Goal: Task Accomplishment & Management: Complete application form

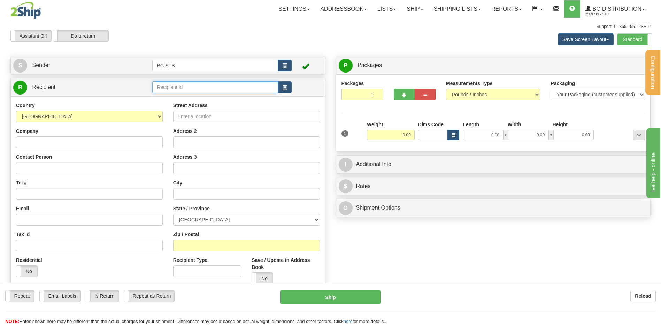
drag, startPoint x: 243, startPoint y: 86, endPoint x: 236, endPoint y: 90, distance: 8.0
click at [243, 86] on input "text" at bounding box center [214, 87] width 125 height 12
click at [197, 92] on input "text" at bounding box center [214, 87] width 125 height 12
type input "20006"
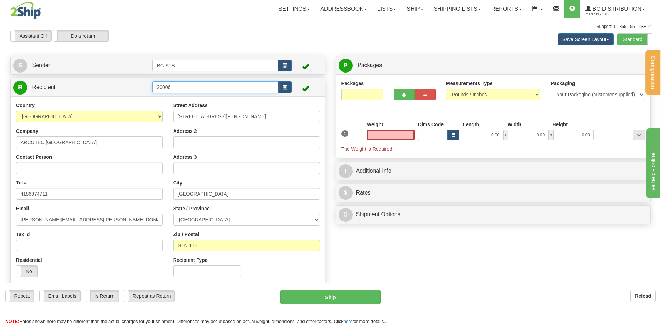
type input "0.00"
drag, startPoint x: 158, startPoint y: 80, endPoint x: 282, endPoint y: 78, distance: 123.4
click at [139, 81] on tr "R Recipient 20006" at bounding box center [167, 87] width 309 height 14
click at [347, 39] on label "Standard" at bounding box center [635, 39] width 35 height 11
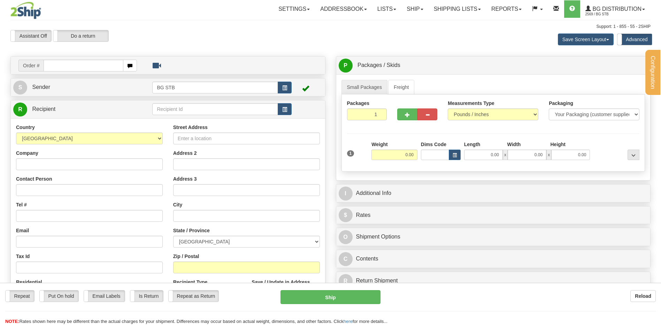
click at [177, 109] on div at bounding box center [330, 162] width 661 height 325
click at [177, 109] on input "text" at bounding box center [214, 109] width 125 height 12
type input "BG TOR"
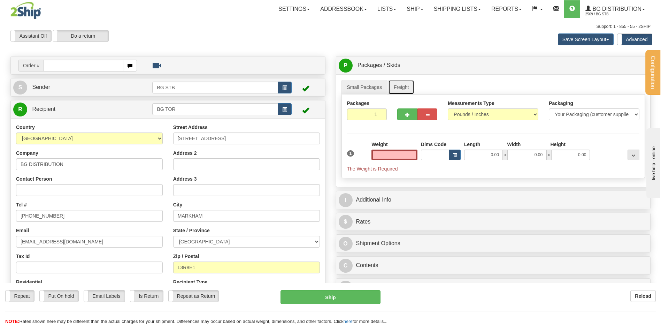
type input "0.00"
click at [400, 85] on link "Freight" at bounding box center [401, 87] width 26 height 15
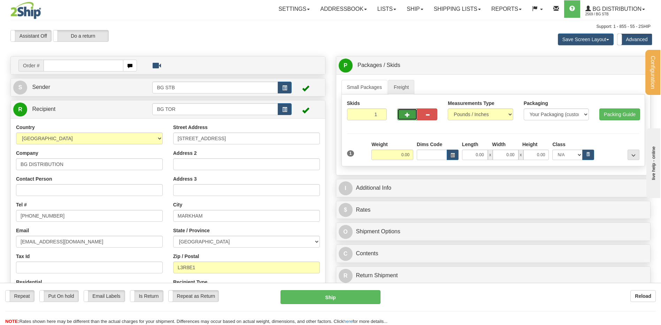
click at [403, 116] on button "button" at bounding box center [407, 114] width 20 height 12
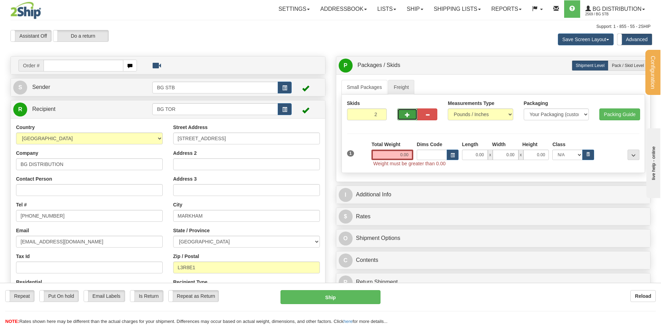
click at [403, 116] on button "button" at bounding box center [407, 114] width 20 height 12
click at [436, 113] on button "button" at bounding box center [428, 114] width 20 height 12
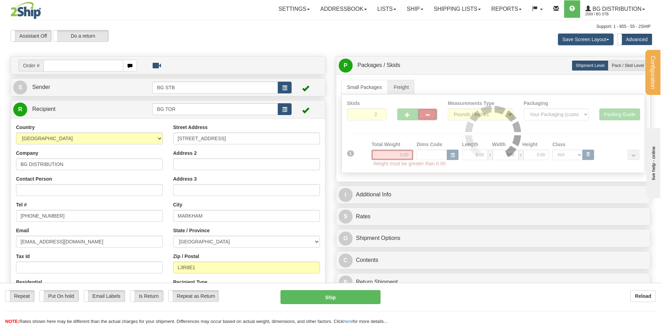
click at [430, 113] on button "button" at bounding box center [428, 114] width 20 height 12
type input "1"
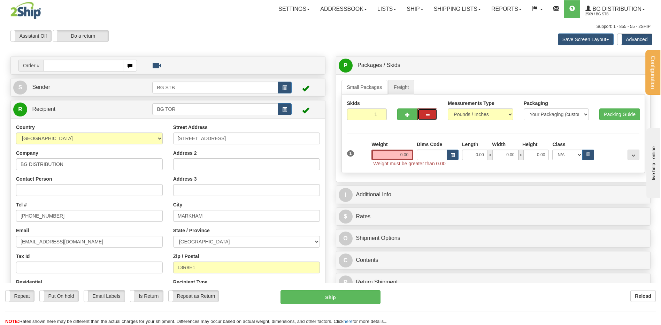
click at [405, 150] on div "Weight 0.00" at bounding box center [393, 150] width 42 height 19
click at [399, 165] on span "Weight must be greater than 0.00" at bounding box center [409, 164] width 72 height 6
click at [401, 157] on input "0.00" at bounding box center [393, 155] width 42 height 10
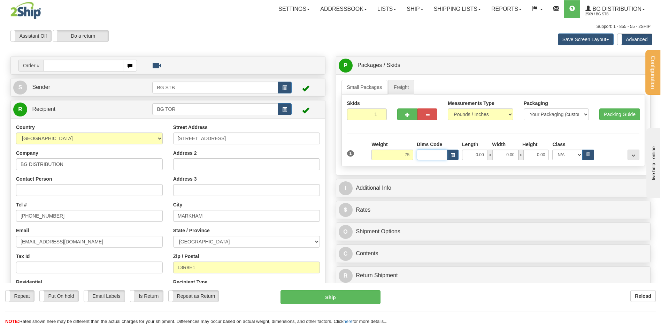
type input "75.00"
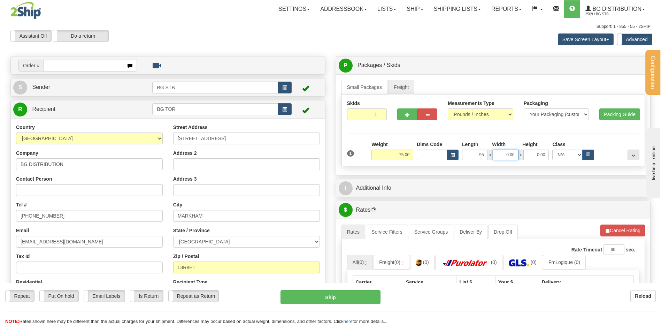
type input "95.00"
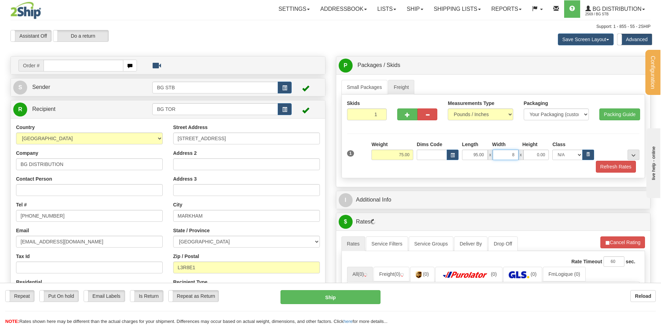
type input "8.00"
type input "6.00"
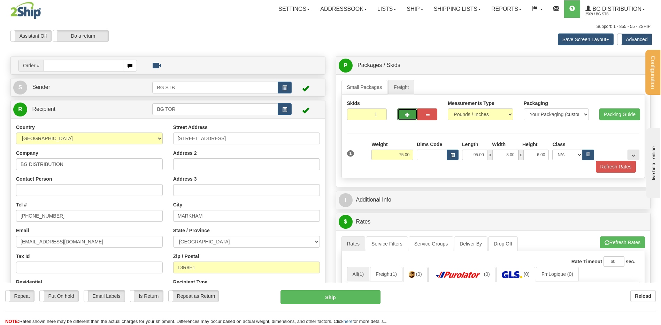
click at [408, 114] on span "button" at bounding box center [407, 115] width 5 height 5
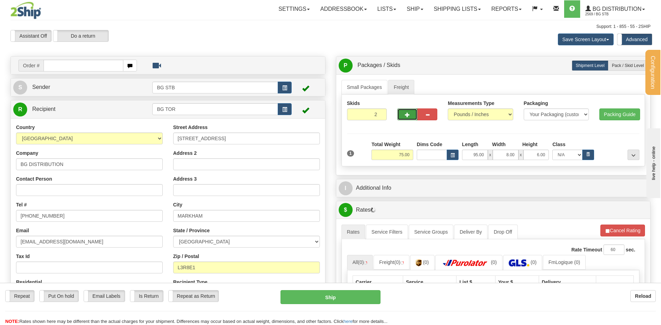
click at [409, 115] on span "button" at bounding box center [407, 115] width 5 height 5
click at [404, 114] on button "button" at bounding box center [407, 114] width 20 height 12
click at [404, 115] on button "button" at bounding box center [407, 114] width 20 height 12
type input "6"
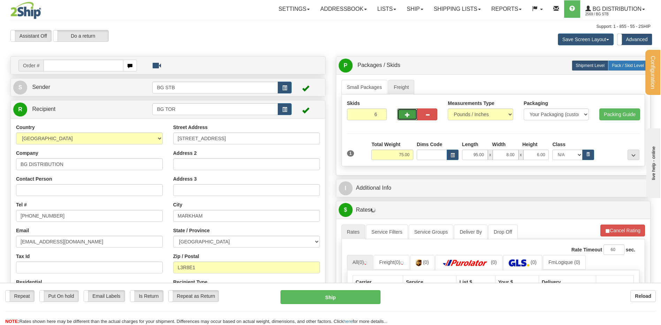
click at [624, 61] on label "Pack / Skid Level Pack.." at bounding box center [628, 65] width 40 height 10
radio input "true"
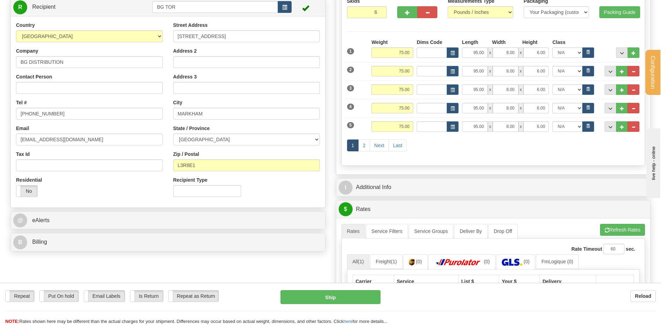
scroll to position [70, 0]
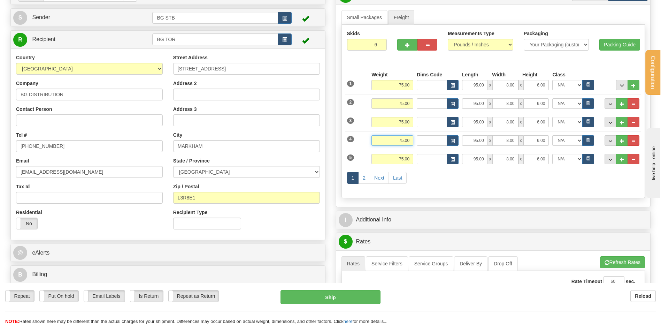
drag, startPoint x: 408, startPoint y: 138, endPoint x: 471, endPoint y: 138, distance: 63.1
click at [453, 138] on div "Weight 75.00 Length x" at bounding box center [505, 140] width 271 height 10
type input "55.00"
type input "88.00"
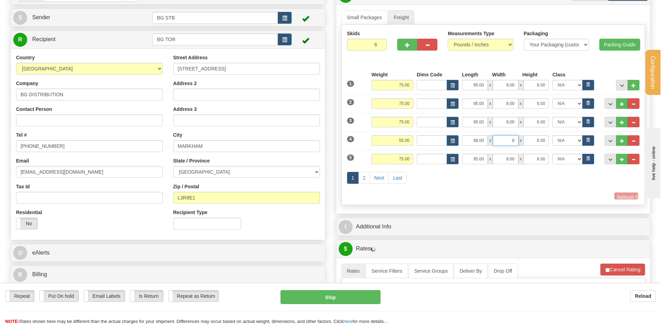
type input "8.00"
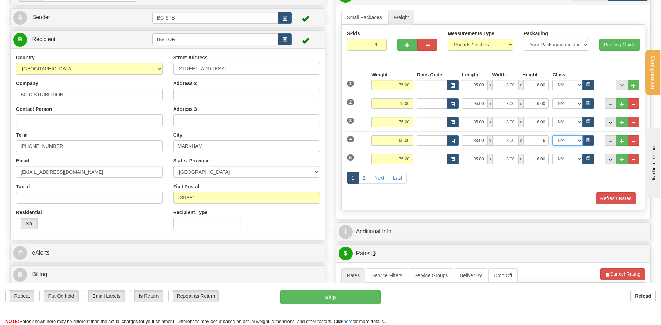
type input "6.00"
drag, startPoint x: 497, startPoint y: 145, endPoint x: 578, endPoint y: 143, distance: 81.2
click at [566, 148] on div "1 Weight 75.00 Dims Code Length" at bounding box center [493, 137] width 293 height 133
type input "89.00"
drag, startPoint x: 415, startPoint y: 158, endPoint x: 482, endPoint y: 154, distance: 67.0
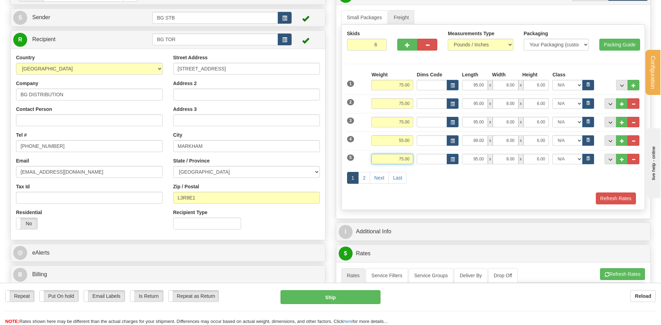
click at [462, 154] on div "Weight 75.00 Length x" at bounding box center [505, 159] width 271 height 10
type input "55.00"
type input "89.00"
type input "8.00"
type input "6.00"
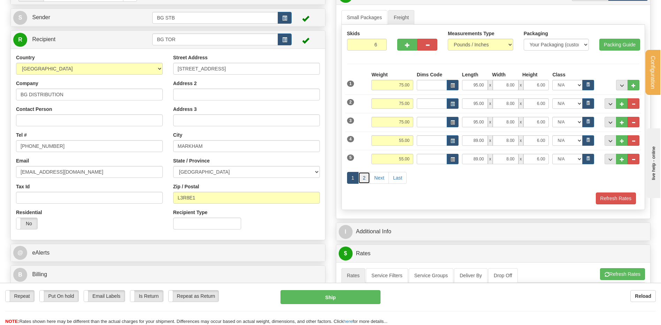
click at [361, 176] on link "2" at bounding box center [364, 178] width 12 height 12
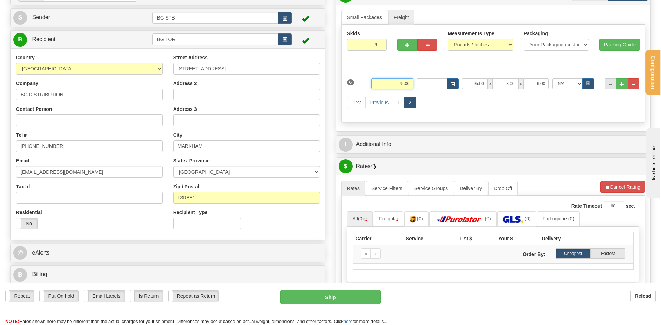
drag, startPoint x: 393, startPoint y: 80, endPoint x: 473, endPoint y: 71, distance: 79.9
click at [428, 80] on div "Weight 75.00 Length x" at bounding box center [505, 83] width 271 height 10
type input "55.00"
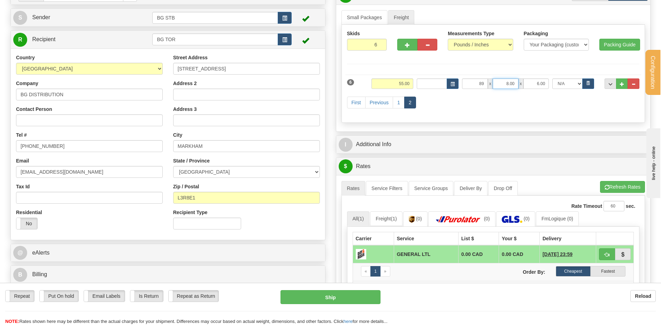
type input "89.00"
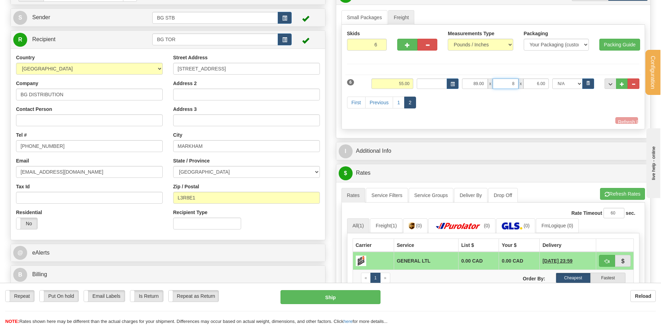
type input "8.00"
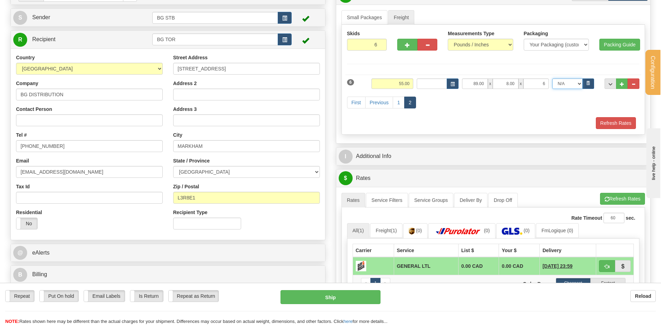
type input "6.00"
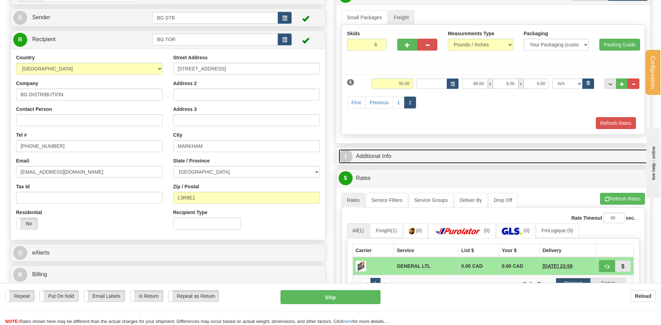
click at [408, 153] on link "I Additional Info" at bounding box center [493, 156] width 309 height 14
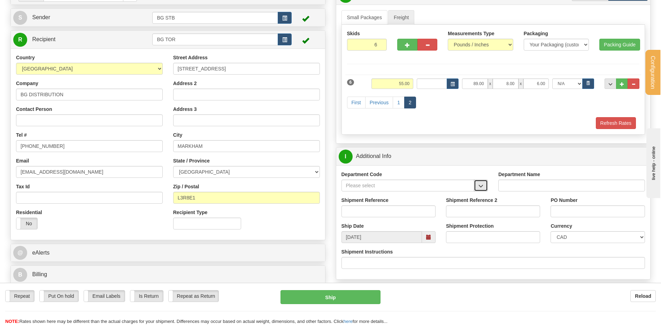
click at [483, 184] on span "button" at bounding box center [480, 186] width 5 height 5
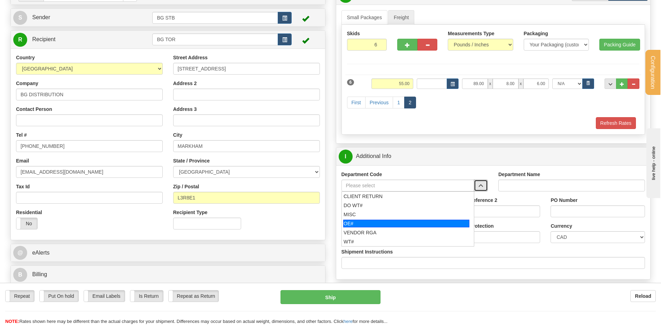
click at [381, 223] on div "OE#" at bounding box center [406, 224] width 126 height 8
type input "OE#"
type input "ORDERS"
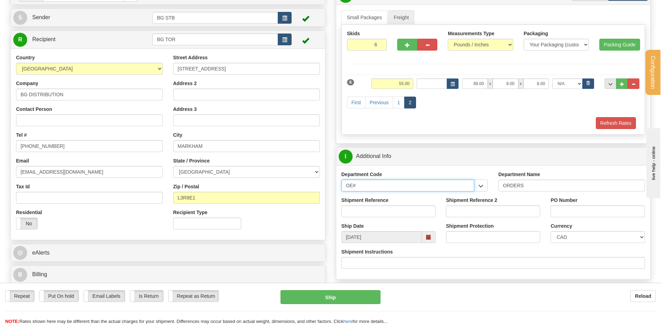
drag, startPoint x: 326, startPoint y: 179, endPoint x: 317, endPoint y: 182, distance: 9.7
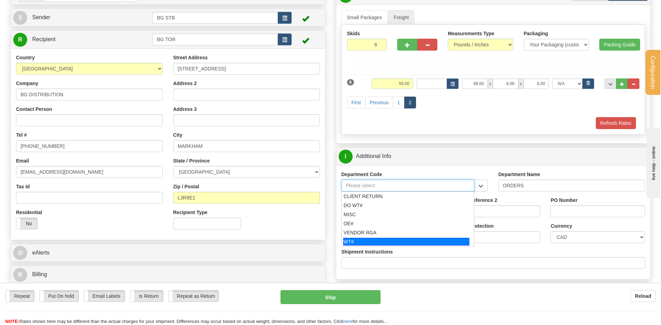
click at [352, 239] on div "WT#" at bounding box center [406, 242] width 126 height 8
type input "WT#"
type input "WAREHOUSE TRANSFERS"
type input "WT#"
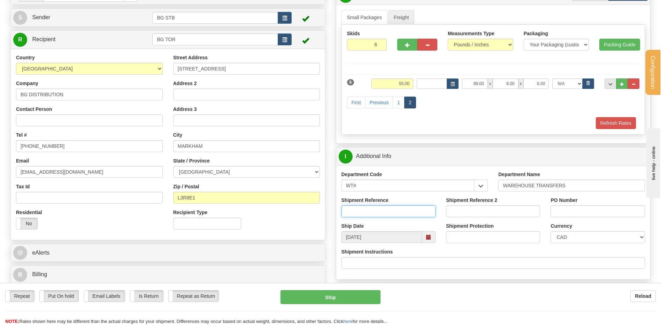
click at [363, 207] on input "Shipment Reference" at bounding box center [389, 211] width 94 height 12
type input "167319-00"
type input "B"
type input "TRANSFERT TORONTO"
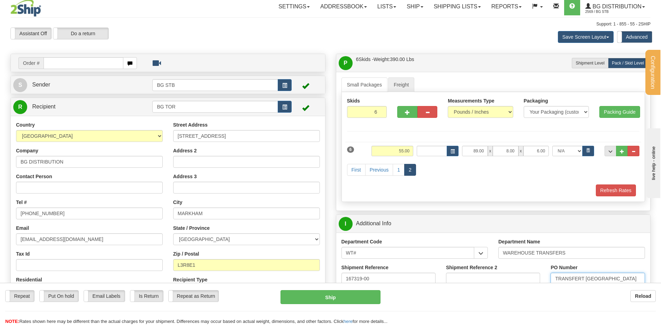
scroll to position [0, 0]
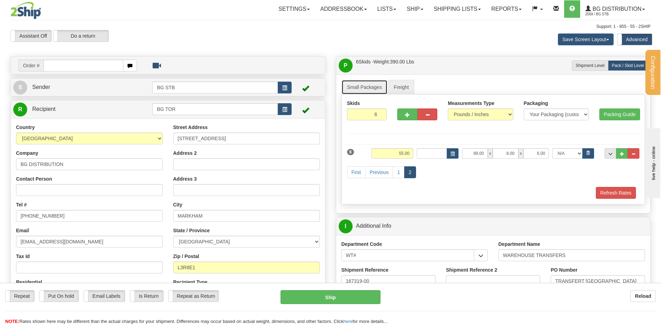
click at [367, 87] on link "Small Packages" at bounding box center [365, 87] width 46 height 15
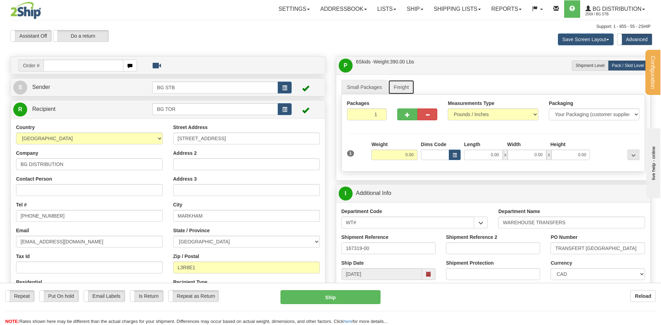
click at [398, 87] on link "Freight" at bounding box center [401, 87] width 26 height 15
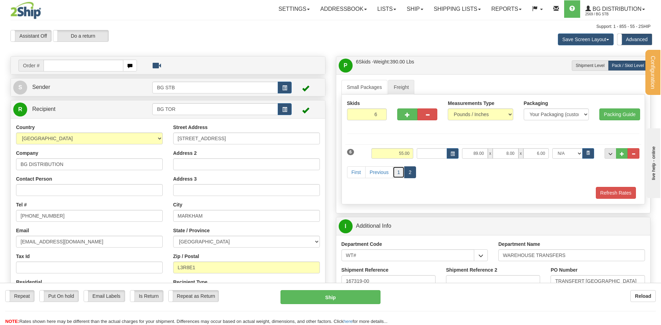
click at [395, 171] on link "1" at bounding box center [399, 172] width 12 height 12
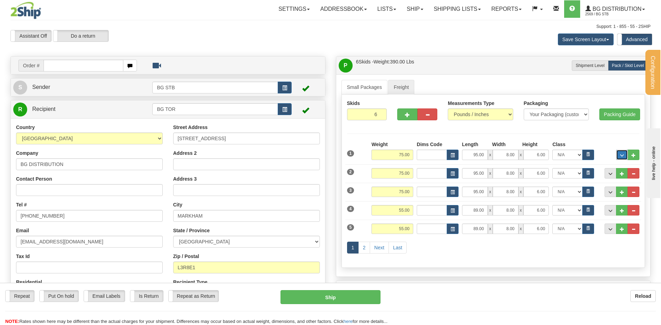
click at [618, 158] on button "..." at bounding box center [622, 155] width 12 height 10
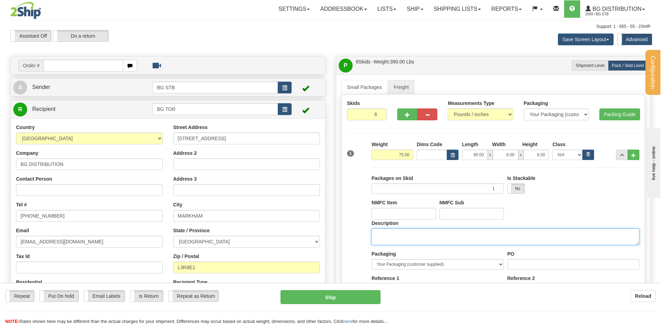
click at [435, 242] on textarea "Description" at bounding box center [506, 236] width 268 height 17
type textarea "6PCS"
click at [529, 265] on input "PO" at bounding box center [573, 264] width 132 height 10
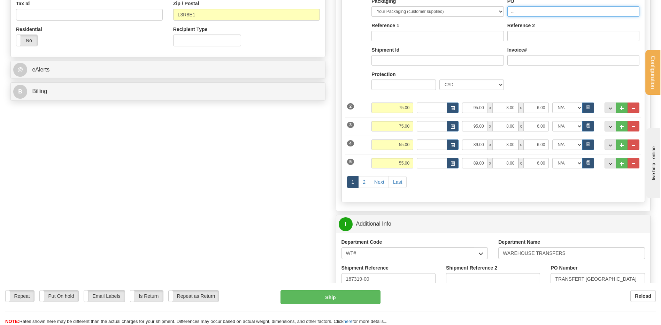
scroll to position [244, 0]
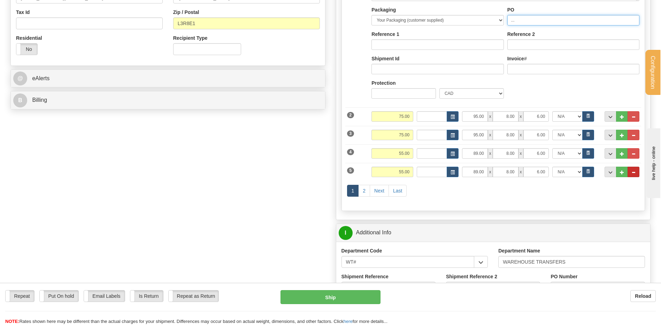
type input "..."
click at [635, 172] on span "..." at bounding box center [633, 172] width 4 height 4
type input "5"
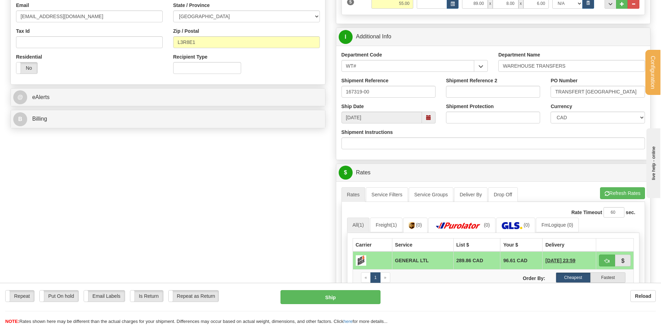
scroll to position [279, 0]
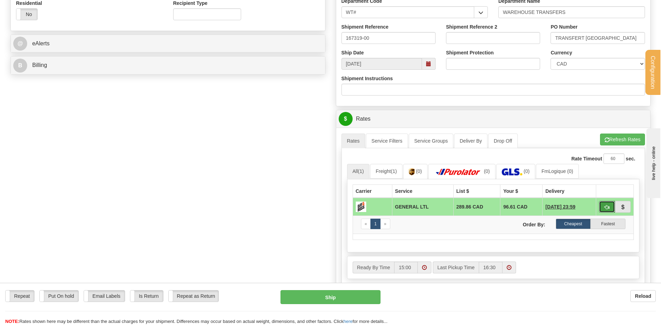
click at [607, 211] on button "button" at bounding box center [607, 207] width 16 height 12
type input "GL"
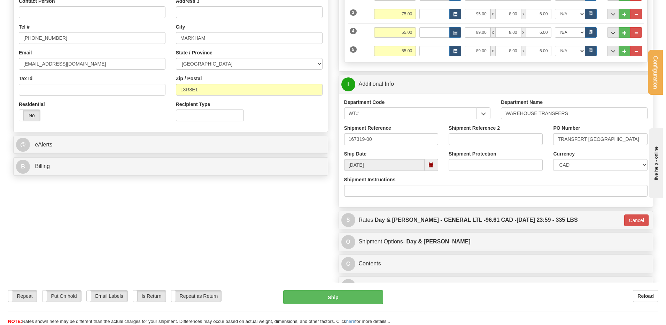
scroll to position [174, 0]
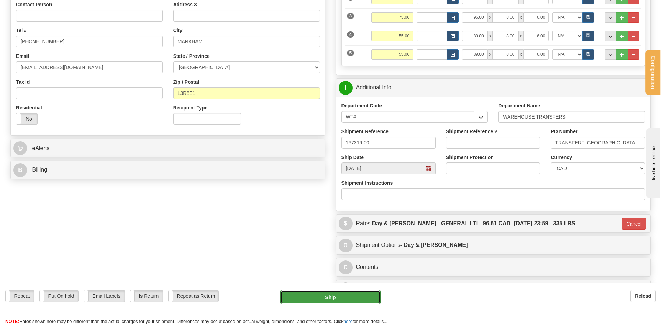
click at [307, 298] on button "Ship" at bounding box center [331, 297] width 100 height 14
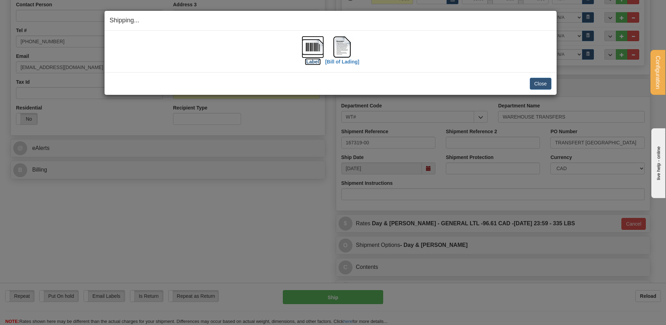
click at [304, 41] on img at bounding box center [313, 47] width 22 height 22
click at [340, 46] on img at bounding box center [342, 47] width 22 height 22
click at [540, 83] on button "Close" at bounding box center [541, 84] width 22 height 12
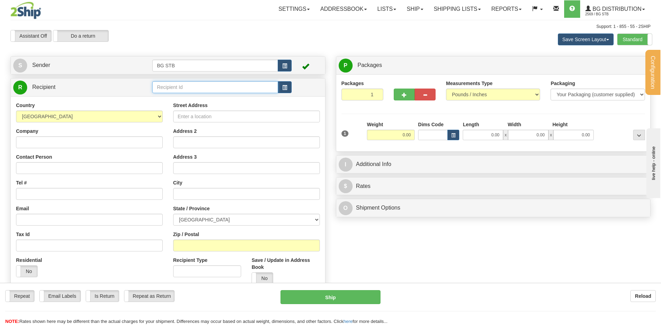
click at [201, 85] on input "text" at bounding box center [214, 87] width 125 height 12
type input "20006"
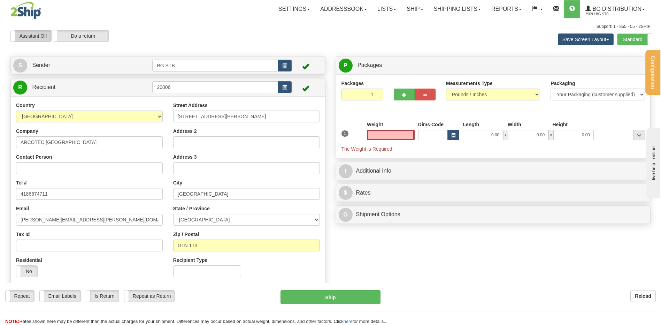
type input "0.00"
click at [386, 136] on input "0.00" at bounding box center [391, 135] width 48 height 10
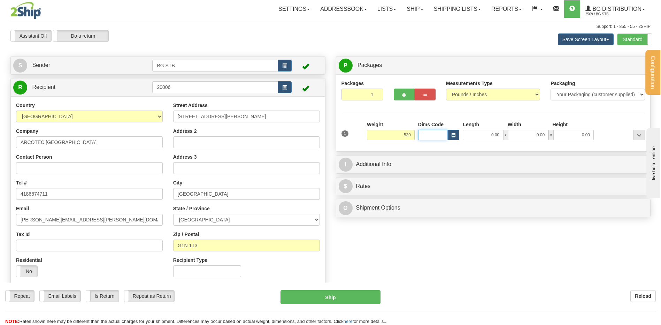
type input "530.00"
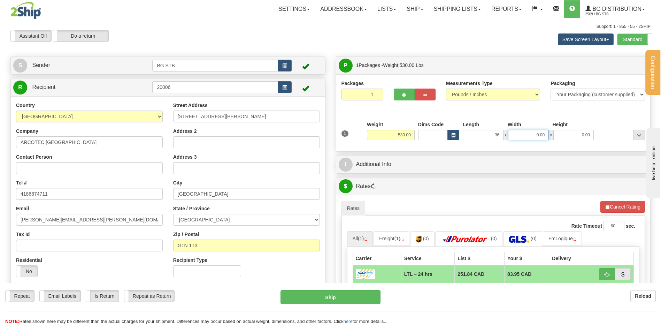
type input "36.00"
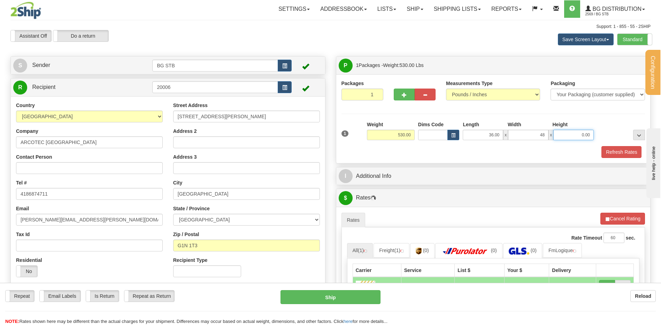
type input "48.00"
type input "35.00"
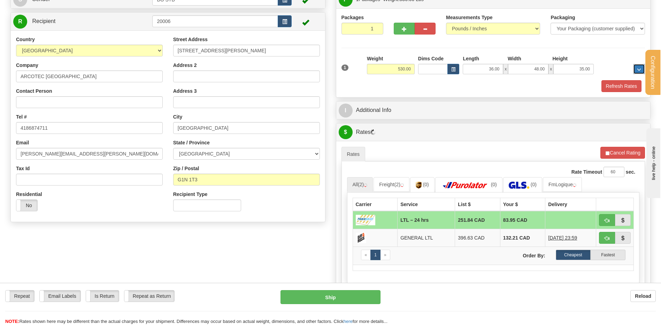
scroll to position [139, 0]
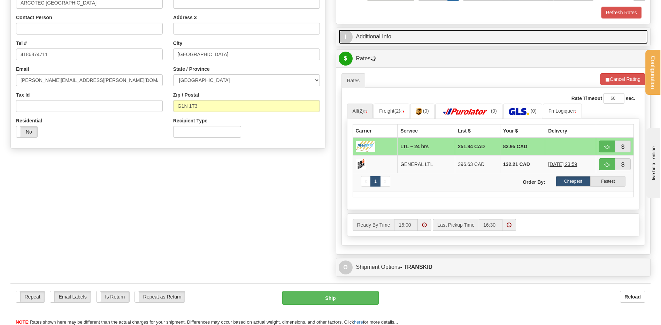
click at [384, 31] on link "I Additional Info" at bounding box center [493, 37] width 309 height 14
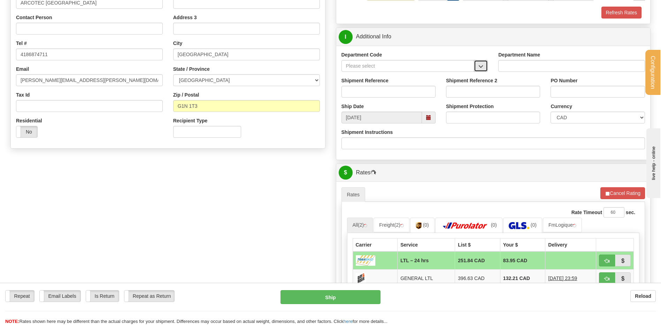
click at [484, 69] on button "button" at bounding box center [481, 66] width 14 height 12
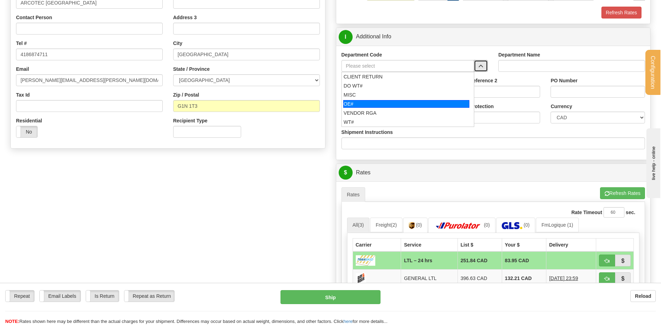
click at [403, 102] on div "OE#" at bounding box center [406, 104] width 126 height 8
type input "OE#"
type input "ORDERS"
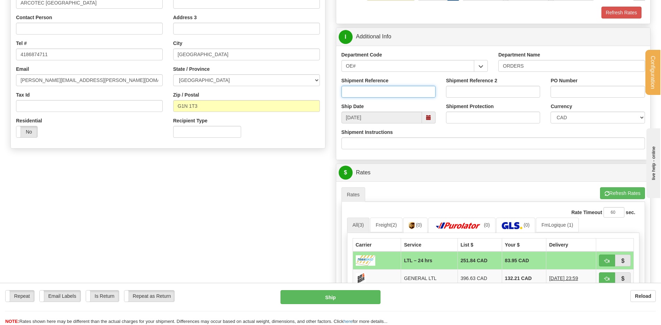
click at [400, 90] on input "Shipment Reference" at bounding box center [389, 92] width 94 height 12
type input "80003908-04+++"
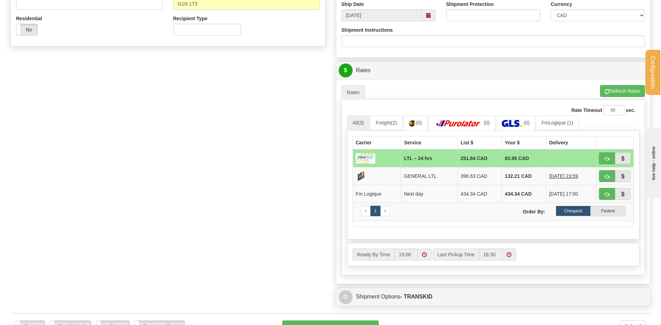
scroll to position [314, 0]
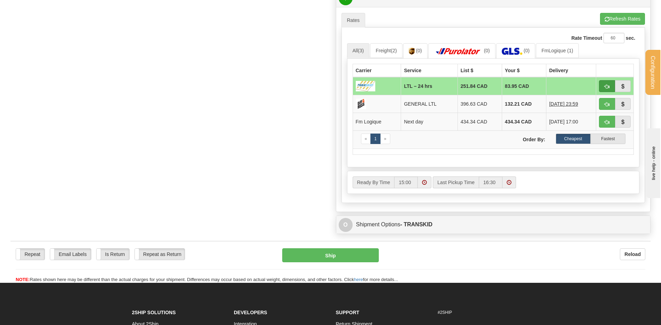
type input "300978-6 / 301079-5 / 301145-9"
click at [607, 85] on span "button" at bounding box center [607, 86] width 5 height 5
type input "24 hrs"
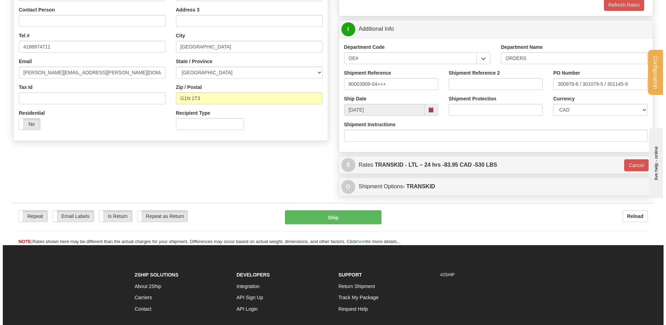
scroll to position [125, 0]
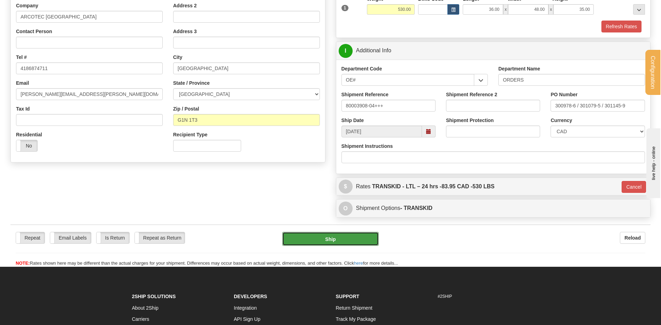
click at [307, 243] on button "Ship" at bounding box center [330, 239] width 96 height 14
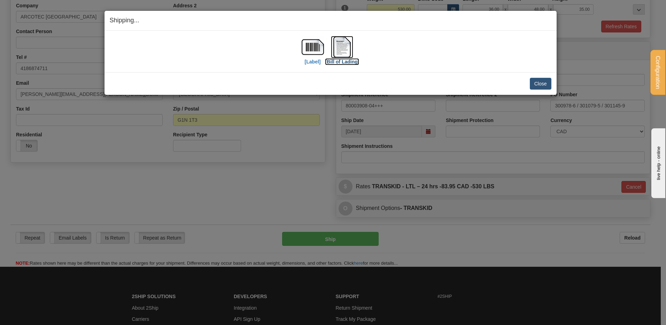
click at [336, 48] on img at bounding box center [342, 47] width 22 height 22
click at [535, 83] on button "Close" at bounding box center [541, 84] width 22 height 12
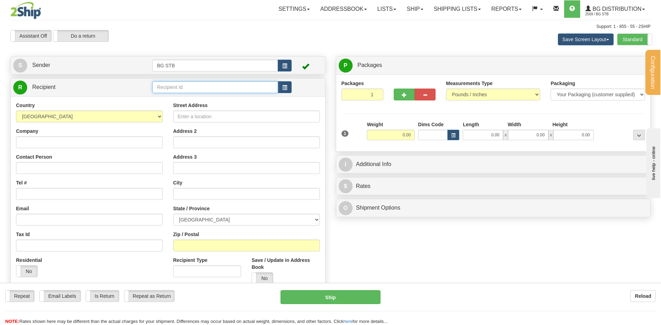
click at [205, 90] on input "text" at bounding box center [214, 87] width 125 height 12
type input "4127"
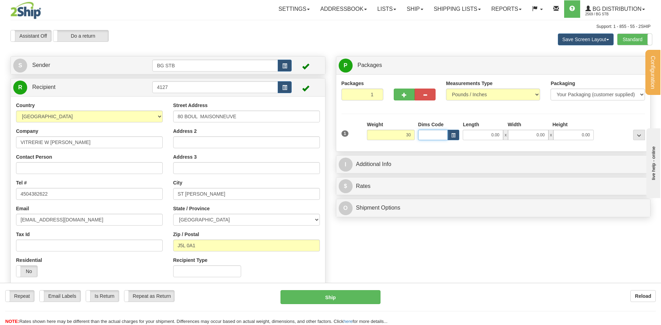
type input "30.00"
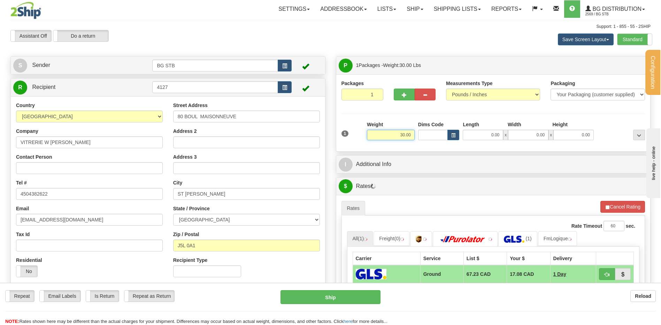
drag, startPoint x: 408, startPoint y: 134, endPoint x: 491, endPoint y: 138, distance: 83.0
click at [482, 138] on div "1 Weight 30.00 Dims Code x x" at bounding box center [493, 133] width 307 height 25
type input "3.00"
type input "16.00"
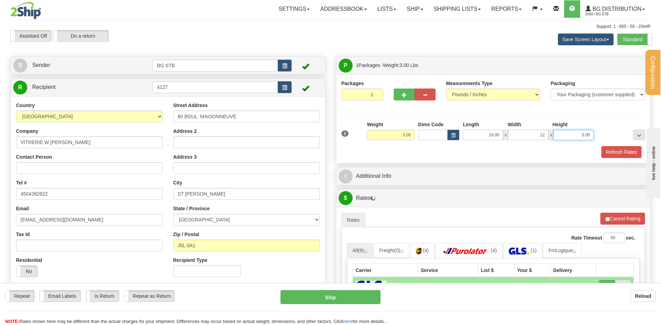
type input "12.00"
type input "11.00"
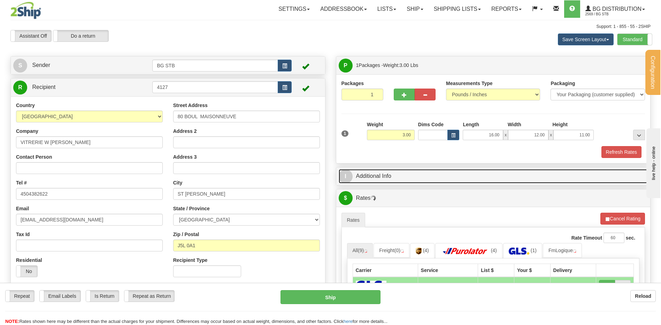
click at [396, 182] on link "I Additional Info" at bounding box center [493, 176] width 309 height 14
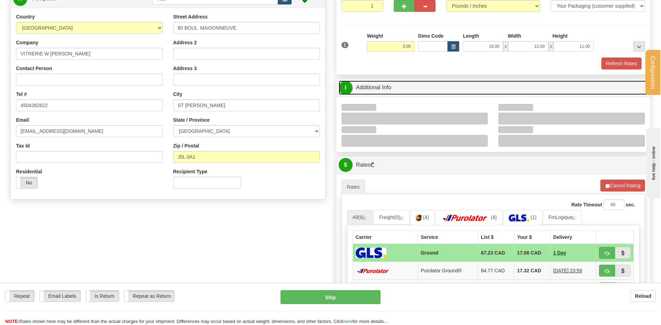
scroll to position [139, 0]
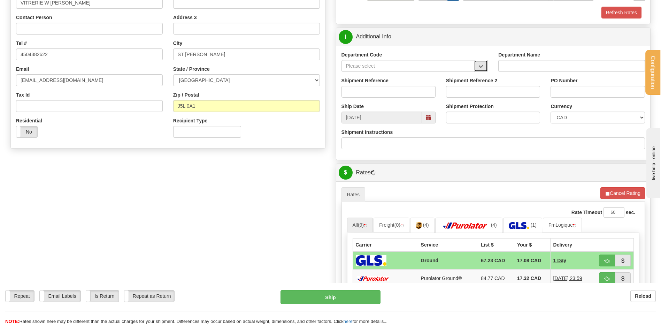
click at [483, 64] on span "button" at bounding box center [480, 66] width 5 height 5
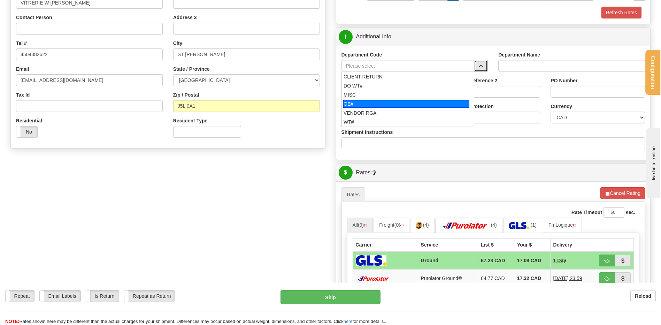
click at [374, 104] on div "OE#" at bounding box center [406, 104] width 126 height 8
type input "OE#"
type input "ORDERS"
click at [374, 96] on input "Shipment Reference" at bounding box center [389, 92] width 94 height 12
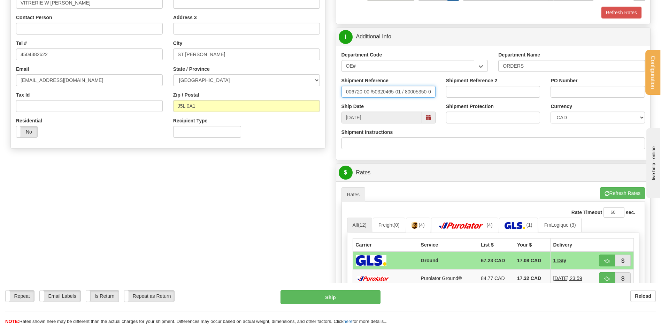
scroll to position [0, 8]
type input "80006720-00 /50320465-01 / 80005350-00"
click at [571, 91] on input "P25-0006670 /" at bounding box center [598, 92] width 94 height 12
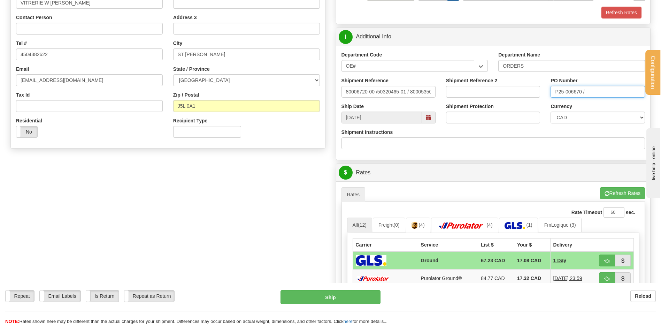
click at [589, 91] on input "P25-006670 /" at bounding box center [598, 92] width 94 height 12
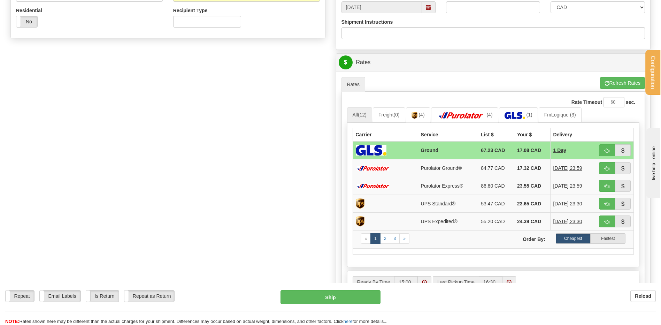
scroll to position [348, 0]
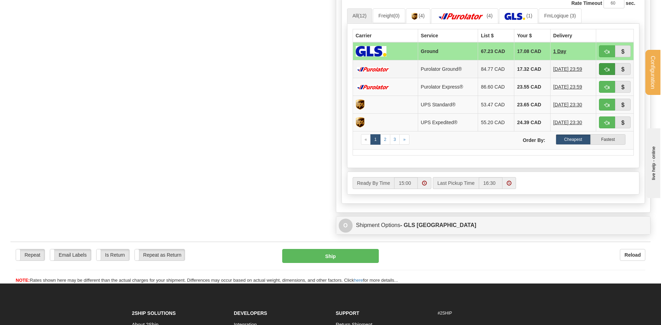
type input "P25-006670 / P25-00723 // P25-00542"
drag, startPoint x: 606, startPoint y: 68, endPoint x: 533, endPoint y: 83, distance: 75.1
click at [606, 68] on span "button" at bounding box center [607, 69] width 5 height 5
type input "260"
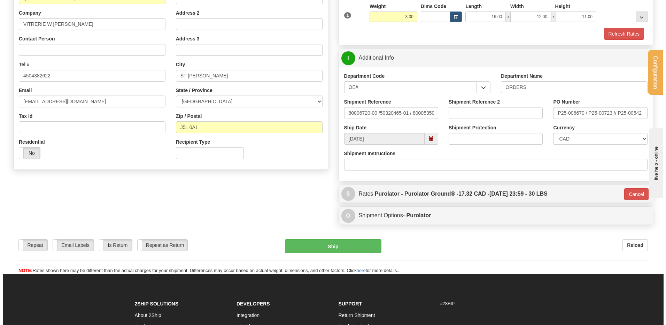
scroll to position [74, 0]
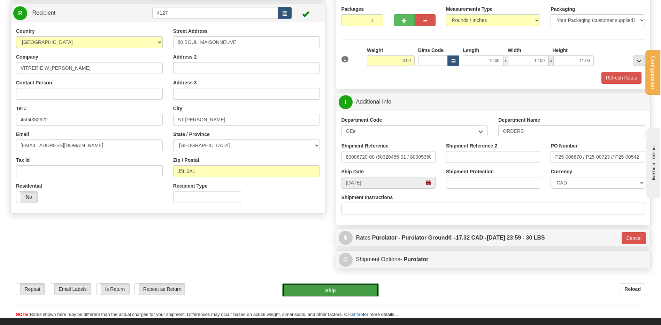
click at [315, 293] on button "Ship" at bounding box center [330, 290] width 96 height 14
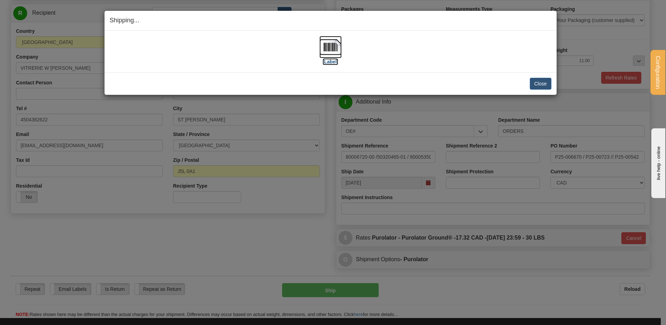
click at [330, 46] on img at bounding box center [331, 47] width 22 height 22
click at [537, 81] on button "Close" at bounding box center [541, 84] width 22 height 12
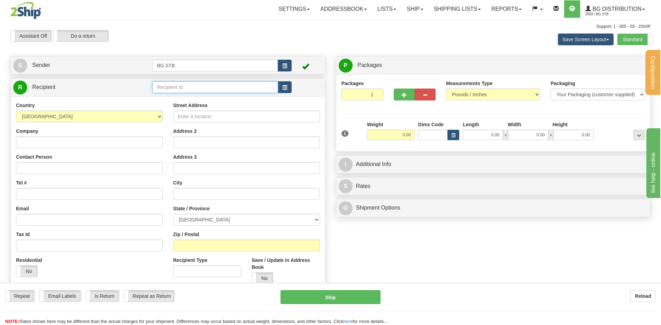
click at [177, 89] on input "text" at bounding box center [214, 87] width 125 height 12
type input "4025"
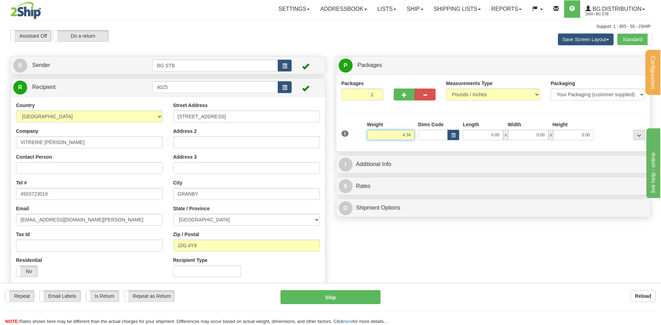
type input "4.34"
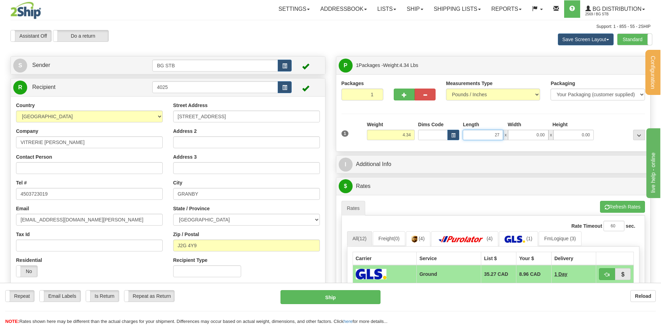
type input "27.00"
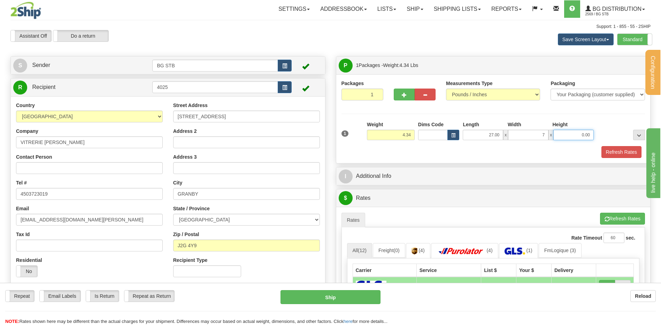
type input "7.00"
type input "4.00"
click at [431, 166] on div "P Packages 1 Packages - Weight: 4.34 Lbs Shipment Level Shipm. Package Level Pa…" at bounding box center [493, 264] width 325 height 416
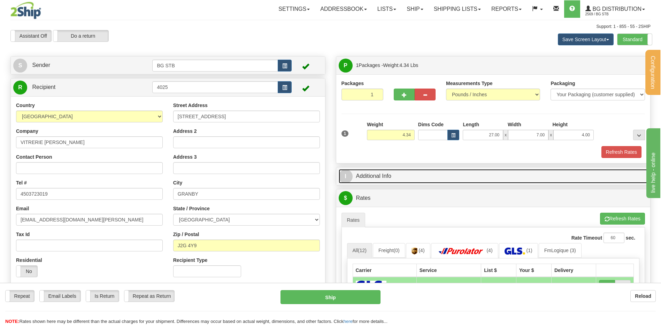
drag, startPoint x: 431, startPoint y: 170, endPoint x: 436, endPoint y: 167, distance: 5.7
click at [431, 170] on link "I Additional Info" at bounding box center [493, 176] width 309 height 14
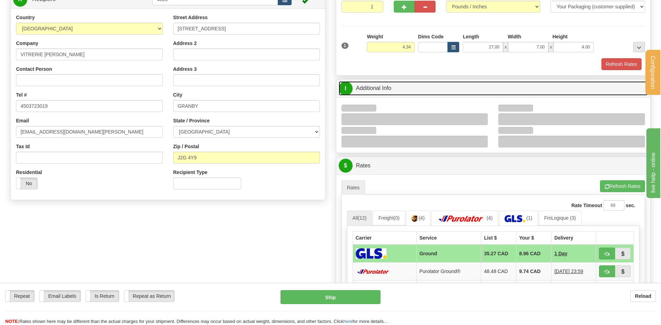
scroll to position [139, 0]
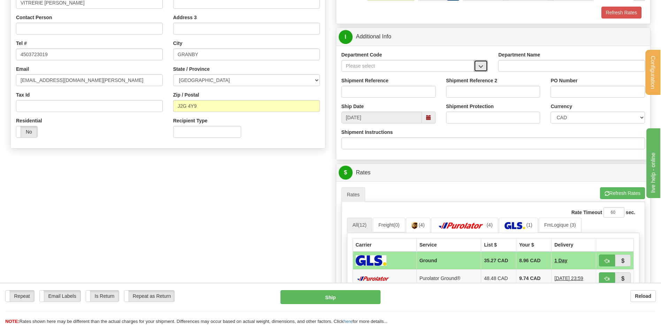
click at [482, 64] on span "button" at bounding box center [480, 66] width 5 height 5
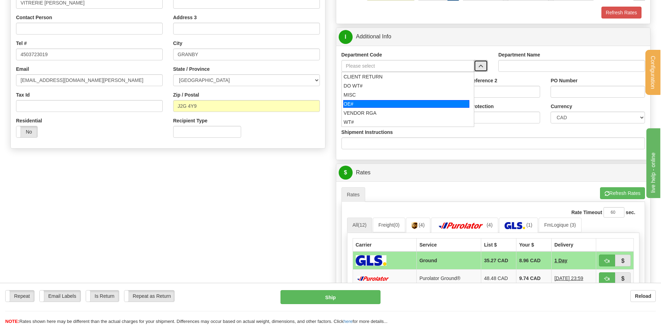
drag, startPoint x: 397, startPoint y: 101, endPoint x: 395, endPoint y: 97, distance: 5.5
click at [396, 101] on div "OE#" at bounding box center [406, 104] width 126 height 8
type input "OE#"
type input "ORDERS"
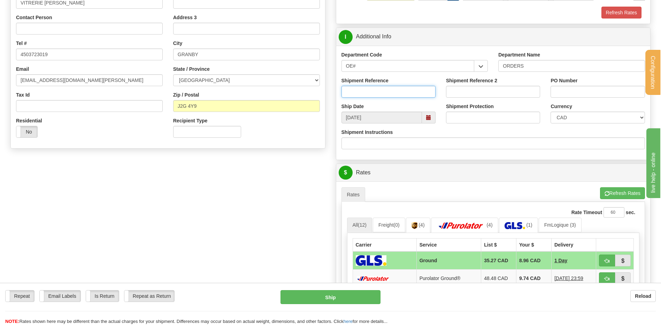
click at [394, 94] on input "Shipment Reference" at bounding box center [389, 92] width 94 height 12
type input "80007036-00"
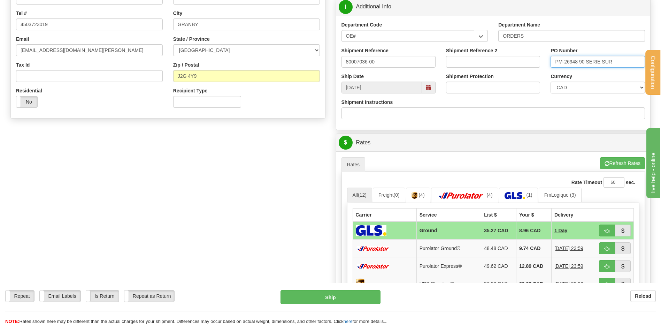
scroll to position [279, 0]
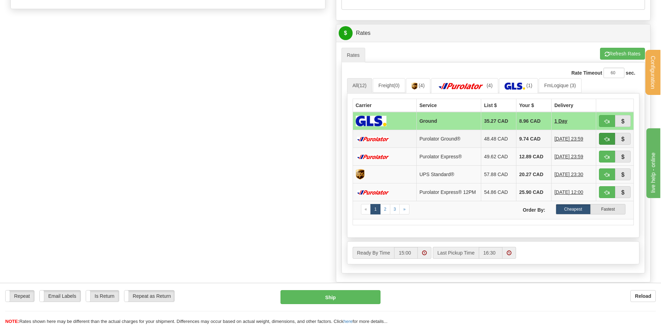
type input "PM-26948 90 SERIE SUR"
drag, startPoint x: 608, startPoint y: 142, endPoint x: 591, endPoint y: 140, distance: 16.8
click at [608, 142] on button "button" at bounding box center [607, 139] width 16 height 12
type input "260"
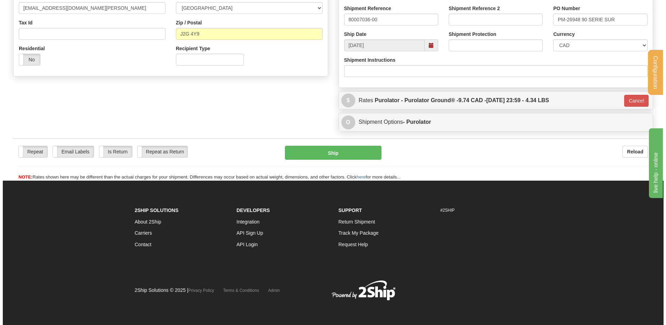
scroll to position [212, 0]
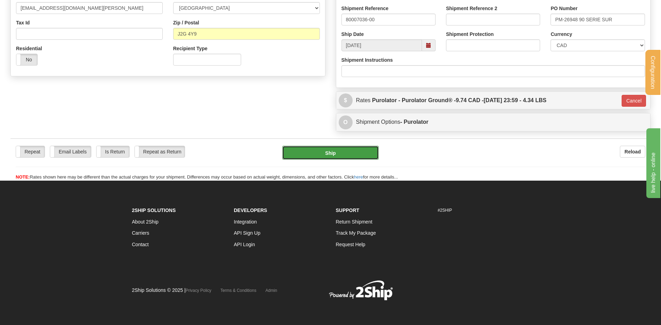
click at [357, 150] on button "Ship" at bounding box center [330, 153] width 96 height 14
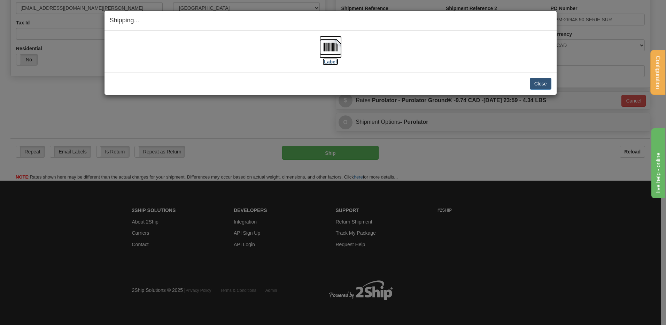
click at [330, 51] on img at bounding box center [331, 47] width 22 height 22
click at [538, 80] on button "Close" at bounding box center [541, 84] width 22 height 12
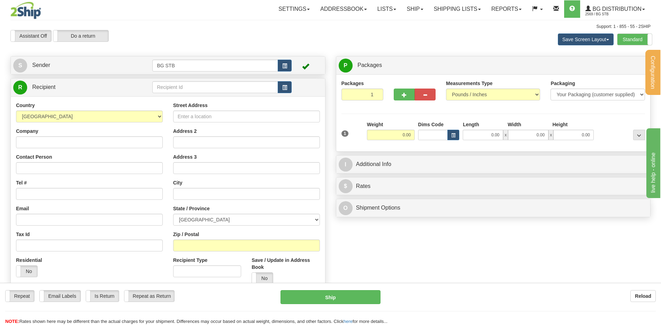
drag, startPoint x: 152, startPoint y: 93, endPoint x: 161, endPoint y: 88, distance: 10.1
click at [157, 90] on tr "R Recipient" at bounding box center [167, 87] width 309 height 14
click at [162, 87] on input "text" at bounding box center [214, 87] width 125 height 12
type input "20064"
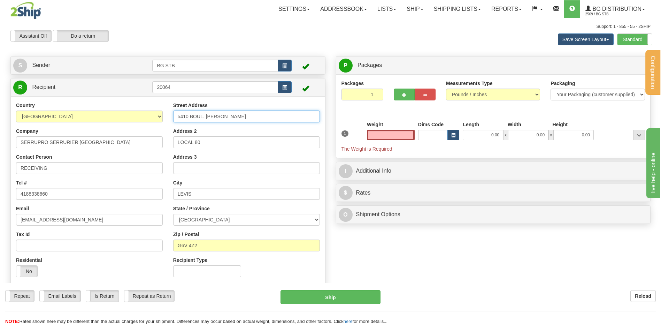
type input "0.00"
drag, startPoint x: 256, startPoint y: 113, endPoint x: 111, endPoint y: 123, distance: 146.0
click at [127, 122] on div "Country [GEOGRAPHIC_DATA] [GEOGRAPHIC_DATA] [GEOGRAPHIC_DATA] [GEOGRAPHIC_DATA]…" at bounding box center [168, 192] width 314 height 181
type input "1378 KING OUEST"
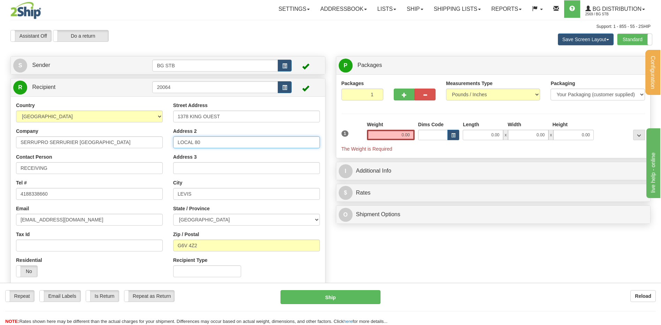
drag, startPoint x: 206, startPoint y: 140, endPoint x: 161, endPoint y: 143, distance: 45.7
click at [161, 143] on div "Country [GEOGRAPHIC_DATA] [GEOGRAPHIC_DATA] [GEOGRAPHIC_DATA] [GEOGRAPHIC_DATA]…" at bounding box center [168, 192] width 314 height 181
click at [163, 198] on div "Country AFGHANISTAN ALAND ISLANDS ALBANIA ALGERIA AMERICAN SAMOA ANDORRA ANGOLA…" at bounding box center [168, 192] width 314 height 181
type input "SHERBROOKE"
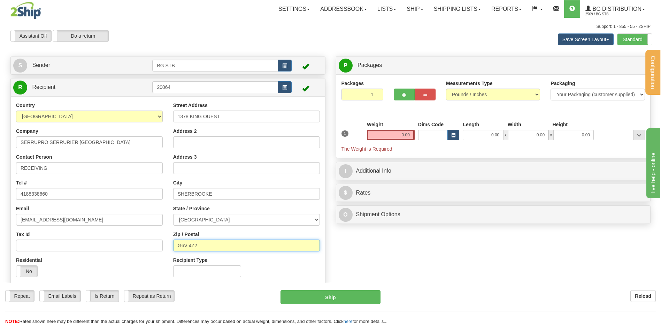
drag, startPoint x: 162, startPoint y: 244, endPoint x: 131, endPoint y: 244, distance: 31.0
click at [132, 244] on div "Country AFGHANISTAN ALAND ISLANDS ALBANIA ALGERIA AMERICAN SAMOA ANDORRA ANGOLA…" at bounding box center [168, 192] width 314 height 181
type input "J1J 2B6"
click at [390, 135] on input "0.00" at bounding box center [391, 135] width 48 height 10
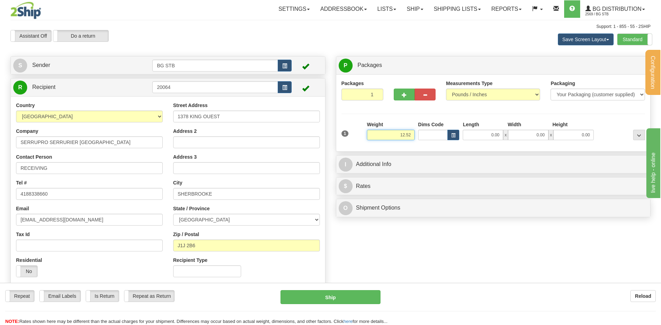
type input "12.52"
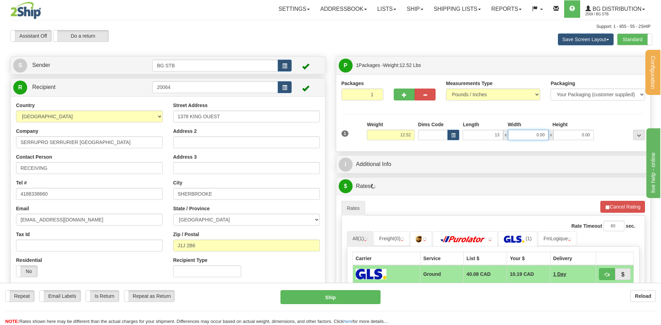
type input "13.00"
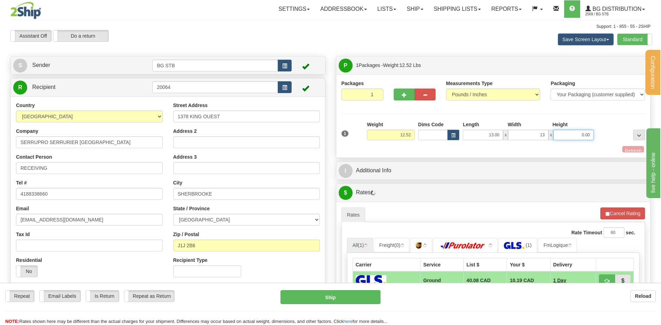
type input "13.00"
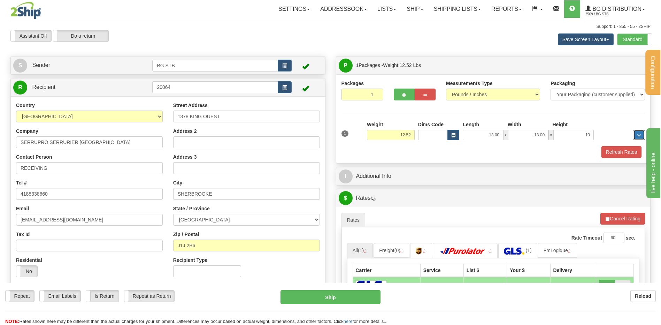
type input "10.00"
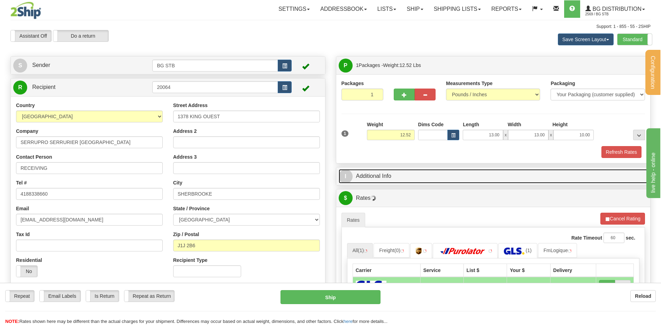
click at [386, 176] on link "I Additional Info" at bounding box center [493, 176] width 309 height 14
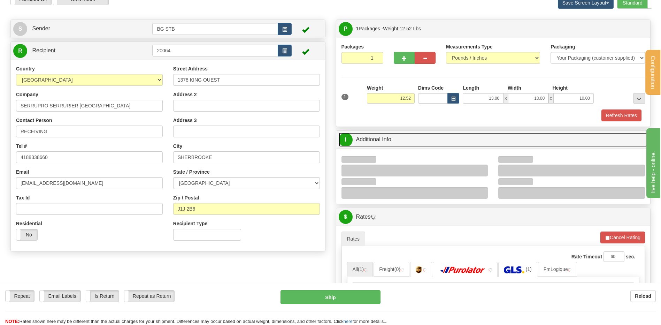
scroll to position [70, 0]
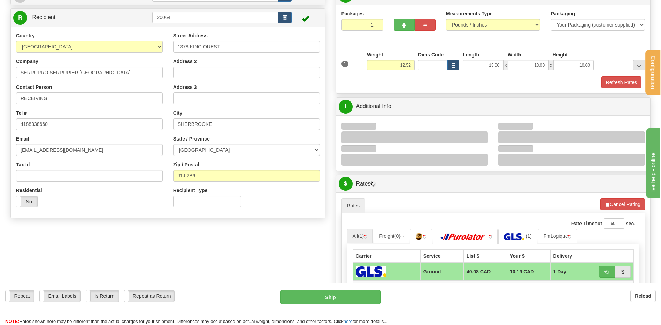
click at [481, 136] on div at bounding box center [415, 137] width 147 height 12
click at [481, 138] on div at bounding box center [415, 137] width 147 height 12
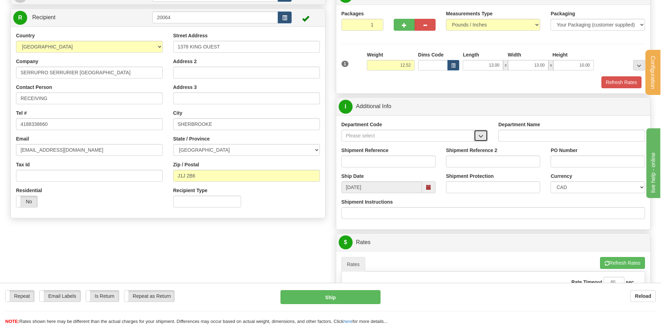
click at [483, 138] on span "button" at bounding box center [480, 136] width 5 height 5
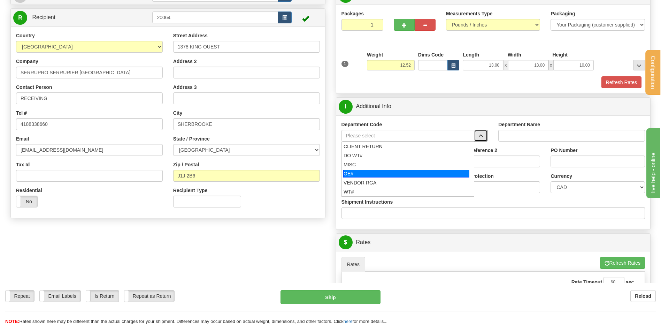
click at [393, 171] on div "OE#" at bounding box center [406, 174] width 126 height 8
type input "OE#"
type input "ORDERS"
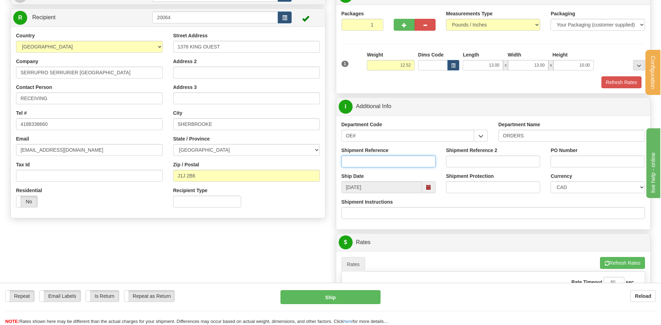
click at [392, 163] on input "Shipment Reference" at bounding box center [389, 161] width 94 height 12
type input "80007025-00"
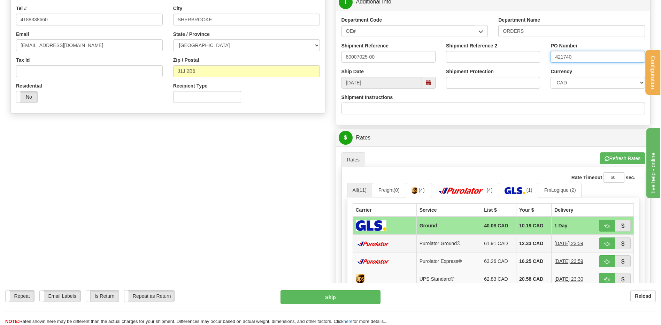
scroll to position [244, 0]
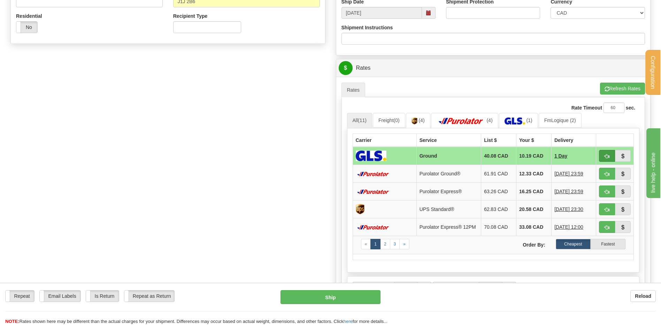
type input "421740"
click at [611, 154] on button "button" at bounding box center [607, 156] width 16 height 12
type input "1"
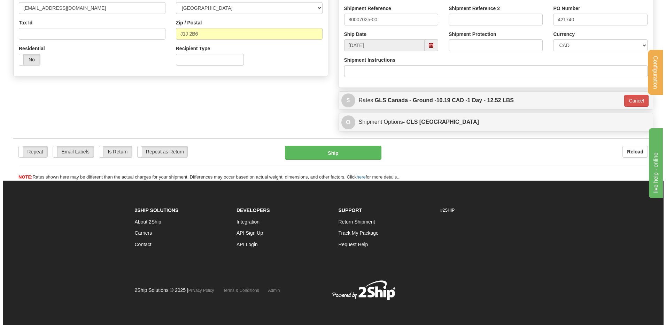
scroll to position [212, 0]
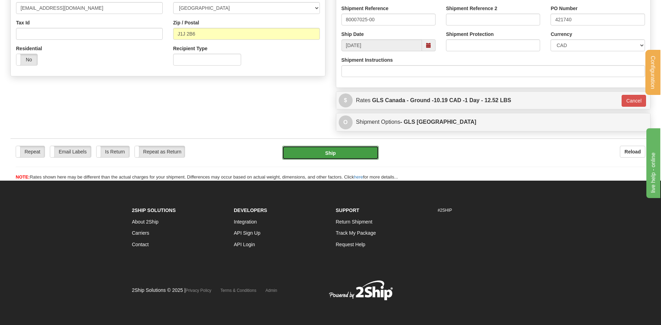
click at [350, 147] on button "Ship" at bounding box center [330, 153] width 96 height 14
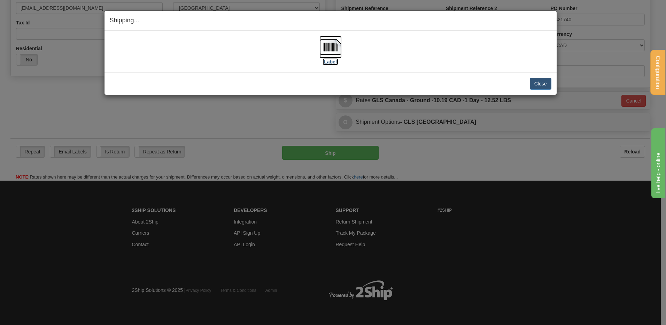
click at [326, 48] on img at bounding box center [331, 47] width 22 height 22
click at [541, 83] on button "Close" at bounding box center [541, 84] width 22 height 12
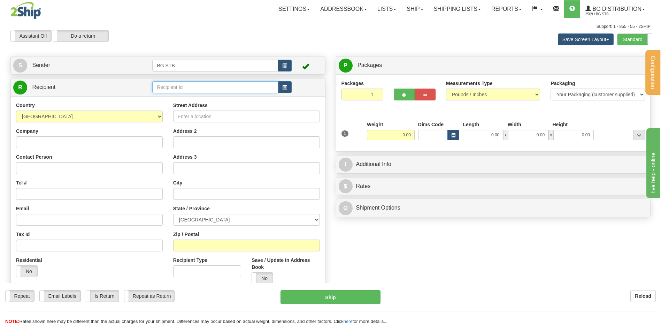
click at [169, 84] on input "text" at bounding box center [214, 87] width 125 height 12
type input "4068"
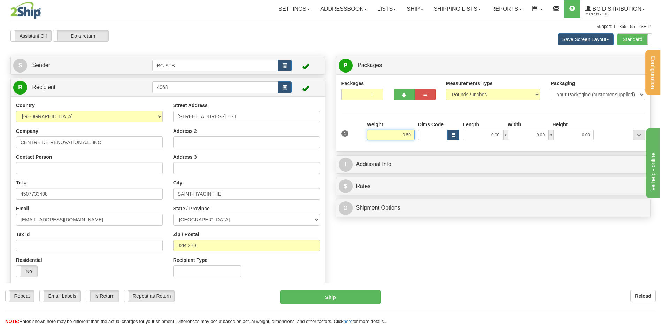
type input "0.50"
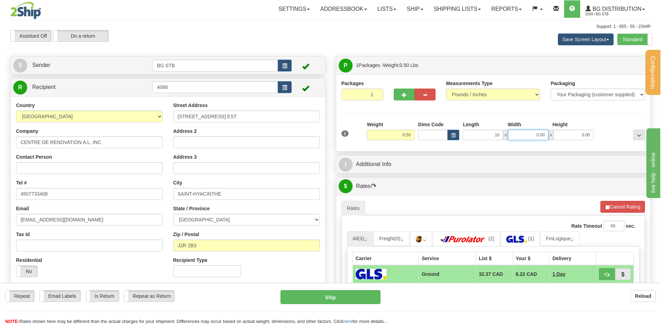
type input "10.00"
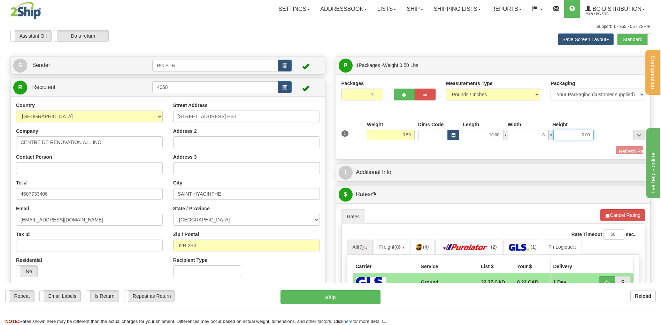
type input "8.00"
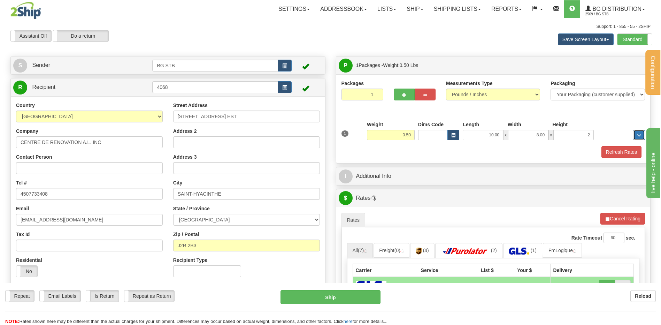
type input "2.00"
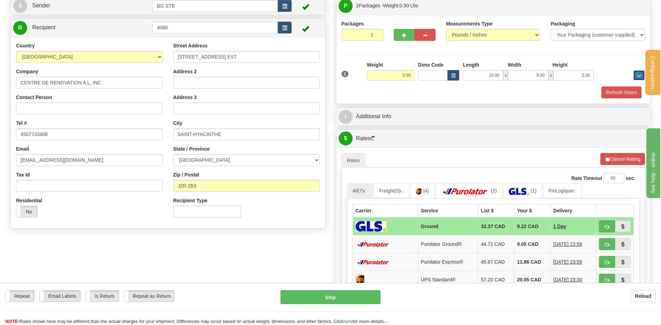
scroll to position [70, 0]
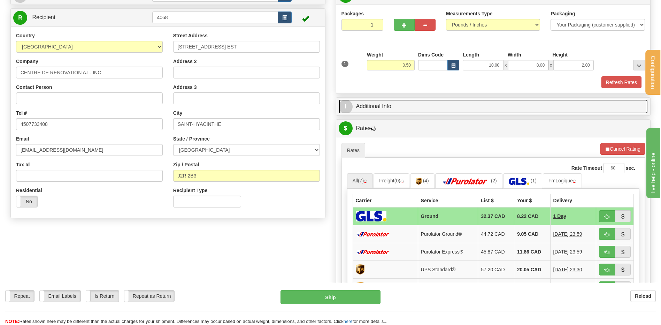
click at [382, 109] on link "I Additional Info" at bounding box center [493, 106] width 309 height 14
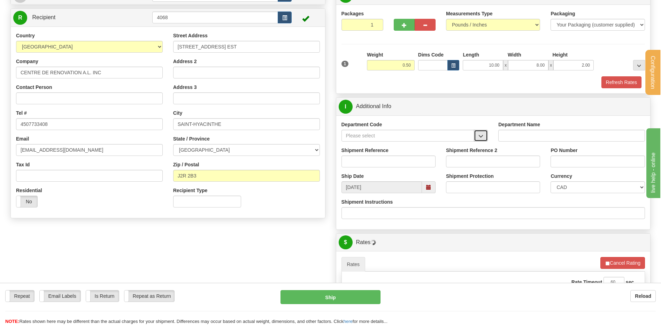
click at [480, 136] on span "button" at bounding box center [480, 136] width 5 height 5
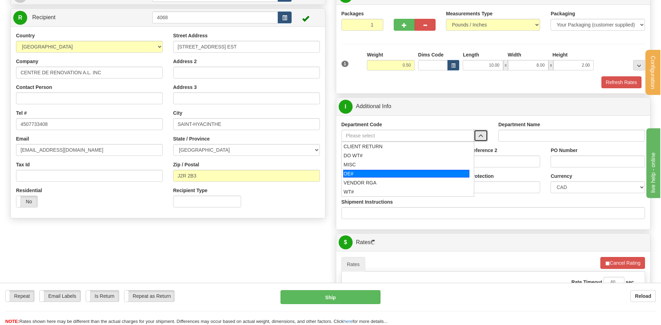
drag, startPoint x: 366, startPoint y: 171, endPoint x: 366, endPoint y: 163, distance: 7.7
click at [366, 171] on div "OE#" at bounding box center [406, 174] width 126 height 8
type input "OE#"
type input "ORDERS"
click at [367, 163] on input "Shipment Reference" at bounding box center [389, 161] width 94 height 12
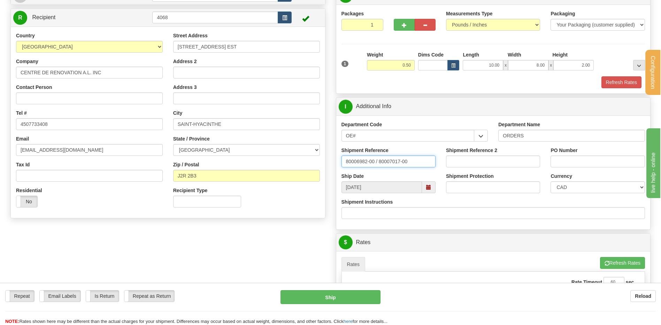
type input "80006982-00 / 80007017-00"
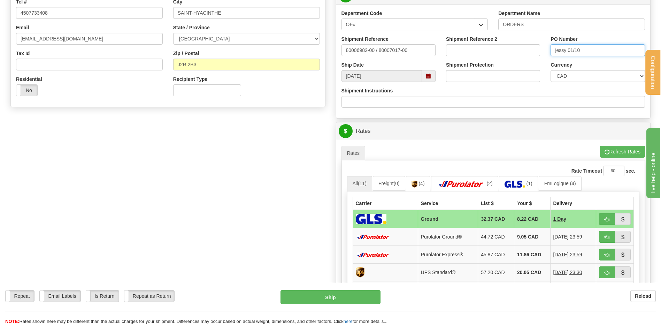
scroll to position [279, 0]
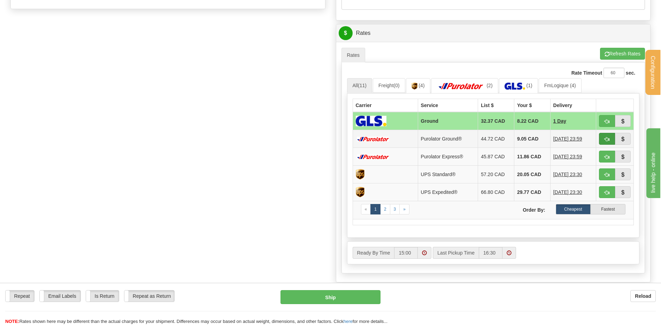
type input "jessy 01/10"
click at [602, 137] on button "button" at bounding box center [607, 139] width 16 height 12
type input "260"
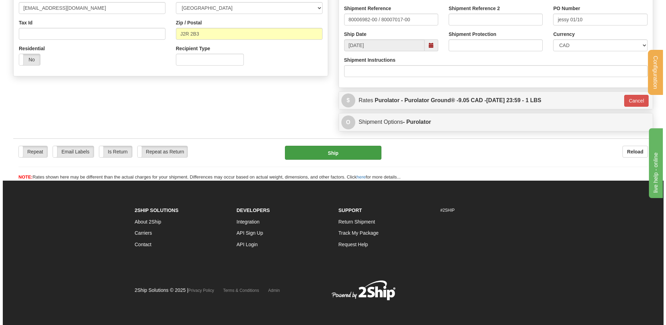
scroll to position [212, 0]
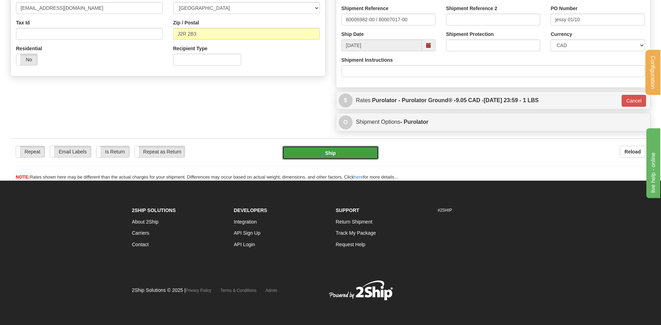
click at [358, 150] on button "Ship" at bounding box center [330, 153] width 96 height 14
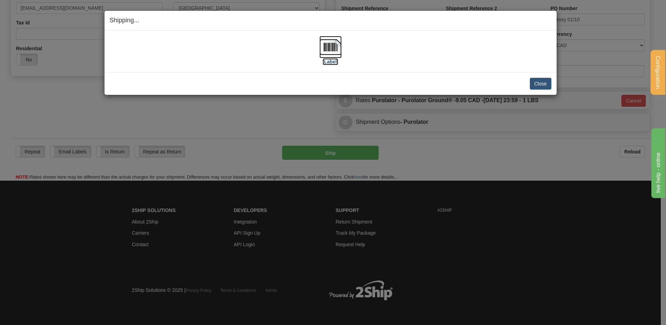
click at [325, 46] on img at bounding box center [331, 47] width 22 height 22
click at [542, 80] on button "Close" at bounding box center [541, 84] width 22 height 12
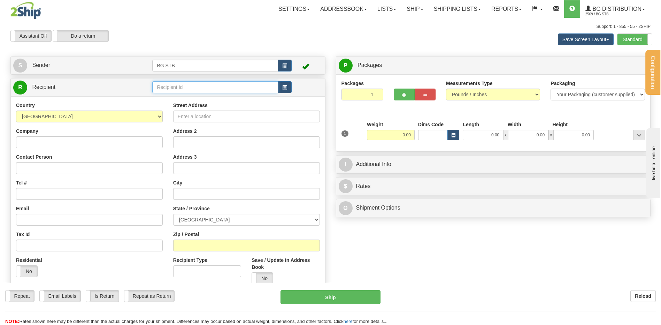
click at [201, 93] on input "text" at bounding box center [214, 87] width 125 height 12
type input "1225"
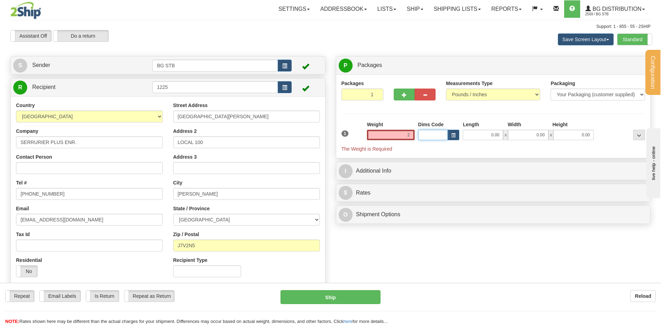
type input "2.00"
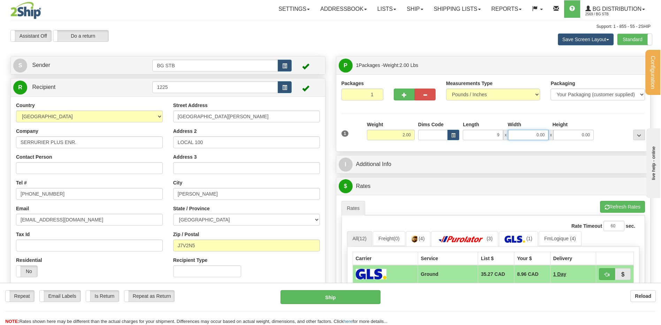
type input "9.00"
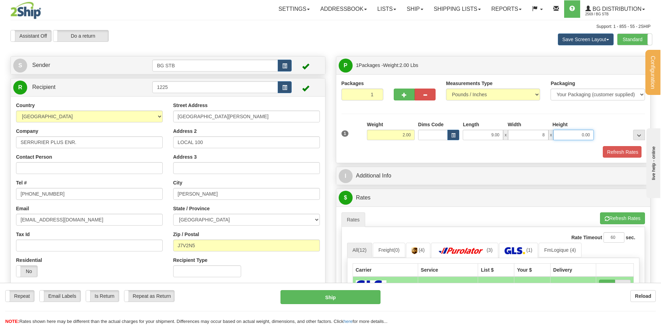
type input "8.00"
type input "6.00"
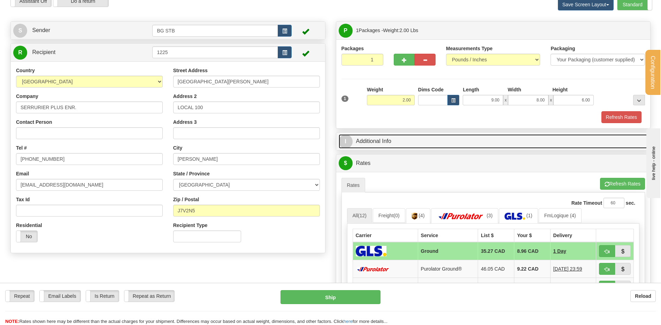
click at [388, 140] on link "I Additional Info" at bounding box center [493, 141] width 309 height 14
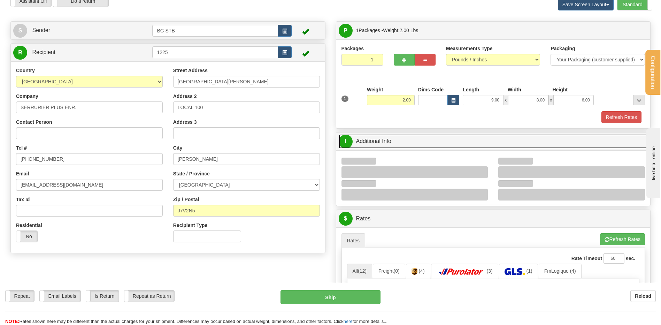
scroll to position [139, 0]
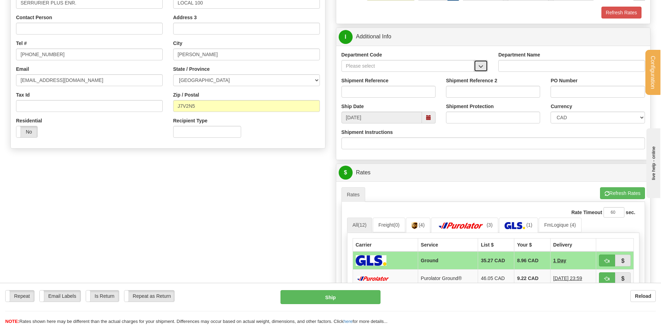
click at [476, 63] on button "button" at bounding box center [481, 66] width 14 height 12
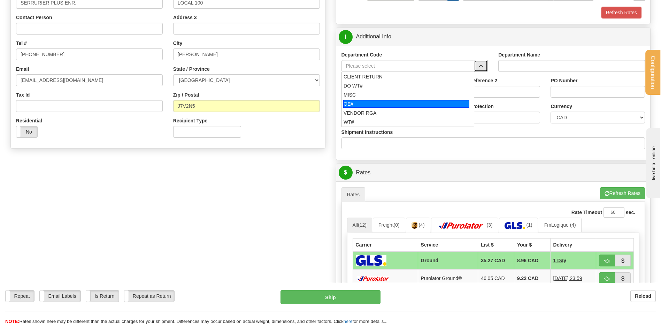
click at [362, 102] on div "OE#" at bounding box center [406, 104] width 126 height 8
type input "OE#"
type input "ORDERS"
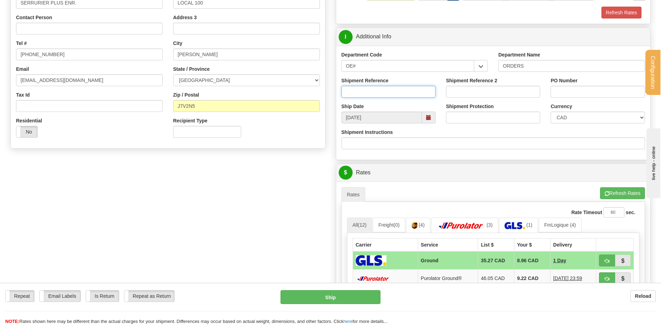
click at [363, 95] on input "Shipment Reference" at bounding box center [389, 92] width 94 height 12
type input "80007031-00"
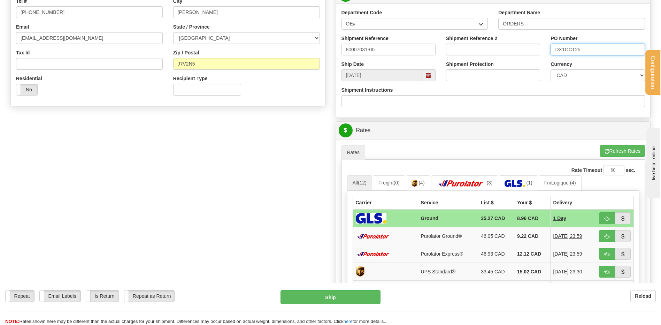
scroll to position [244, 0]
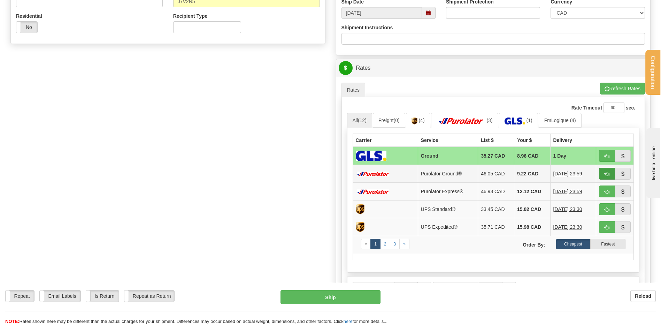
type input "DX1OCT25"
click at [602, 173] on button "button" at bounding box center [607, 174] width 16 height 12
type input "260"
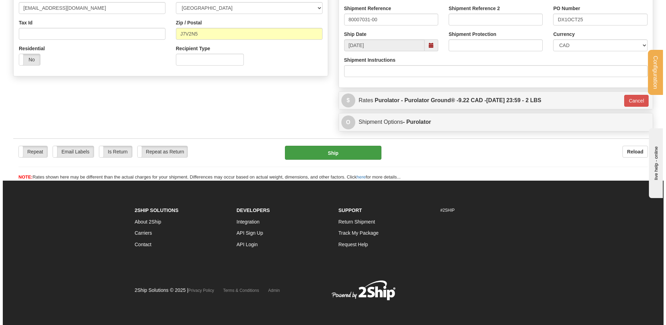
scroll to position [212, 0]
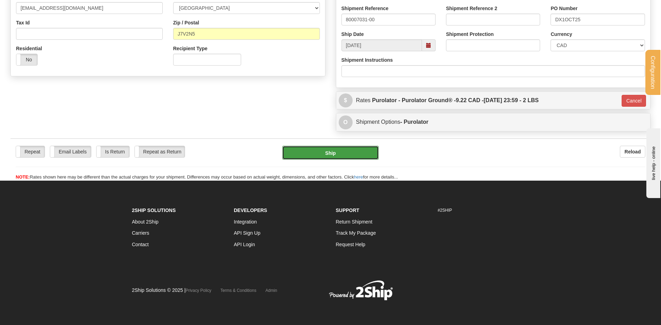
click at [335, 154] on button "Ship" at bounding box center [330, 153] width 96 height 14
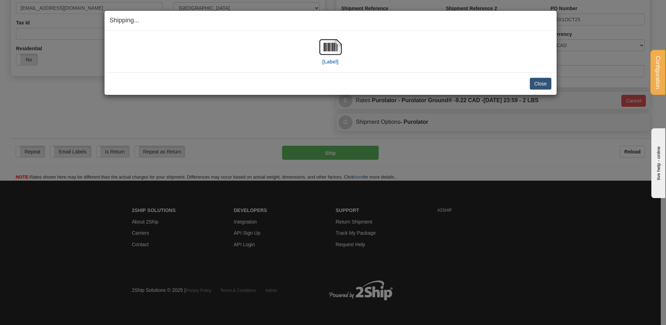
click at [342, 49] on div "[Label]" at bounding box center [331, 51] width 442 height 31
click at [337, 49] on img at bounding box center [331, 47] width 22 height 22
click at [545, 83] on button "Close" at bounding box center [541, 84] width 22 height 12
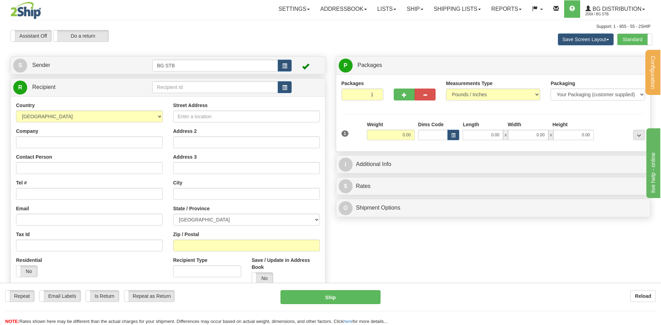
click at [190, 94] on td at bounding box center [221, 87] width 139 height 14
click at [190, 89] on input "text" at bounding box center [214, 87] width 125 height 12
type input "1028"
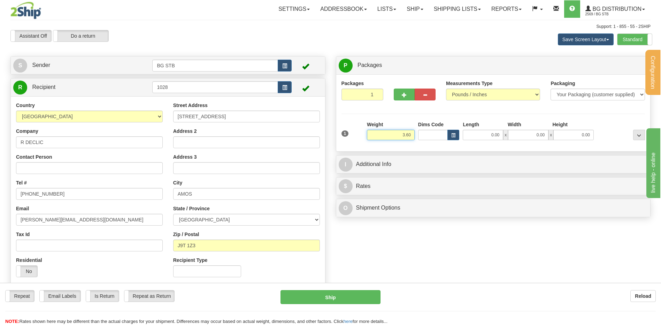
type input "3.60"
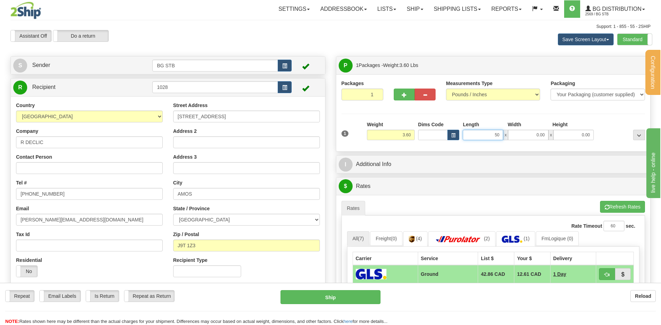
type input "50.00"
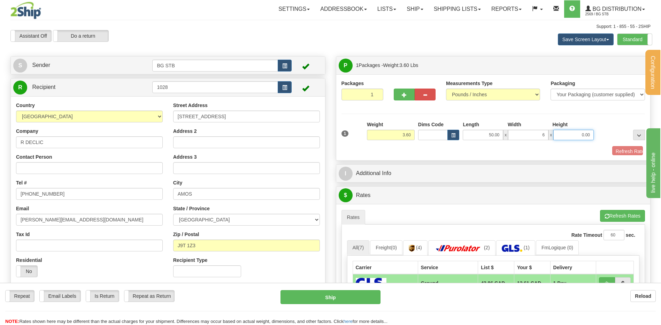
type input "6.00"
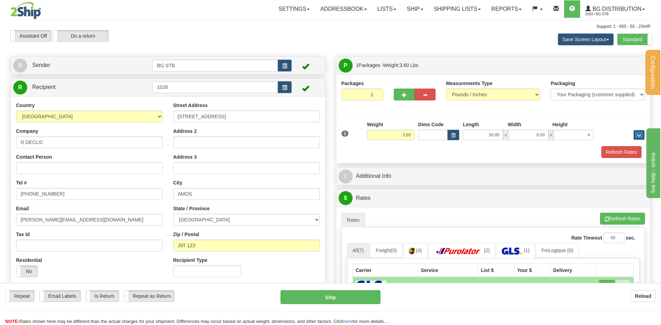
type input "4.00"
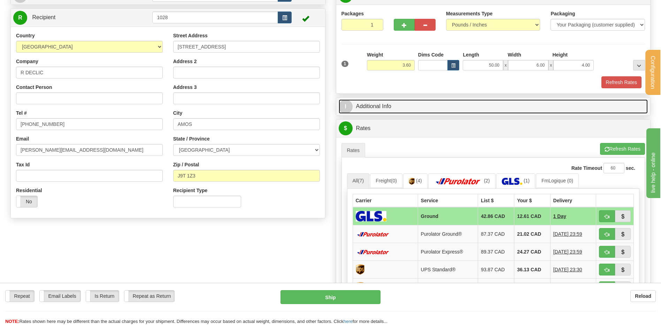
click at [407, 110] on link "I Additional Info" at bounding box center [493, 106] width 309 height 14
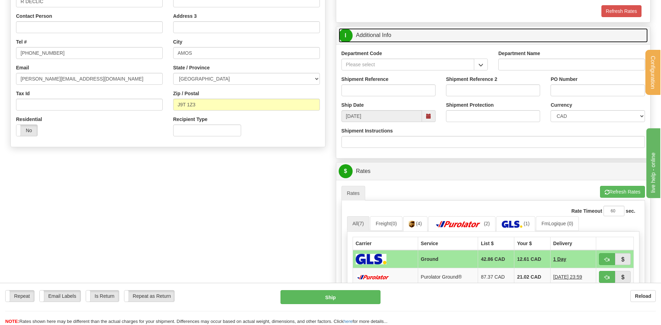
scroll to position [105, 0]
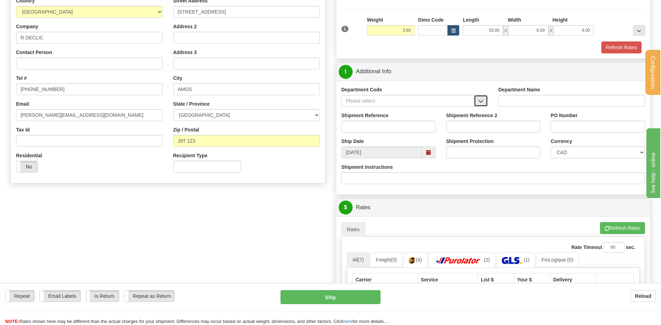
click at [476, 102] on button "button" at bounding box center [481, 101] width 14 height 12
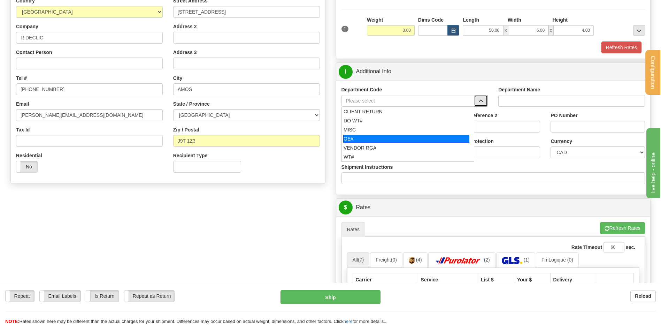
click at [372, 136] on div "OE#" at bounding box center [406, 139] width 126 height 8
type input "OE#"
type input "ORDERS"
click at [371, 128] on input "Shipment Reference" at bounding box center [389, 127] width 94 height 12
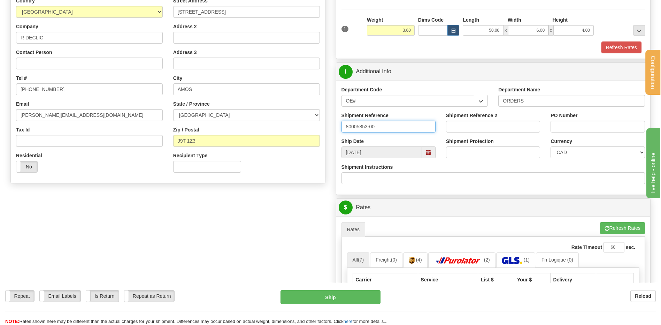
type input "80005853-00"
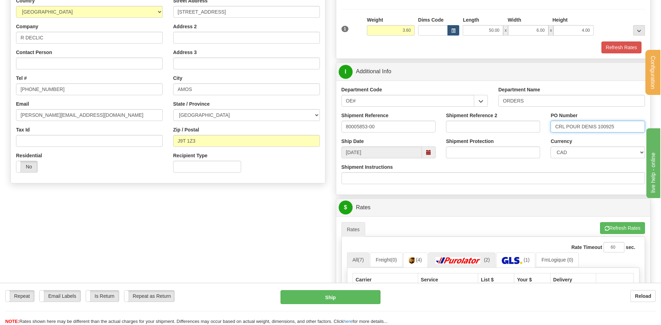
scroll to position [244, 0]
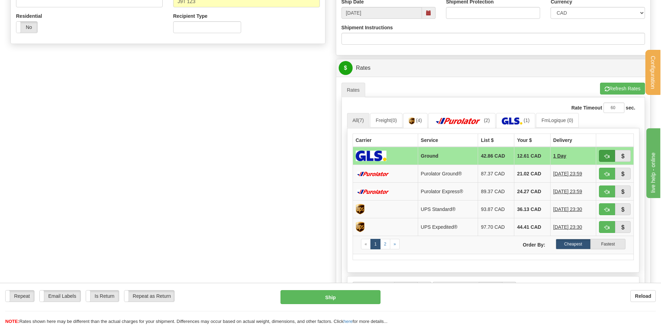
type input "CRL POUR DENIS 100925"
click at [608, 157] on span "button" at bounding box center [607, 156] width 5 height 5
type input "1"
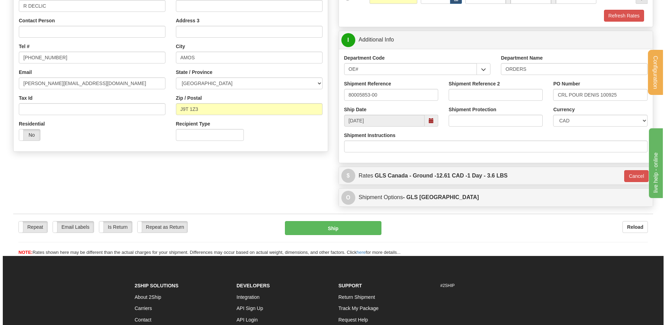
scroll to position [118, 0]
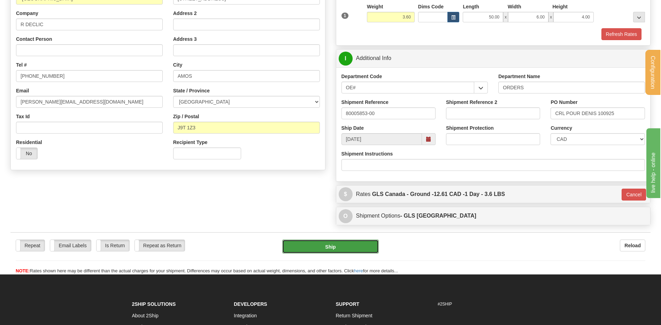
click at [322, 249] on button "Ship" at bounding box center [330, 246] width 96 height 14
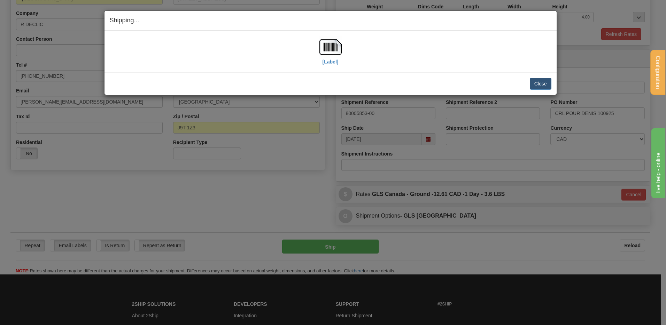
click at [342, 46] on div "[Label]" at bounding box center [331, 51] width 442 height 31
click at [330, 47] on img at bounding box center [331, 47] width 22 height 22
drag, startPoint x: 538, startPoint y: 83, endPoint x: 534, endPoint y: 85, distance: 4.5
click at [537, 83] on button "Close" at bounding box center [541, 84] width 22 height 12
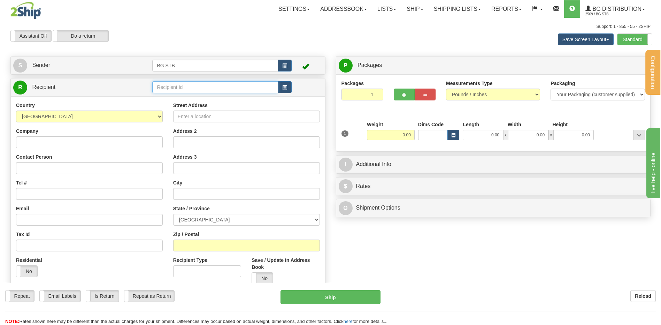
click at [182, 85] on input "text" at bounding box center [214, 87] width 125 height 12
type input "5589"
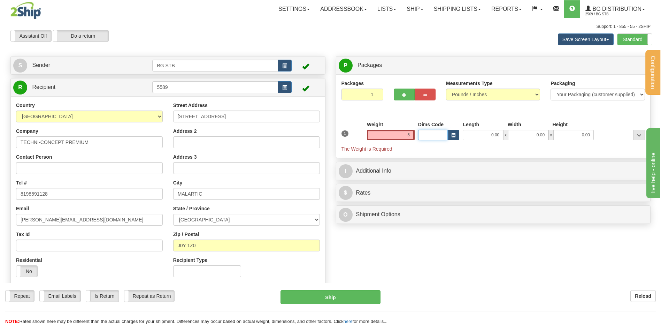
type input "5.00"
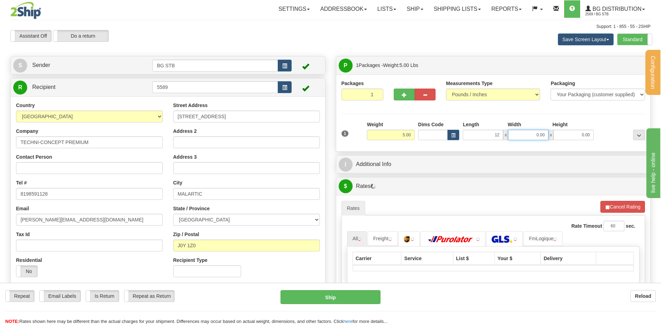
type input "12.00"
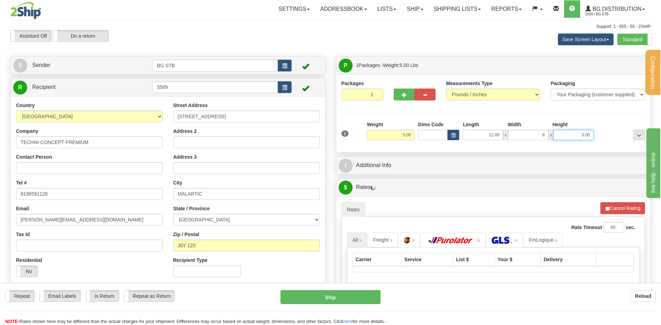
type input "8.00"
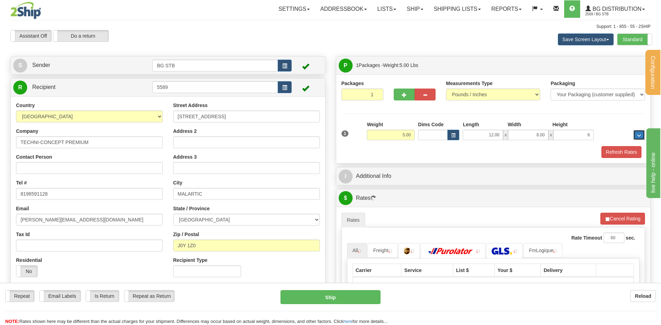
type input "6.00"
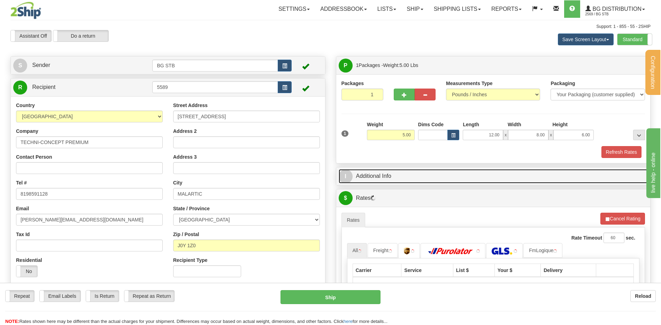
click at [406, 176] on link "I Additional Info" at bounding box center [493, 176] width 309 height 14
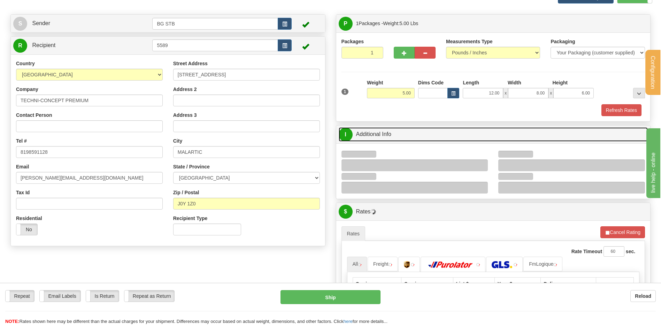
scroll to position [105, 0]
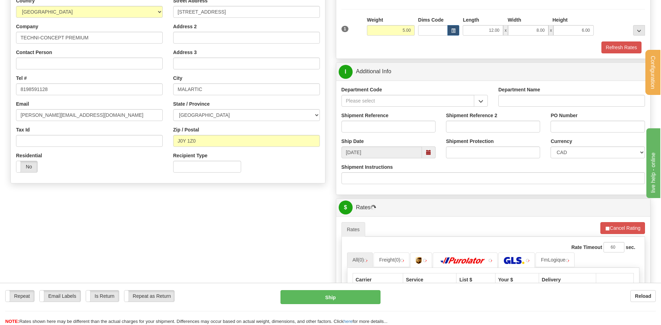
click at [480, 101] on span "button" at bounding box center [480, 101] width 5 height 5
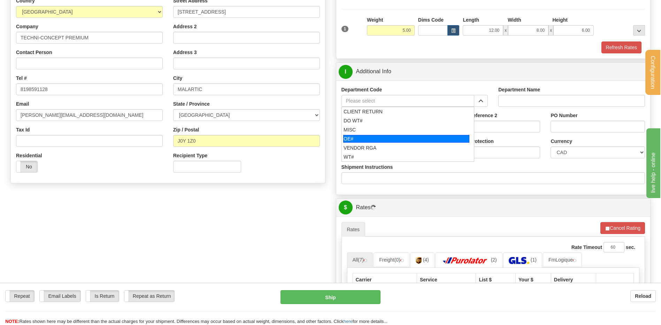
click at [351, 139] on div "OE#" at bounding box center [406, 139] width 126 height 8
type input "OE#"
type input "ORDERS"
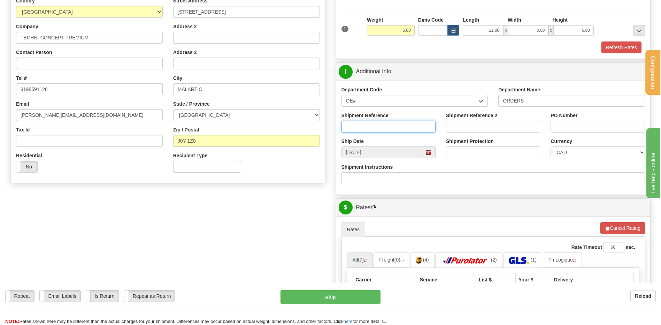
click at [359, 124] on input "Shipment Reference" at bounding box center [389, 127] width 94 height 12
type input "80007049-00"
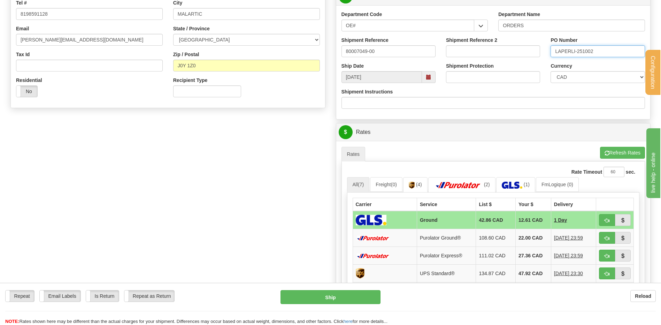
scroll to position [209, 0]
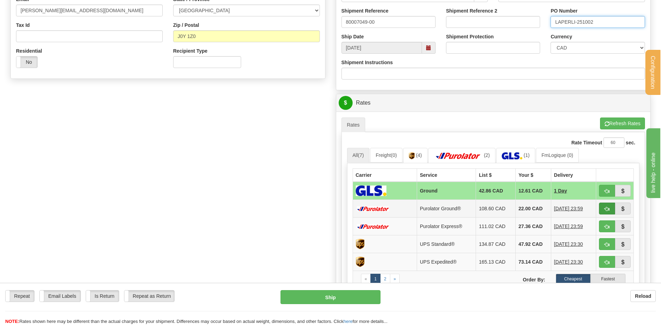
type input "LAPERLI-251002"
click at [608, 205] on button "button" at bounding box center [607, 208] width 16 height 12
type input "260"
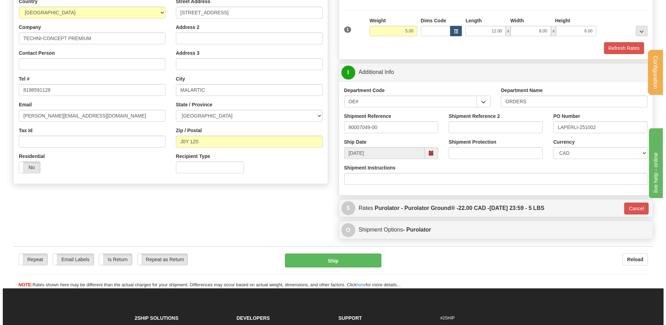
scroll to position [102, 0]
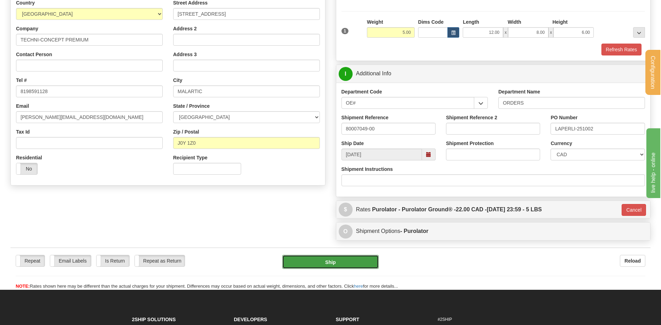
click at [333, 258] on button "Ship" at bounding box center [330, 262] width 96 height 14
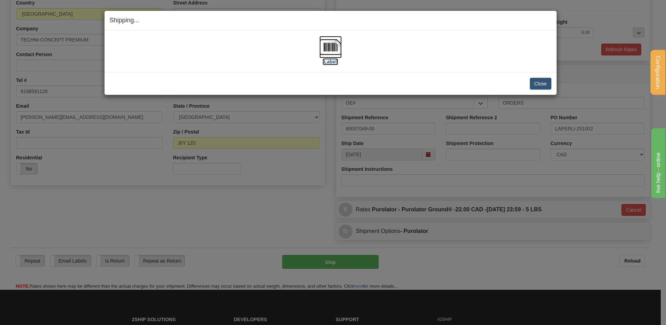
click at [333, 50] on img at bounding box center [331, 47] width 22 height 22
click at [550, 83] on button "Close" at bounding box center [541, 84] width 22 height 12
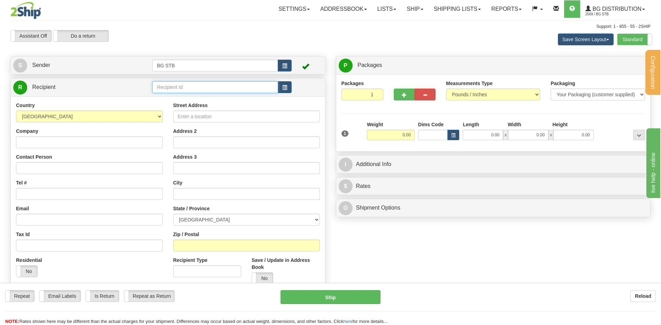
click at [191, 89] on input "text" at bounding box center [214, 87] width 125 height 12
type input "9410"
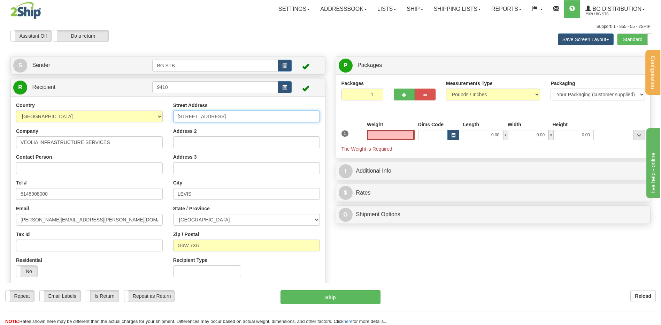
type input "0.00"
drag, startPoint x: 187, startPoint y: 112, endPoint x: 136, endPoint y: 110, distance: 50.9
click at [136, 110] on div "Country [GEOGRAPHIC_DATA] [GEOGRAPHIC_DATA] [GEOGRAPHIC_DATA] [GEOGRAPHIC_DATA]…" at bounding box center [168, 192] width 314 height 181
type input "[STREET_ADDRESS][PERSON_NAME]"
drag, startPoint x: 208, startPoint y: 195, endPoint x: 94, endPoint y: 178, distance: 115.2
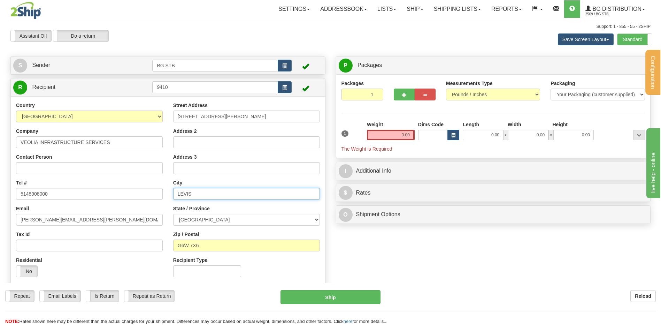
click at [115, 187] on div "Country [GEOGRAPHIC_DATA] [GEOGRAPHIC_DATA] [GEOGRAPHIC_DATA] [GEOGRAPHIC_DATA]…" at bounding box center [168, 192] width 314 height 181
type input "[GEOGRAPHIC_DATA]"
drag, startPoint x: 199, startPoint y: 247, endPoint x: 169, endPoint y: 250, distance: 29.7
click at [177, 248] on input "G6W 7X6" at bounding box center [246, 245] width 147 height 12
type input "H2X 0C2"
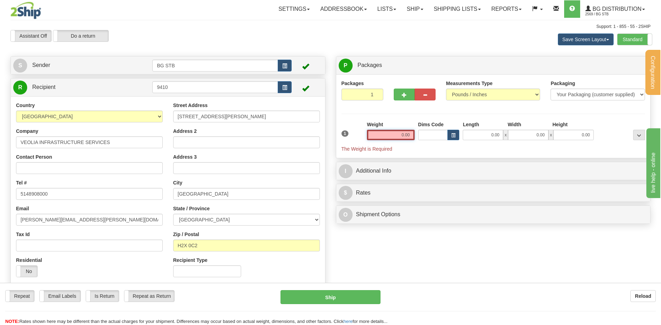
click at [379, 135] on input "0.00" at bounding box center [391, 135] width 48 height 10
type input "0.00"
click at [407, 90] on button "button" at bounding box center [404, 95] width 21 height 12
type input "2"
drag, startPoint x: 630, startPoint y: 65, endPoint x: 552, endPoint y: 87, distance: 80.9
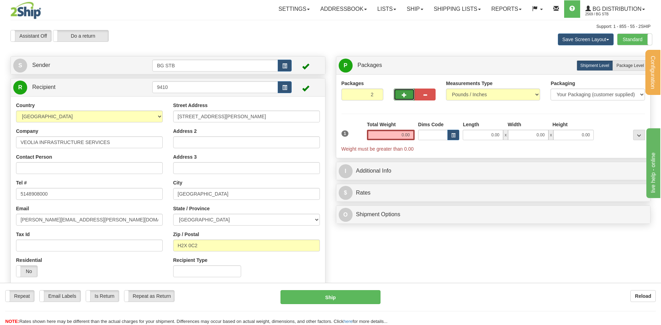
click at [626, 64] on span "Package Level" at bounding box center [630, 65] width 28 height 5
radio input "true"
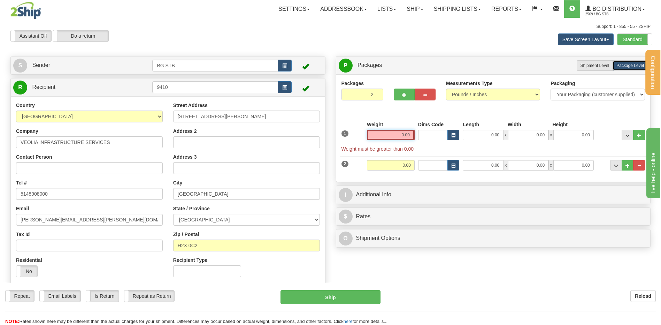
click at [407, 135] on input "0.00" at bounding box center [391, 135] width 48 height 10
type input "12.00"
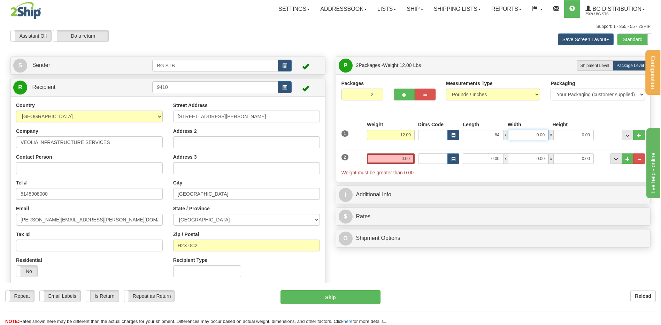
type input "84.00"
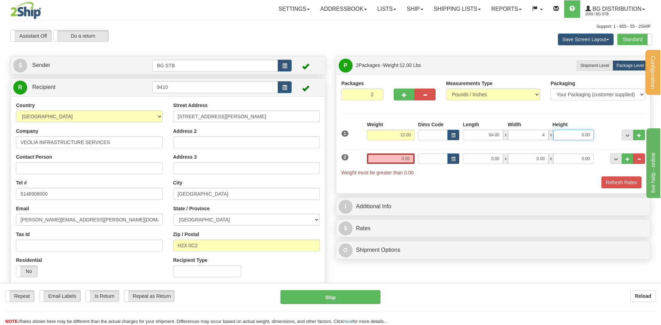
type input "4.00"
click at [390, 161] on input "0.00" at bounding box center [391, 158] width 48 height 10
type input "6.00"
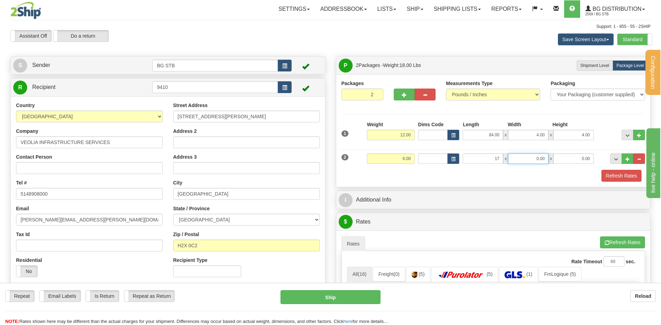
type input "17.00"
type input "12.00"
type input "5.00"
click at [399, 99] on button "button" at bounding box center [404, 95] width 21 height 12
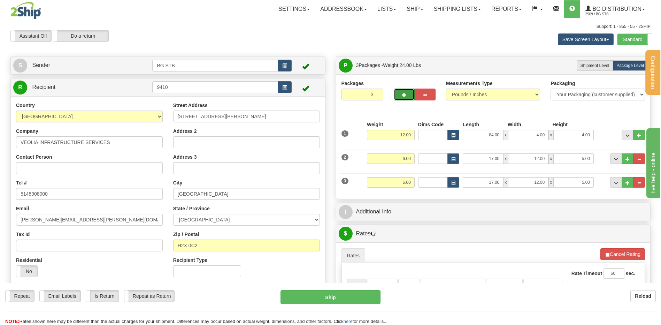
click at [402, 94] on span "button" at bounding box center [404, 95] width 5 height 5
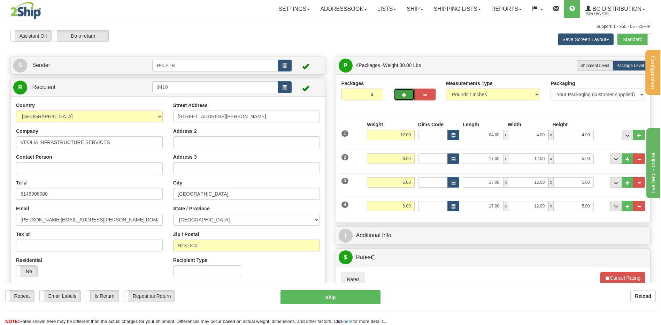
click at [403, 98] on button "button" at bounding box center [404, 95] width 21 height 12
type input "5"
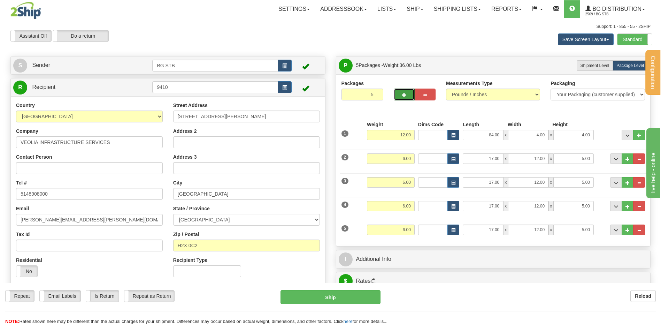
scroll to position [139, 0]
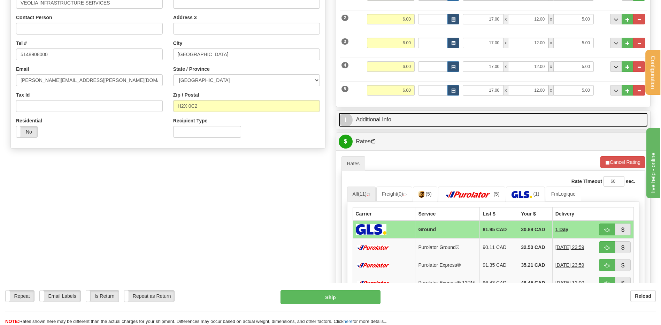
click at [412, 122] on link "I Additional Info" at bounding box center [493, 120] width 309 height 14
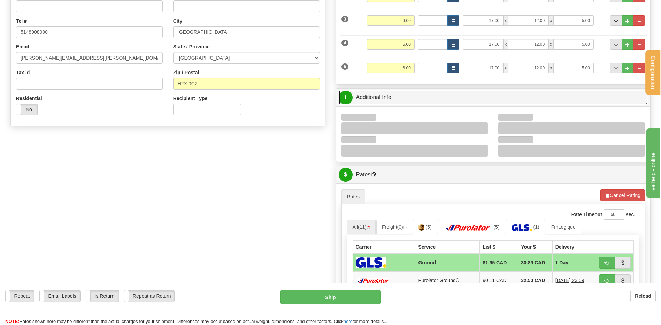
scroll to position [209, 0]
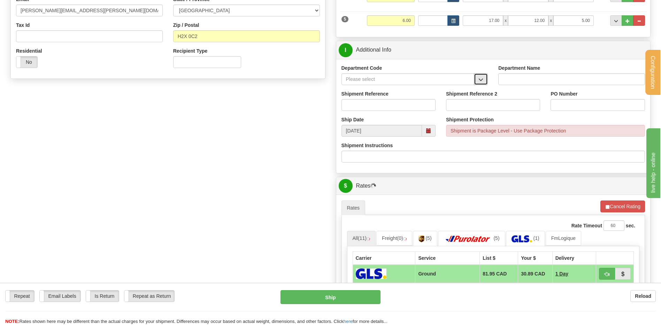
click at [482, 78] on span "button" at bounding box center [480, 79] width 5 height 5
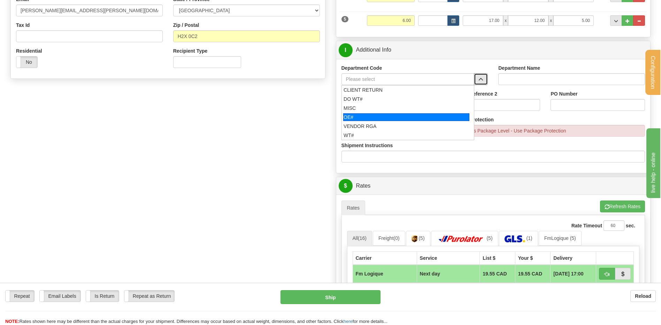
click at [342, 118] on li "OE#" at bounding box center [408, 117] width 132 height 9
type input "OE#"
type input "ORDERS"
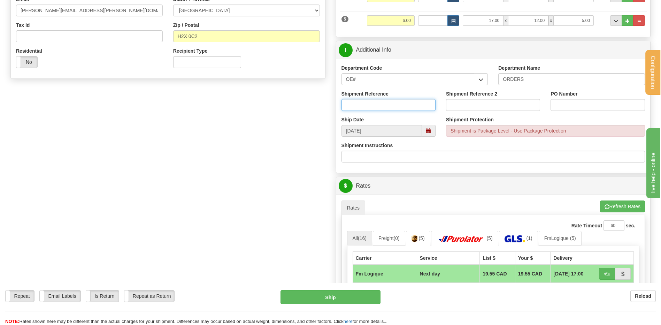
click at [374, 99] on input "Shipment Reference" at bounding box center [389, 105] width 94 height 12
type input "80005496-05"
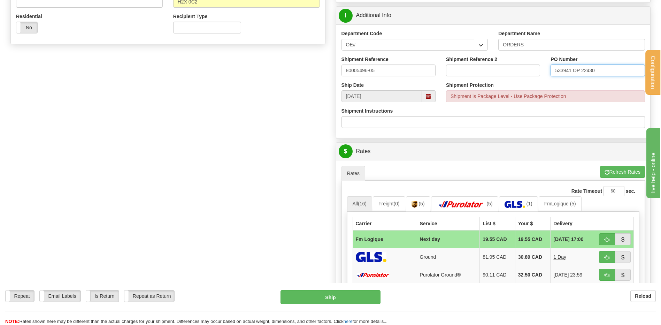
scroll to position [314, 0]
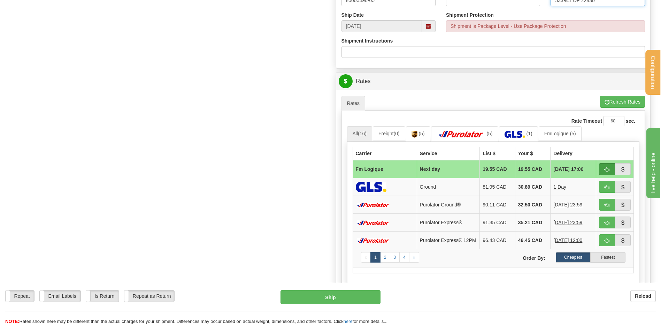
type input "533941 OP 22430"
click at [600, 169] on button "button" at bounding box center [607, 169] width 16 height 12
type input "jour"
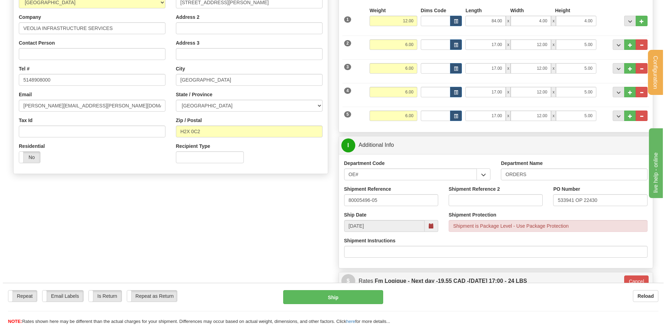
scroll to position [105, 0]
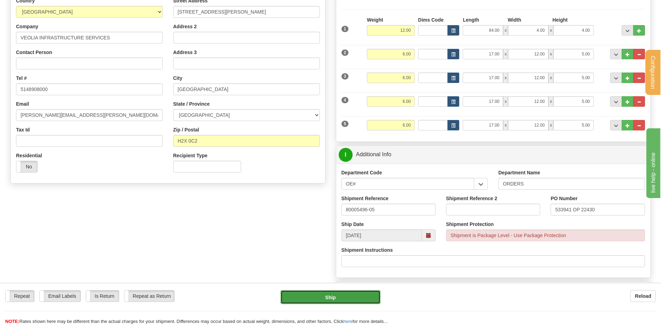
click at [366, 297] on button "Ship" at bounding box center [331, 297] width 100 height 14
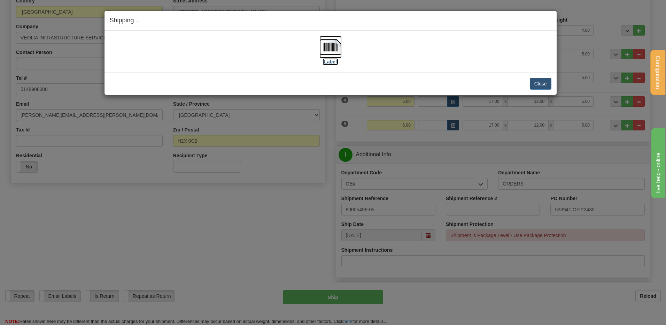
click at [334, 42] on img at bounding box center [331, 47] width 22 height 22
click at [533, 81] on button "Close" at bounding box center [541, 84] width 22 height 12
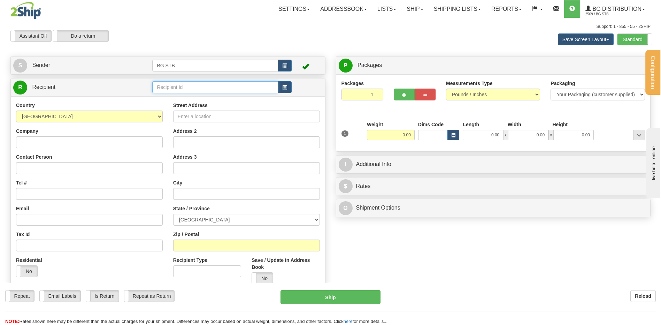
click at [217, 93] on input "text" at bounding box center [214, 87] width 125 height 12
click at [207, 101] on div "5101" at bounding box center [213, 98] width 119 height 8
type input "5101"
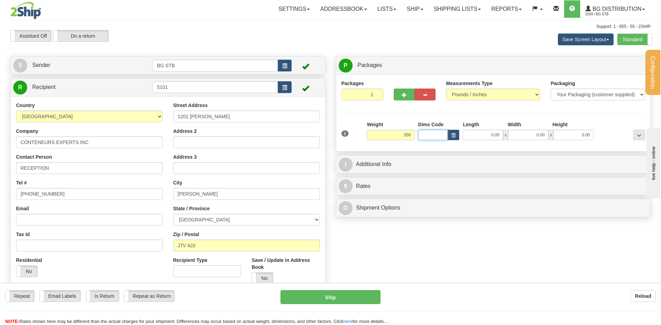
type input "356.00"
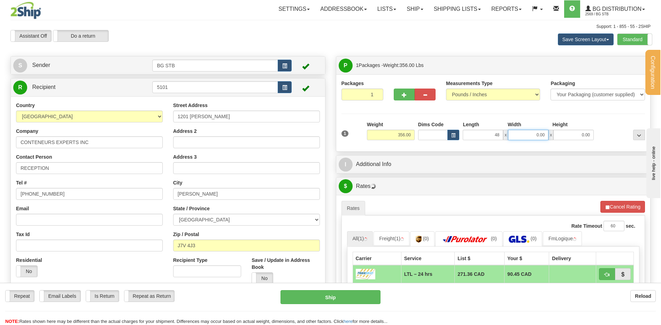
type input "48.00"
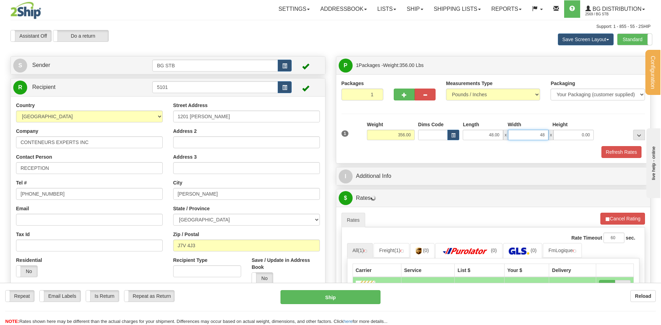
type input "48.00"
type input "24.00"
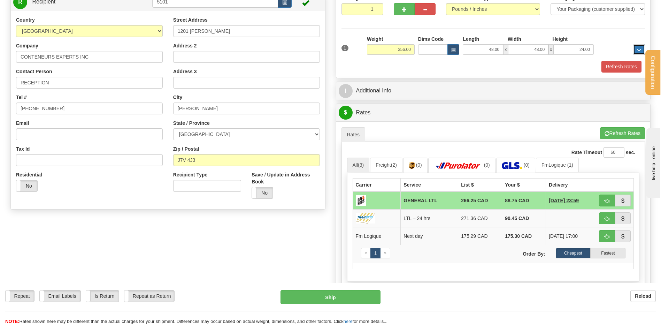
scroll to position [35, 0]
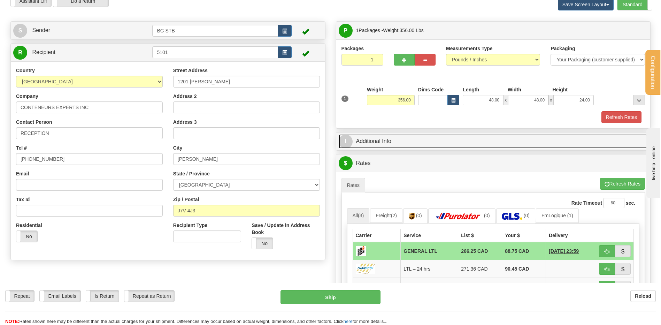
click at [417, 146] on link "I Additional Info" at bounding box center [493, 141] width 309 height 14
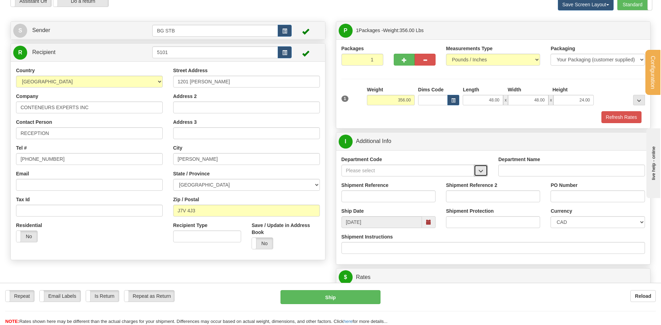
click at [481, 171] on span "button" at bounding box center [480, 171] width 5 height 5
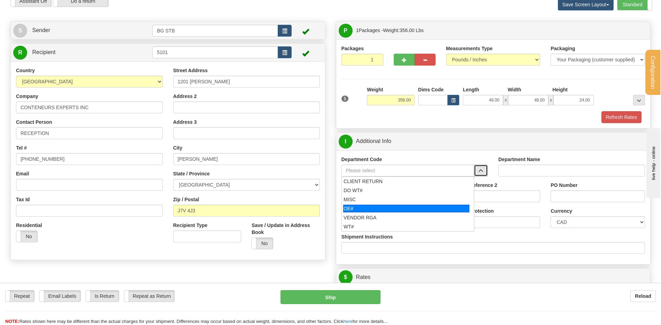
click at [351, 211] on div "OE#" at bounding box center [406, 209] width 126 height 8
type input "OE#"
type input "ORDERS"
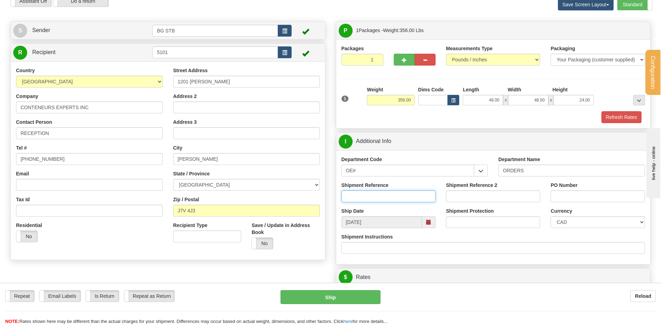
click at [365, 191] on input "Shipment Reference" at bounding box center [389, 196] width 94 height 12
type input "80007020-00"
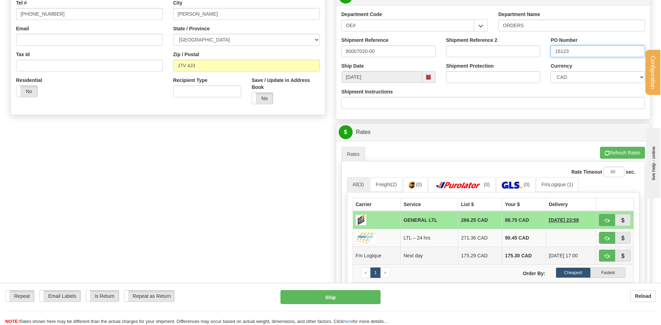
scroll to position [244, 0]
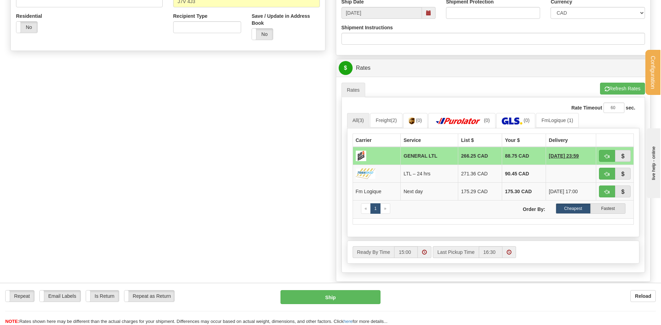
type input "16123"
drag, startPoint x: 499, startPoint y: 154, endPoint x: 518, endPoint y: 158, distance: 19.1
click at [518, 157] on td "88.75 CAD" at bounding box center [524, 156] width 44 height 18
click at [519, 163] on td "88.75 CAD" at bounding box center [524, 156] width 44 height 18
click at [605, 156] on span "button" at bounding box center [607, 156] width 5 height 5
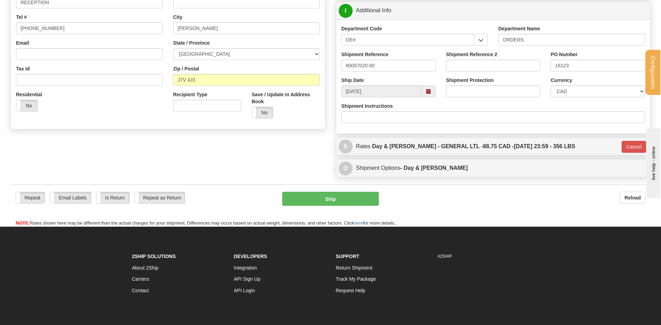
scroll to position [72, 0]
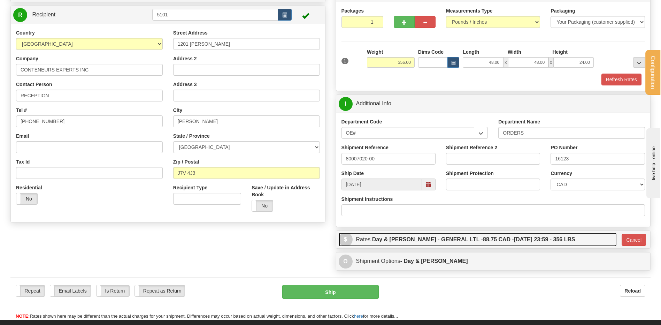
click at [447, 242] on label "Day & Ross - GENERAL LTL - 88.75 CAD - 10/03/2025 23:59 - 356 LBS" at bounding box center [473, 239] width 203 height 14
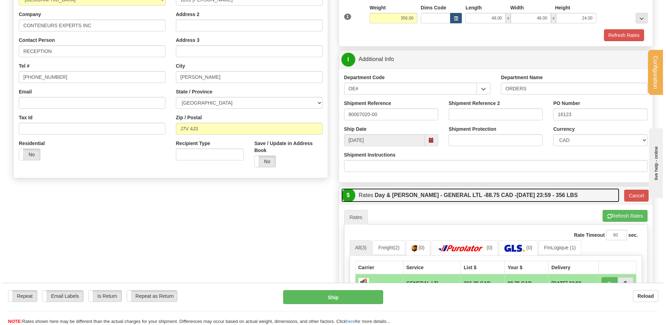
scroll to position [142, 0]
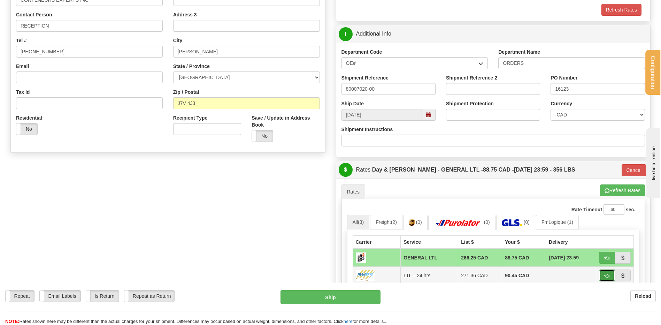
click at [606, 272] on button "button" at bounding box center [607, 275] width 16 height 12
type input "24 hrs"
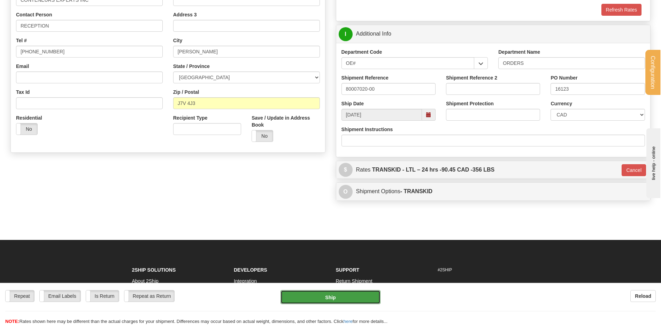
click at [363, 296] on button "Ship" at bounding box center [331, 297] width 100 height 14
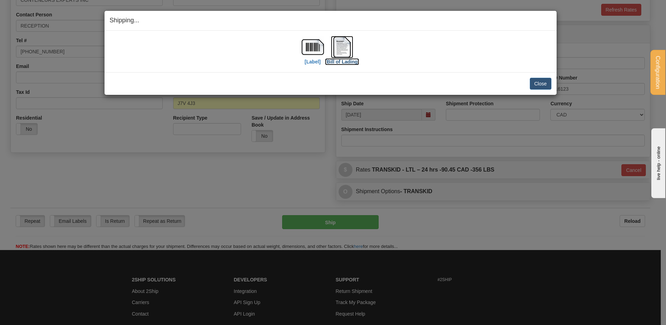
click at [336, 39] on img at bounding box center [342, 47] width 22 height 22
click at [539, 86] on button "Close" at bounding box center [541, 84] width 22 height 12
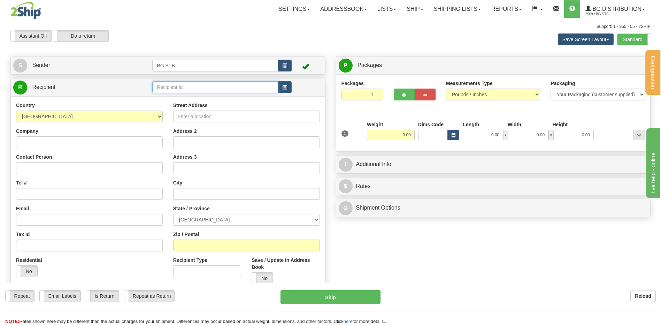
click at [227, 91] on input "text" at bounding box center [214, 87] width 125 height 12
type input "BG QUE"
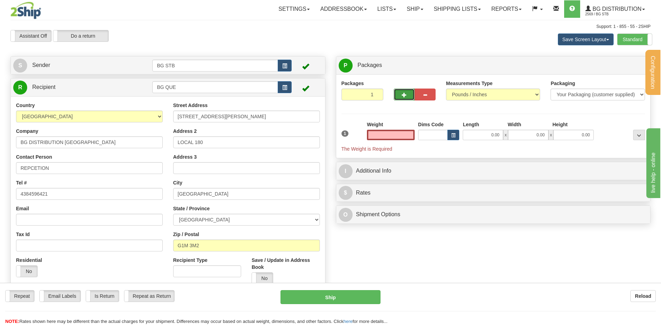
type input "0.00"
click at [396, 95] on button "button" at bounding box center [404, 95] width 21 height 12
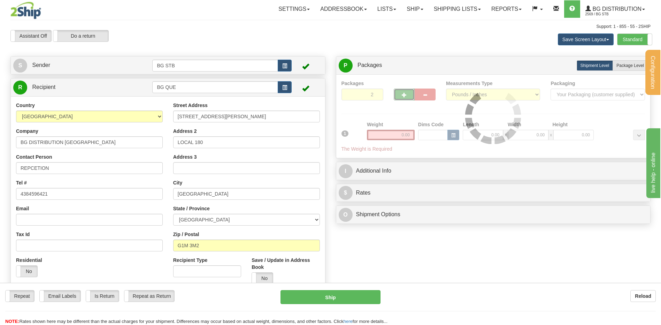
click at [404, 92] on div at bounding box center [494, 116] width 304 height 73
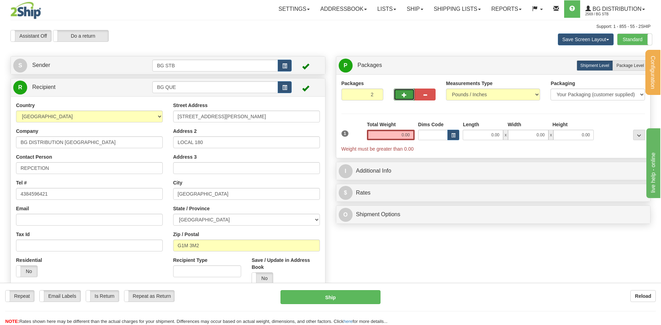
click at [404, 93] on span "button" at bounding box center [404, 95] width 5 height 5
type input "3"
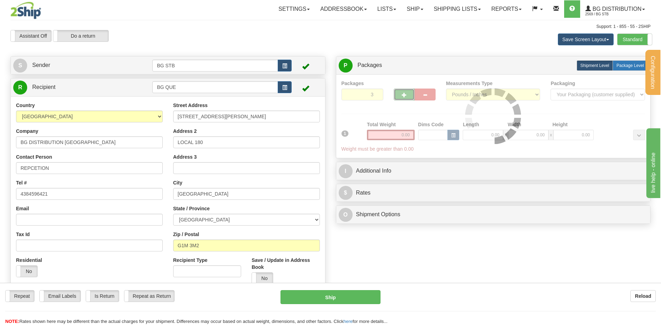
click at [628, 64] on span "Package Level" at bounding box center [630, 65] width 28 height 5
radio input "true"
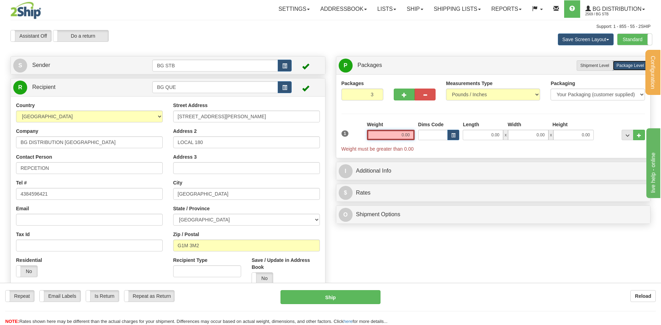
click at [391, 134] on input "0.00" at bounding box center [391, 135] width 48 height 10
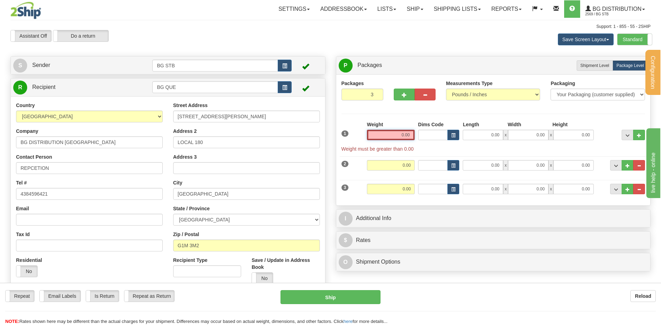
click at [383, 131] on input "0.00" at bounding box center [391, 135] width 48 height 10
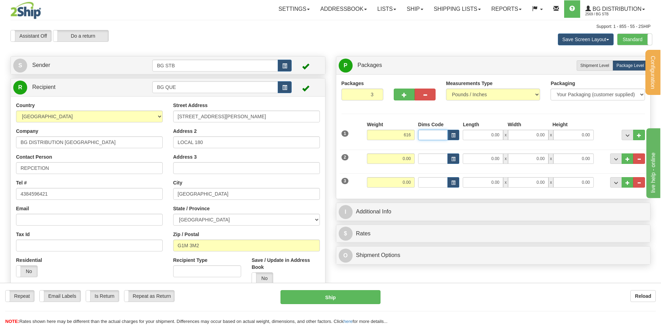
type input "616.00"
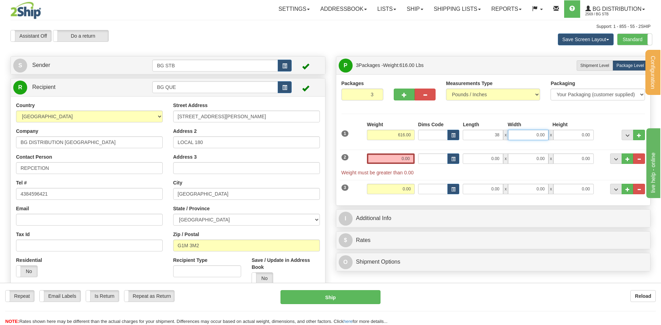
type input "38.00"
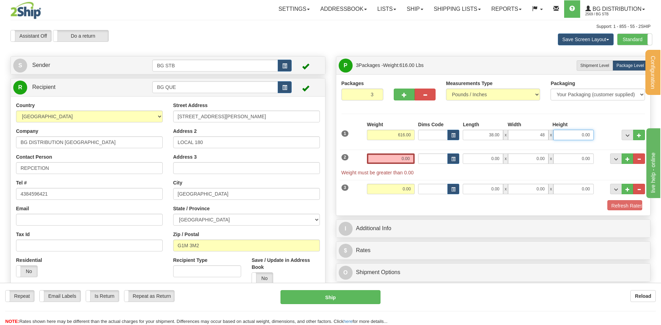
type input "48.00"
type input "47.00"
click at [400, 185] on input "0.00" at bounding box center [391, 189] width 48 height 10
type input "19.00"
type input "96.00"
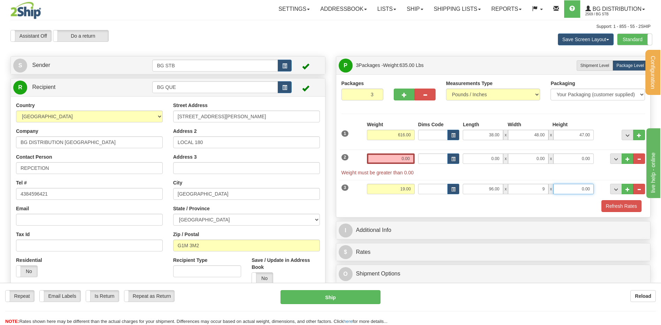
type input "9.00"
type input "7.00"
click at [383, 153] on input "0.00" at bounding box center [391, 158] width 48 height 10
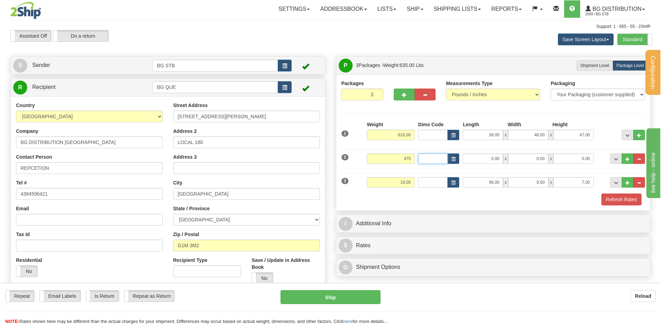
type input "475.00"
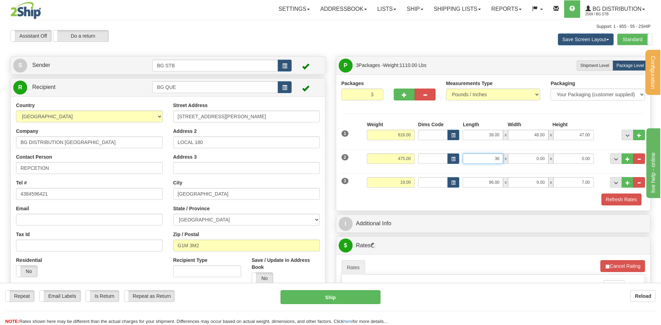
type input "36.00"
type input "48.00"
type input "26.00"
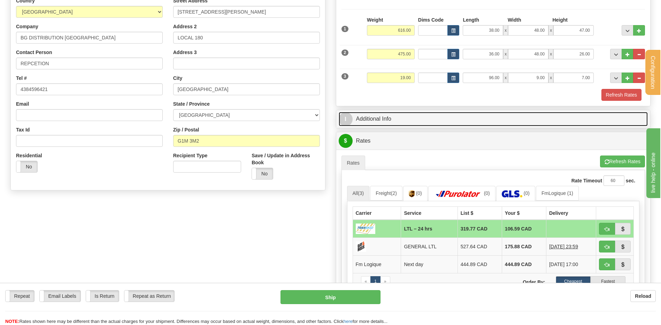
click at [413, 118] on link "I Additional Info" at bounding box center [493, 119] width 309 height 14
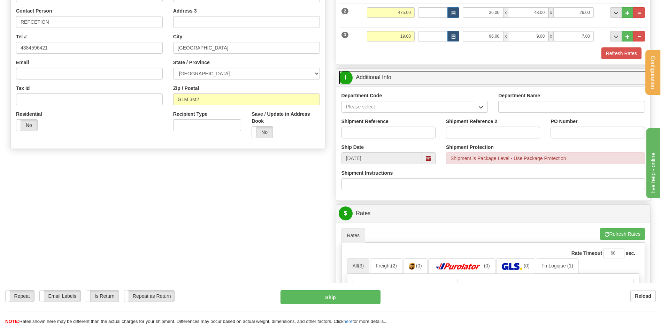
scroll to position [139, 0]
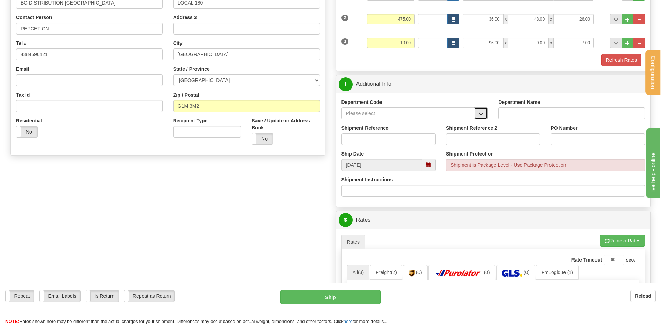
click at [478, 117] on button "button" at bounding box center [481, 113] width 14 height 12
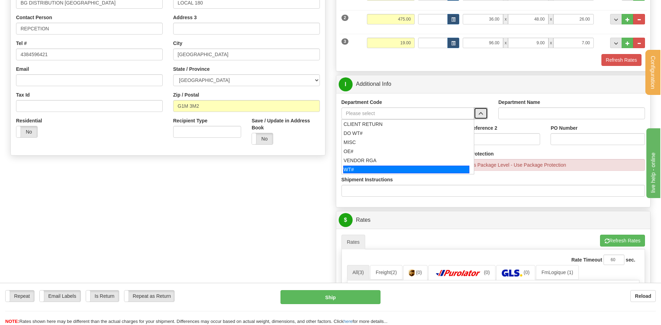
click at [381, 168] on div "WT#" at bounding box center [406, 170] width 126 height 8
type input "WT#"
type input "WAREHOUSE TRANSFERS"
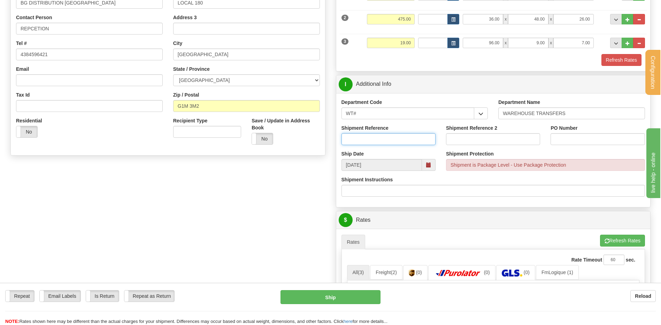
click at [380, 143] on input "Shipment Reference" at bounding box center [389, 139] width 94 height 12
type input "TRANSFERT 10"
drag, startPoint x: 551, startPoint y: 137, endPoint x: 554, endPoint y: 141, distance: 5.3
click at [551, 137] on input "PO Number" at bounding box center [598, 139] width 94 height 12
type input "TRANSFERT QUEBEC"
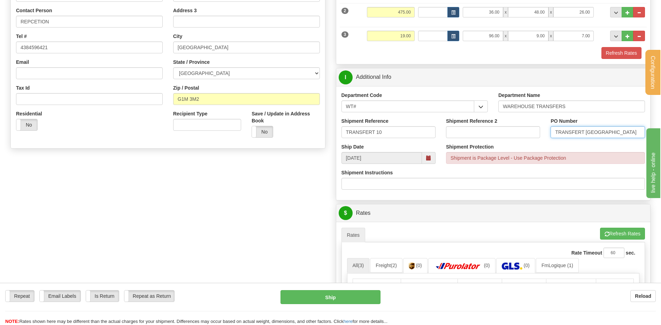
scroll to position [314, 0]
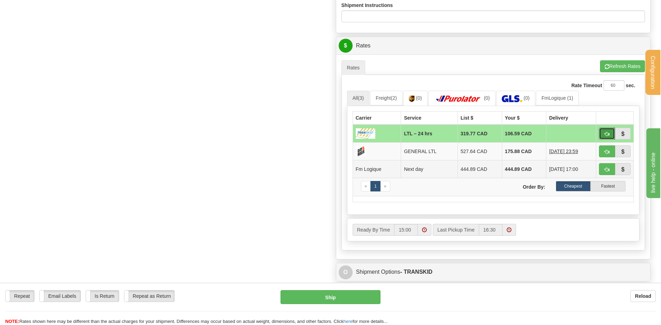
click at [610, 133] on button "button" at bounding box center [607, 134] width 16 height 12
type input "24 hrs"
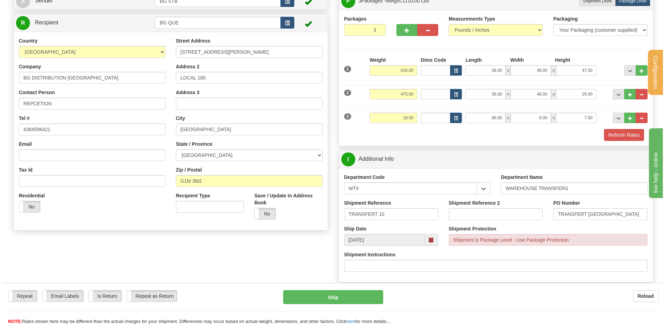
scroll to position [57, 0]
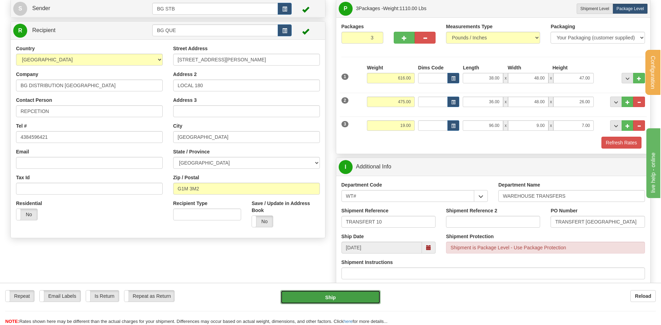
click at [334, 297] on button "Ship" at bounding box center [331, 297] width 100 height 14
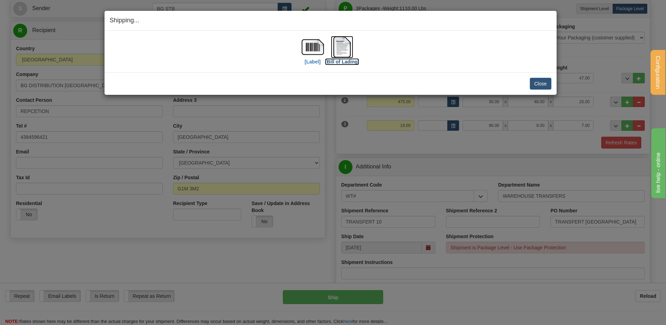
click at [350, 48] on img at bounding box center [342, 47] width 22 height 22
click at [538, 83] on button "Close" at bounding box center [541, 84] width 22 height 12
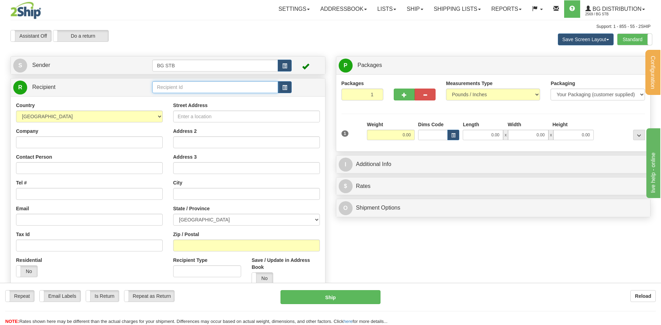
click at [232, 89] on input "text" at bounding box center [214, 87] width 125 height 12
click at [632, 35] on label "Standard" at bounding box center [635, 39] width 35 height 11
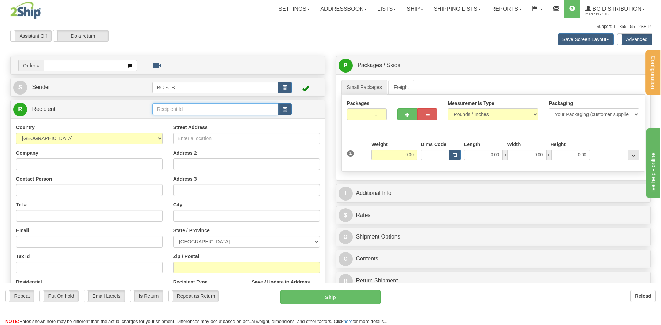
click at [167, 110] on input "text" at bounding box center [214, 109] width 125 height 12
type input "[PERSON_NAME]"
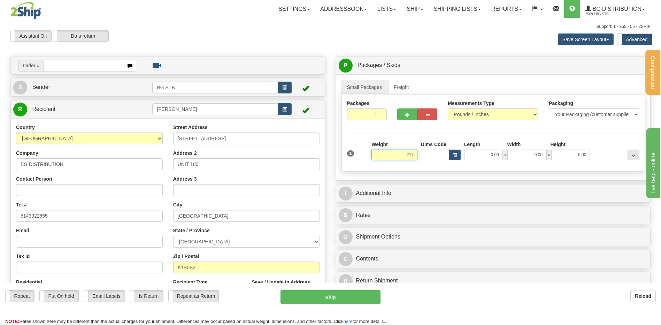
type input "217.00"
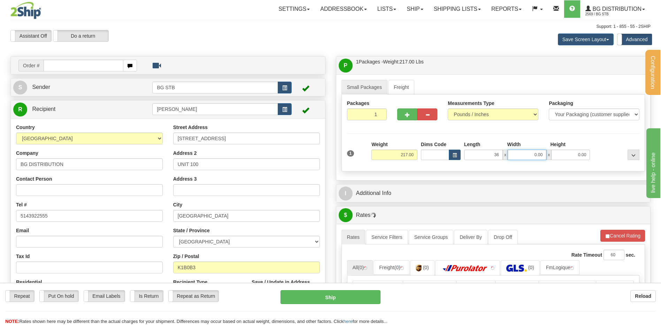
type input "36.00"
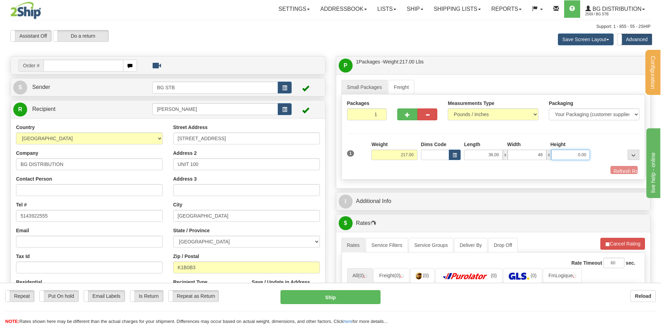
type input "48.00"
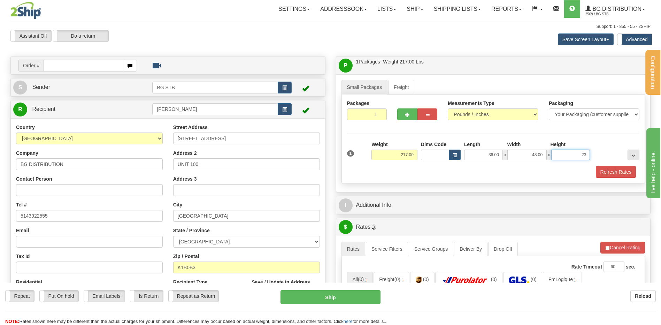
type input "23.00"
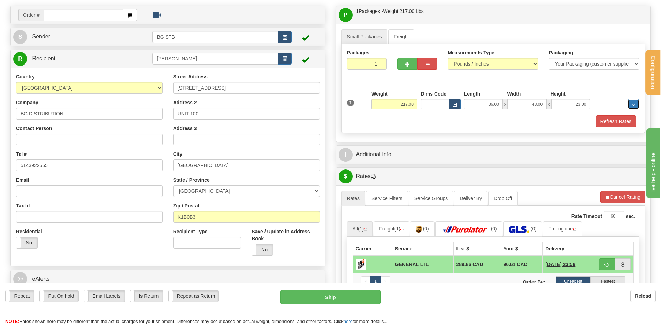
scroll to position [70, 0]
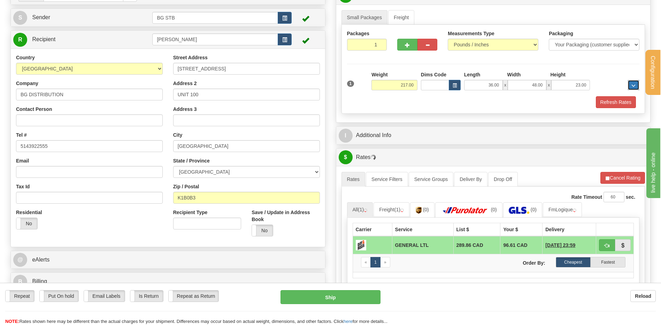
click at [636, 82] on button "..." at bounding box center [634, 85] width 12 height 10
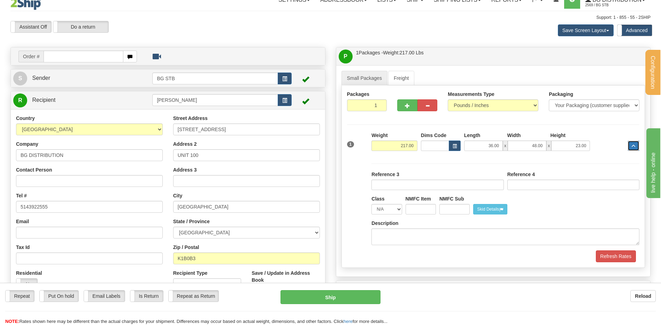
scroll to position [0, 0]
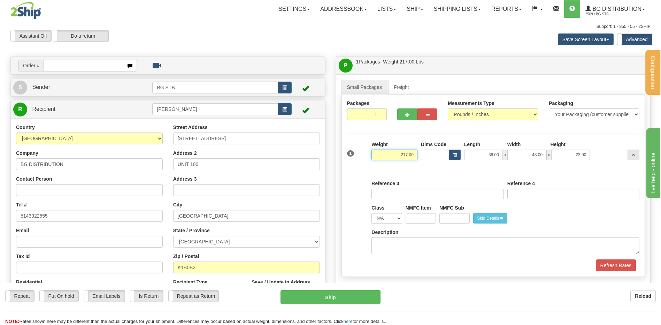
drag, startPoint x: 450, startPoint y: 152, endPoint x: 506, endPoint y: 149, distance: 56.5
click at [477, 152] on div "1 Weight 217.00 Dims Code x" at bounding box center [493, 153] width 296 height 25
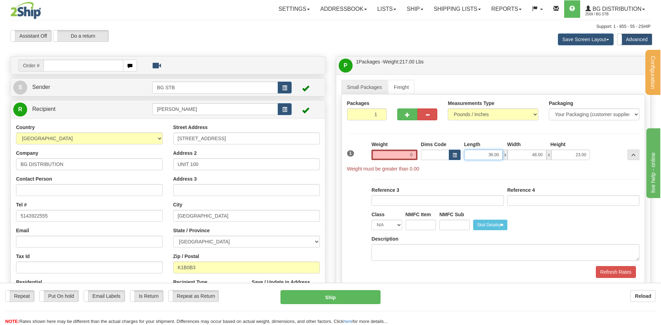
type input "0.00"
drag, startPoint x: 481, startPoint y: 156, endPoint x: 601, endPoint y: 158, distance: 120.2
click at [558, 158] on div "36.00 x 48.00 x 23.00" at bounding box center [527, 155] width 126 height 10
type input "0.00"
drag, startPoint x: 523, startPoint y: 148, endPoint x: 587, endPoint y: 152, distance: 64.2
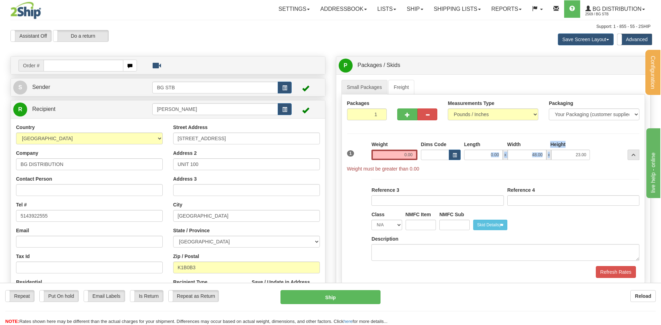
click at [587, 152] on div "Length Width Height 0.00 x 48.00 x 23.00" at bounding box center [527, 150] width 130 height 19
click at [517, 155] on input "48.00" at bounding box center [527, 155] width 39 height 10
drag, startPoint x: 518, startPoint y: 155, endPoint x: 527, endPoint y: 155, distance: 9.1
click at [518, 155] on input "48.00" at bounding box center [527, 155] width 39 height 10
type input "0.00"
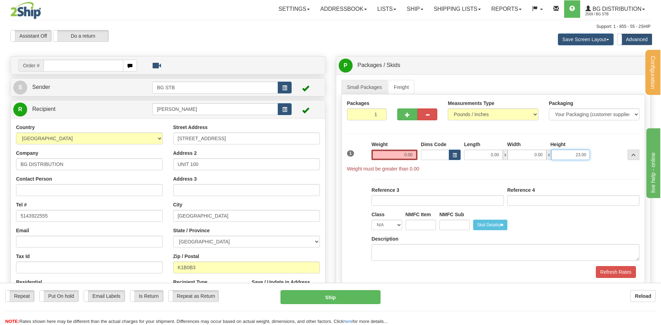
drag, startPoint x: 577, startPoint y: 153, endPoint x: 612, endPoint y: 153, distance: 34.2
click at [612, 155] on div "1 Weight 0.00 Dims Code 0.00" at bounding box center [493, 156] width 296 height 31
type input "0.00"
drag, startPoint x: 401, startPoint y: 80, endPoint x: 401, endPoint y: 87, distance: 7.3
click at [401, 80] on link "Freight" at bounding box center [401, 87] width 26 height 15
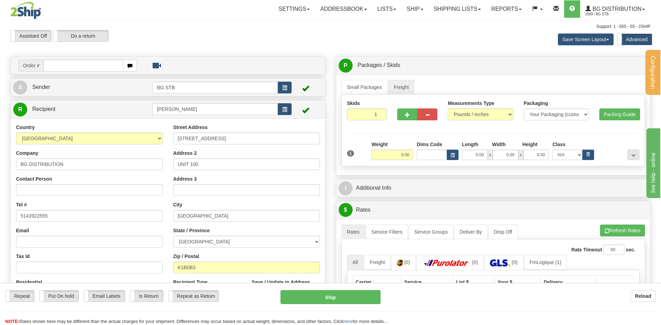
click at [403, 160] on div "Packages on Skid 1 Is Stackable Yes No NMFC Item Yes" at bounding box center [505, 160] width 271 height 0
click at [402, 156] on input "0.00" at bounding box center [393, 155] width 42 height 10
type input "217.00"
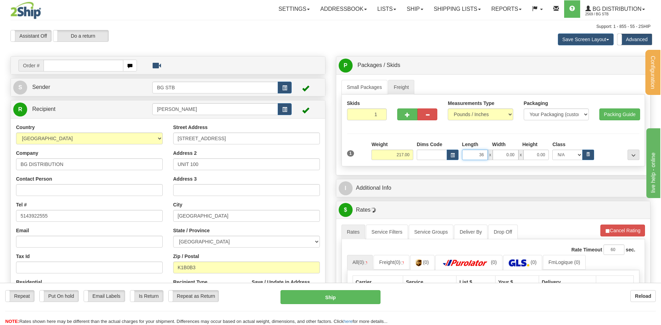
type input "36.00"
type input "48.00"
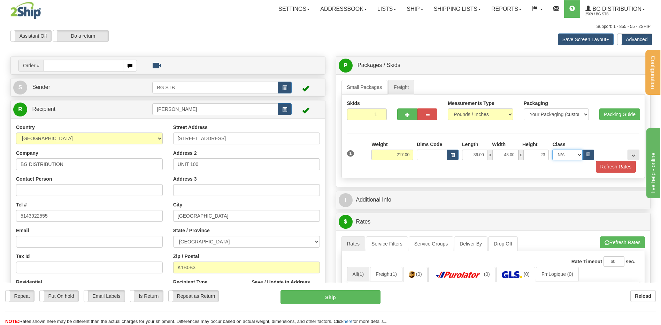
type input "23.00"
click at [632, 152] on button "..." at bounding box center [634, 155] width 12 height 10
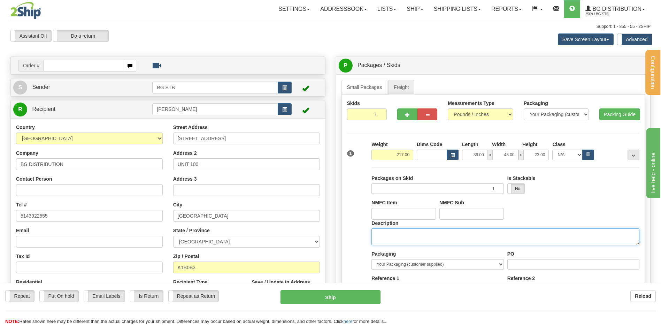
click at [378, 231] on textarea "Description" at bounding box center [506, 236] width 268 height 17
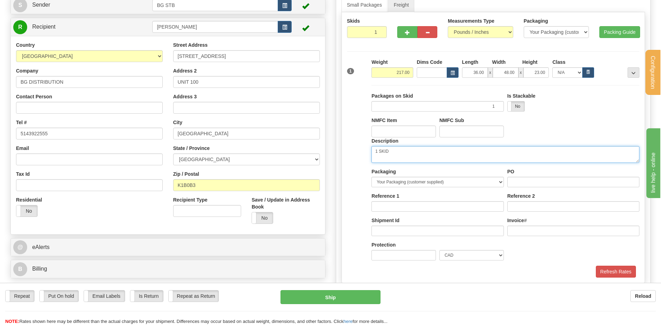
scroll to position [174, 0]
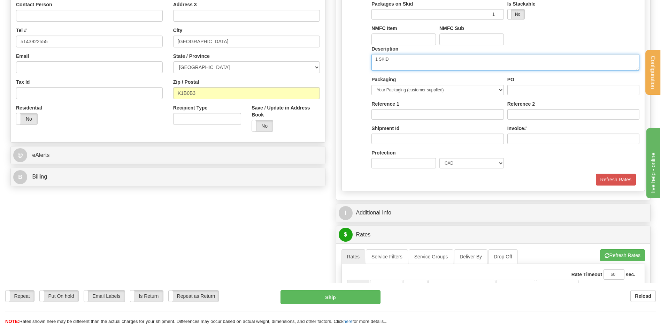
type textarea "1 SKID"
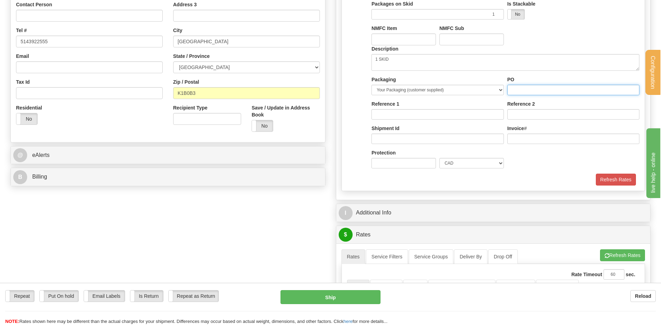
click at [532, 85] on input "PO" at bounding box center [573, 90] width 132 height 10
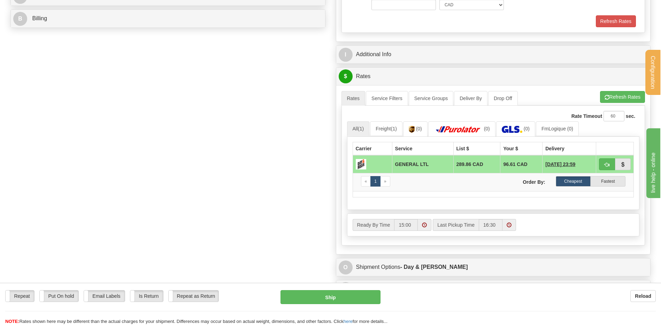
scroll to position [279, 0]
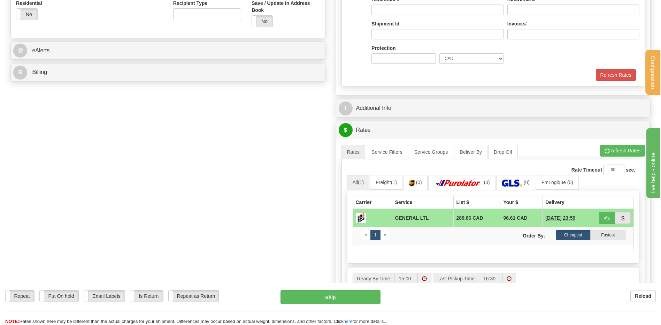
type input "..."
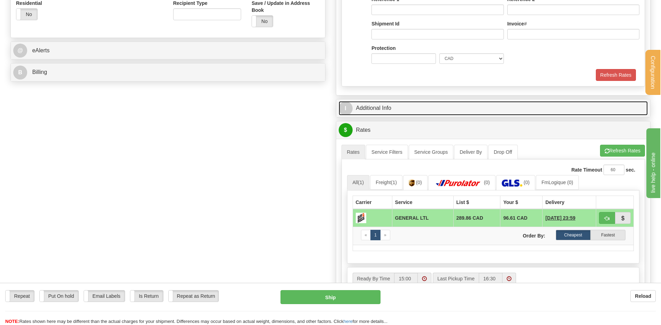
click at [389, 105] on link "I Additional Info" at bounding box center [493, 108] width 309 height 14
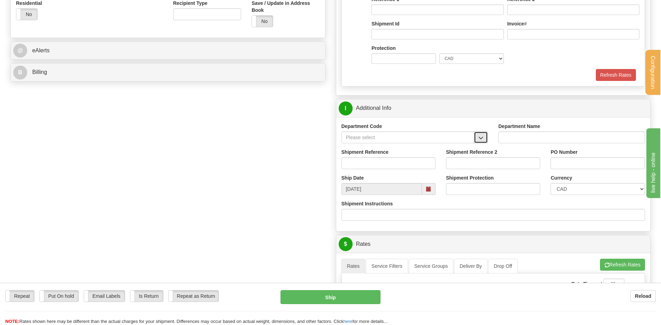
click at [482, 140] on span "button" at bounding box center [480, 138] width 5 height 5
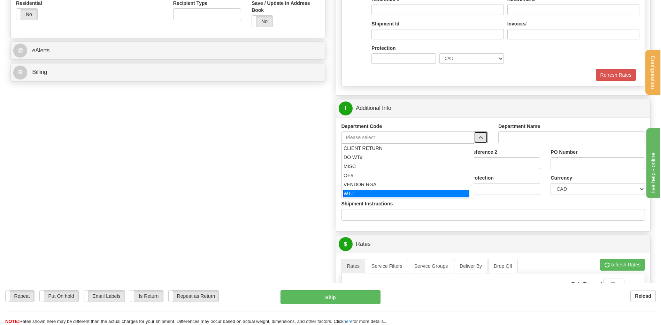
click at [376, 191] on div "WT#" at bounding box center [406, 194] width 126 height 8
type input "WT#"
type input "WAREHOUSE TRANSFERS"
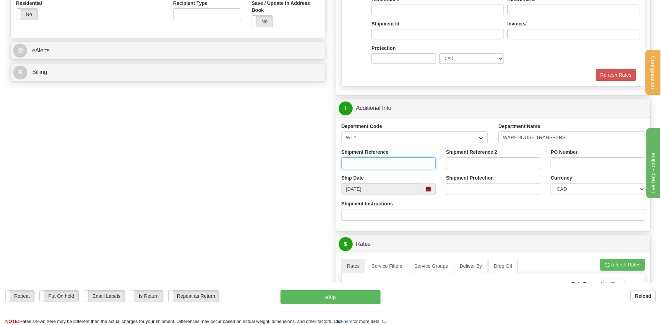
click at [379, 168] on input "Shipment Reference" at bounding box center [389, 163] width 94 height 12
type input "TRANSFERT 10"
drag, startPoint x: 556, startPoint y: 160, endPoint x: 556, endPoint y: 166, distance: 5.6
click at [557, 160] on input "PO Number" at bounding box center [598, 163] width 94 height 12
type input "TRANSFERT [GEOGRAPHIC_DATA]"
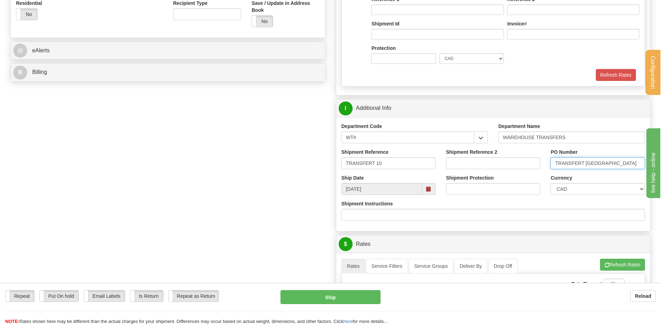
scroll to position [418, 0]
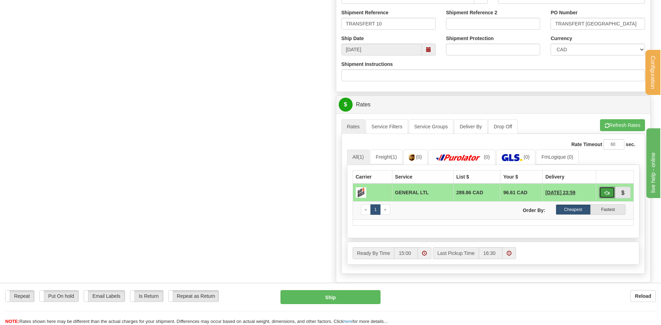
click at [612, 192] on button "button" at bounding box center [607, 192] width 16 height 12
type input "GL"
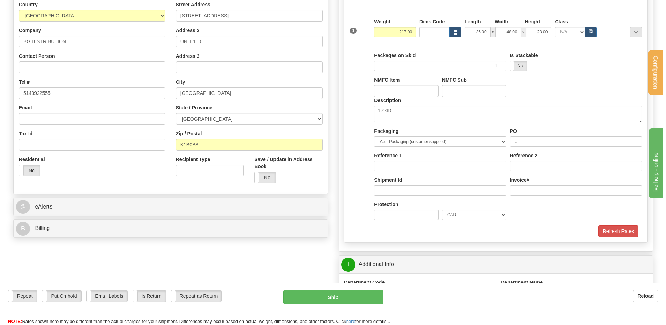
scroll to position [139, 0]
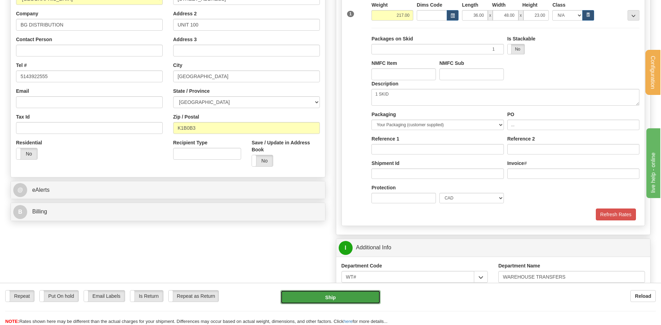
click at [347, 293] on button "Ship" at bounding box center [331, 297] width 100 height 14
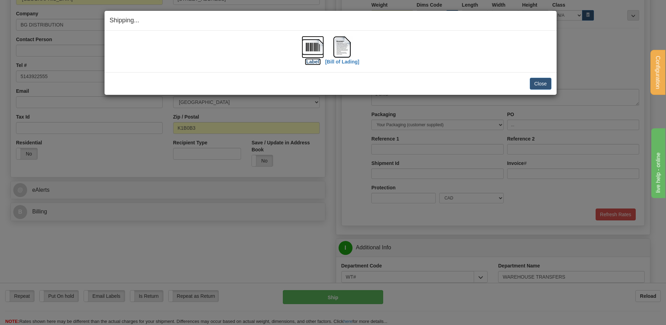
click at [321, 45] on img at bounding box center [313, 47] width 22 height 22
click at [345, 43] on img at bounding box center [342, 47] width 22 height 22
click at [538, 84] on button "Close" at bounding box center [541, 84] width 22 height 12
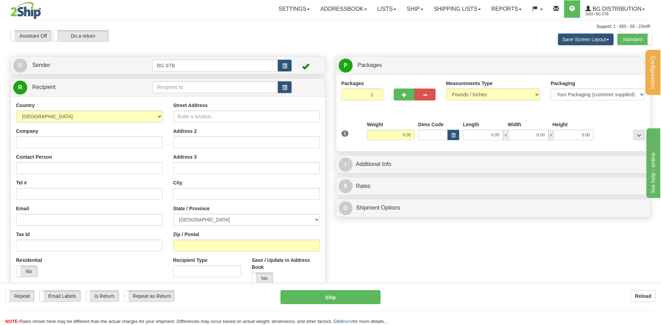
click at [629, 45] on div "Standard Advanced" at bounding box center [634, 39] width 35 height 12
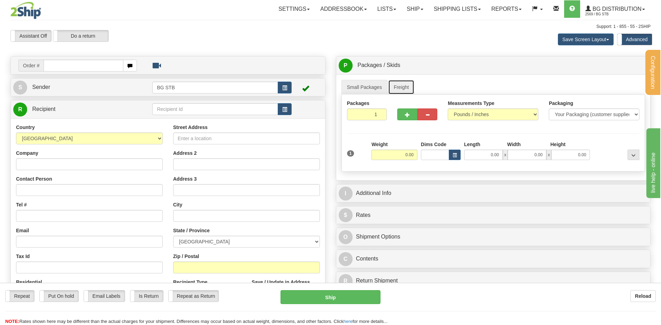
click at [396, 90] on link "Freight" at bounding box center [401, 87] width 26 height 15
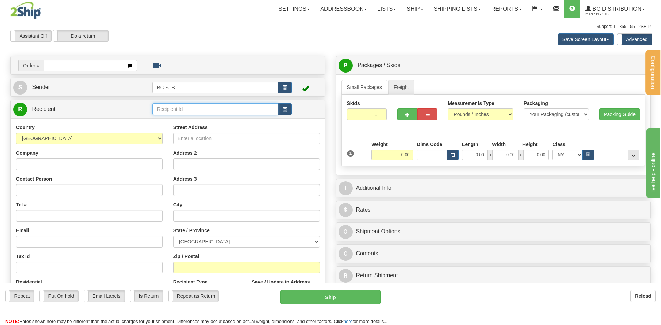
click at [181, 113] on input "text" at bounding box center [214, 109] width 125 height 12
type input "BG TOR"
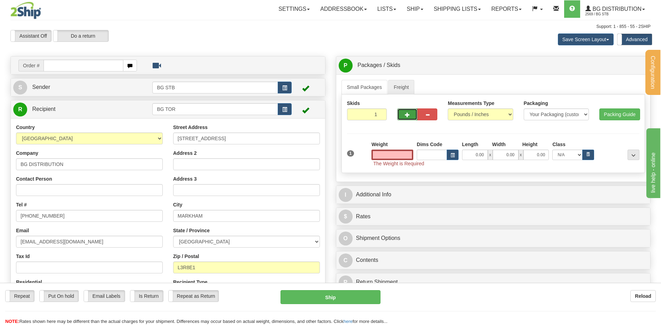
type input "0.00"
click at [407, 113] on span "button" at bounding box center [407, 115] width 5 height 5
click at [407, 114] on span "button" at bounding box center [407, 115] width 5 height 5
type input "3"
click at [615, 65] on span "Pack / Skid Level" at bounding box center [628, 65] width 32 height 5
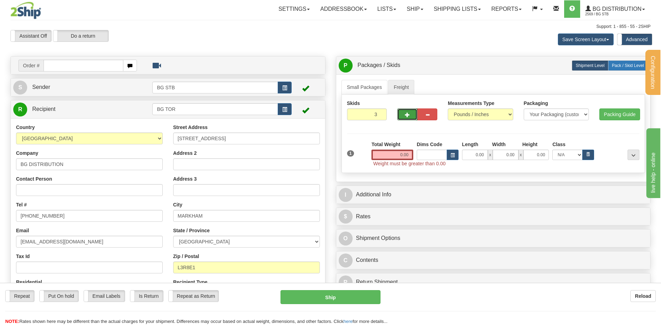
radio input "true"
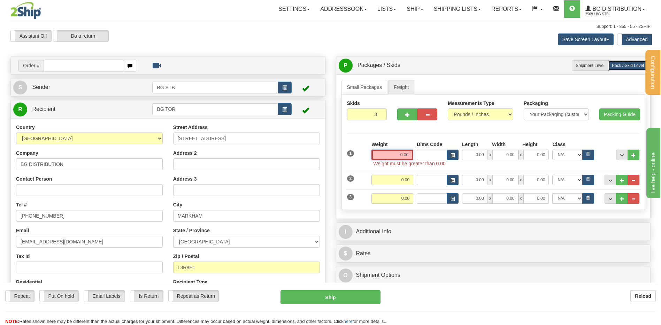
click at [399, 156] on input "0.00" at bounding box center [393, 155] width 42 height 10
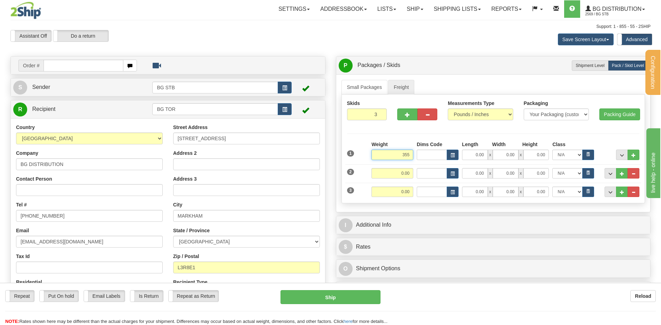
type input "355.00"
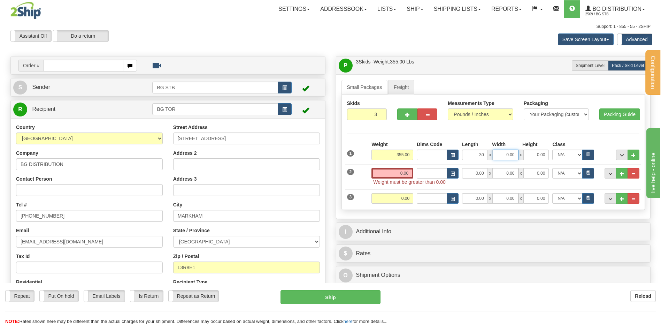
type input "30.00"
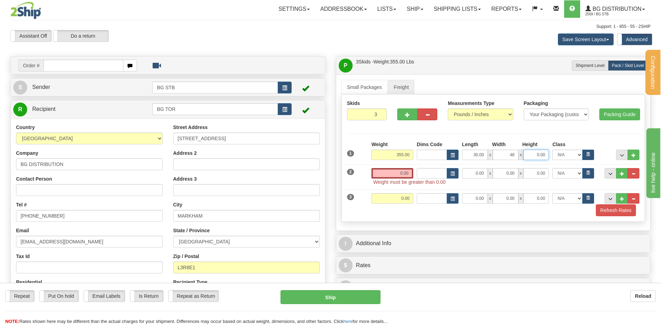
type input "48.00"
type input "26.00"
click at [623, 155] on span "..." at bounding box center [622, 155] width 4 height 4
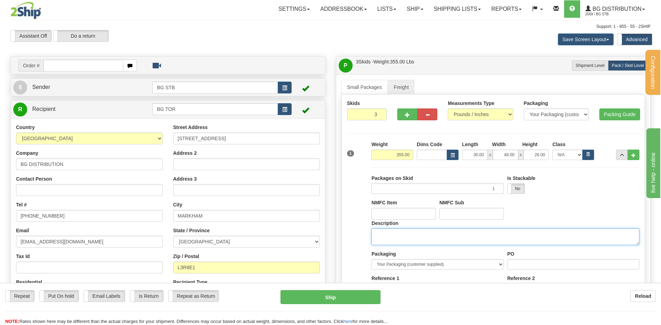
click at [401, 230] on textarea "Description" at bounding box center [506, 236] width 268 height 17
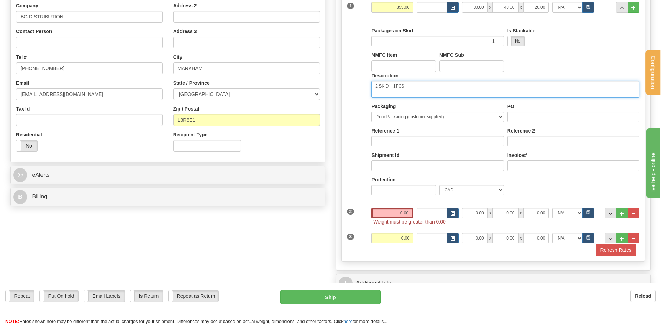
scroll to position [139, 0]
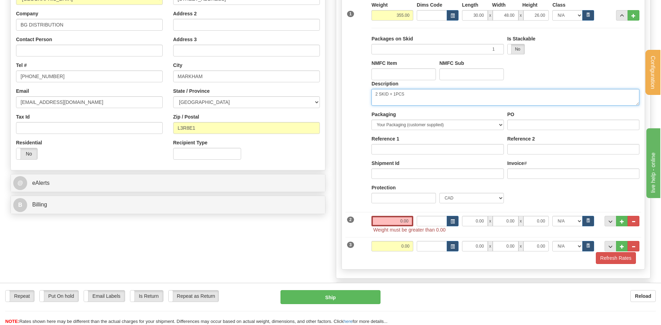
type textarea "2 SKID + 1PCS"
click at [403, 221] on input "0.00" at bounding box center [393, 221] width 42 height 10
type input "0.00"
click at [401, 252] on div "Packages on Skid 1 Is Stackable Yes No NMFC Item Yes" at bounding box center [505, 252] width 271 height 0
click at [401, 247] on input "0.00" at bounding box center [393, 246] width 42 height 10
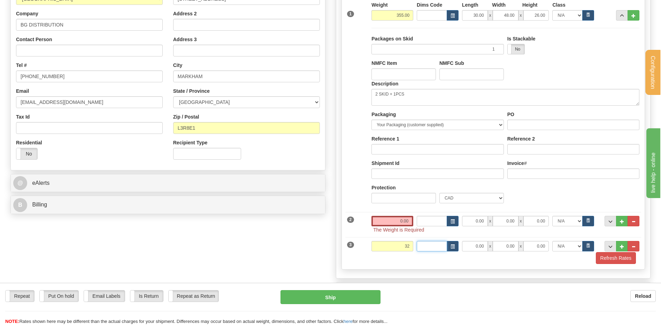
type input "32.00"
type input "89.00"
type input "8.00"
type input "6.00"
click at [396, 215] on div "2 Weight 0.00" at bounding box center [493, 220] width 296 height 25
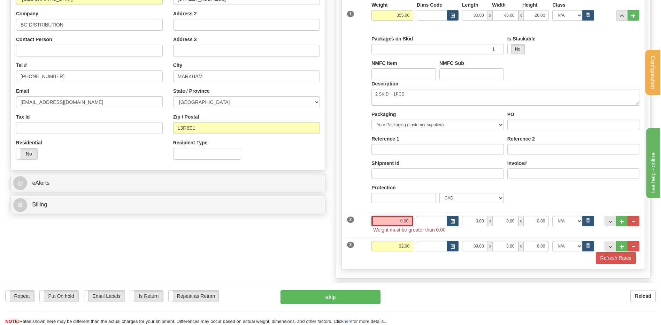
click at [392, 220] on input "0.00" at bounding box center [393, 221] width 42 height 10
type input "2"
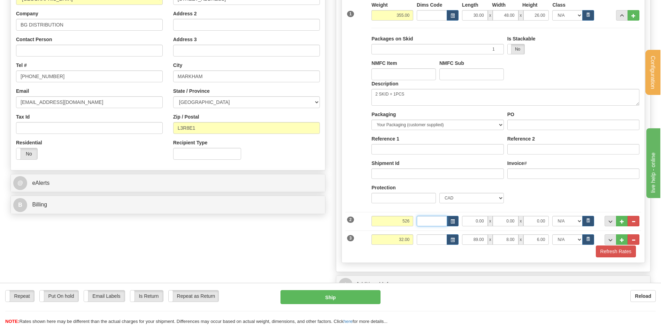
type input "526.00"
type input "52.00"
type input "30.00"
type input "28.00"
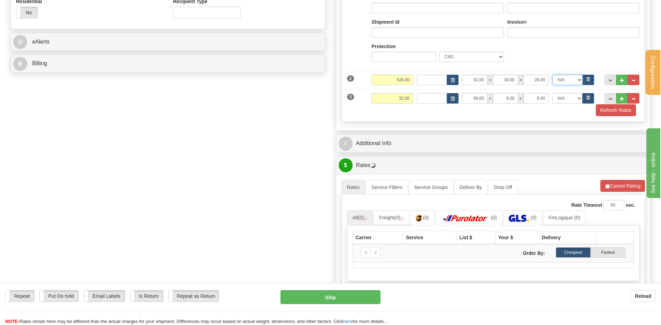
scroll to position [314, 0]
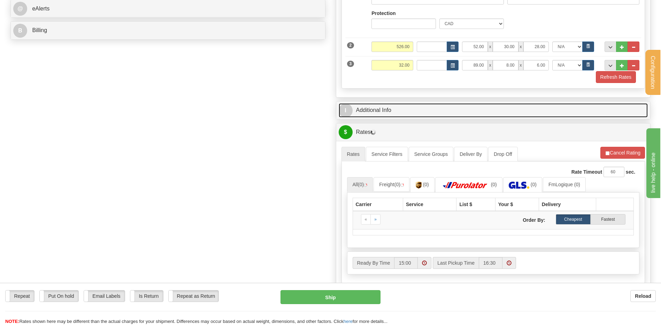
click at [427, 108] on link "I Additional Info" at bounding box center [493, 110] width 309 height 14
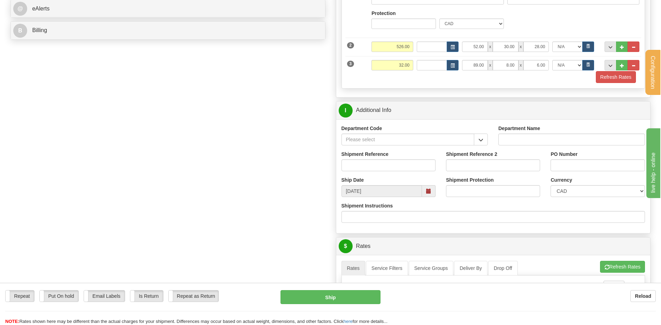
click at [477, 141] on button "button" at bounding box center [481, 139] width 14 height 12
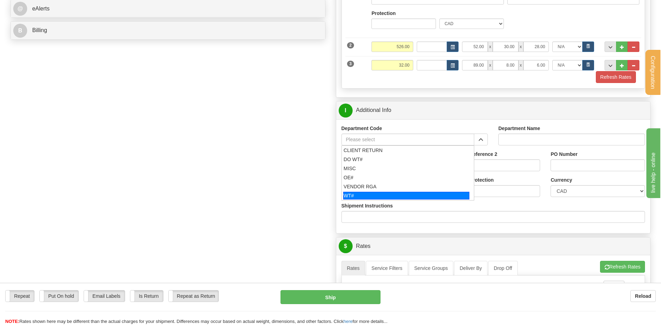
click at [360, 193] on div "WT#" at bounding box center [406, 196] width 126 height 8
type input "WT#"
type input "WAREHOUSE TRANSFERS"
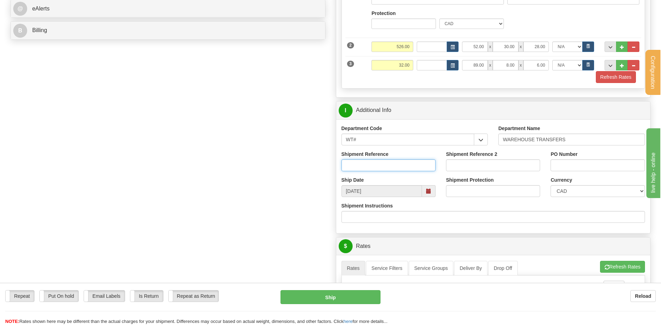
click at [366, 170] on input "Shipment Reference" at bounding box center [389, 165] width 94 height 12
type input "TRANSFERT 10"
type input "UNIT 100"
type input "..."
drag, startPoint x: 589, startPoint y: 164, endPoint x: 585, endPoint y: 164, distance: 4.2
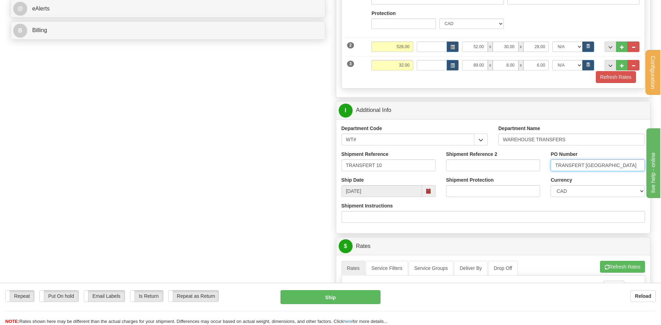
click at [585, 164] on input "TRANSFERT [GEOGRAPHIC_DATA]" at bounding box center [598, 165] width 94 height 12
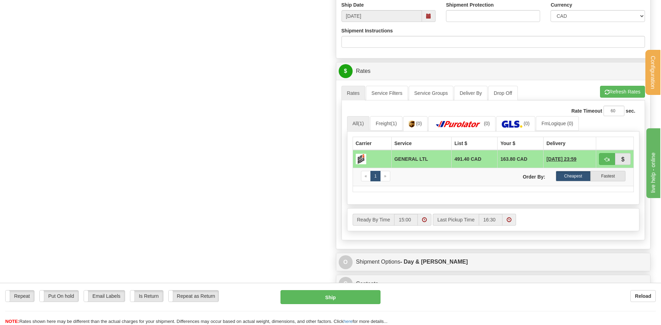
scroll to position [523, 0]
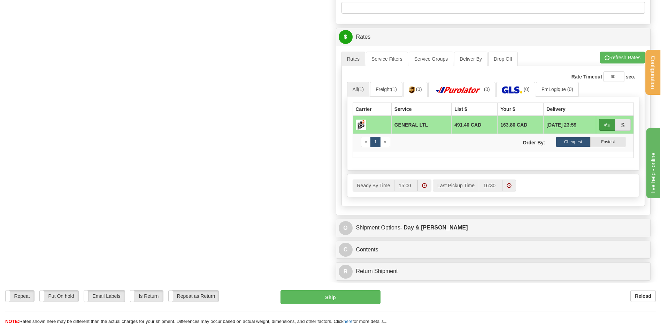
type input "TRANSFER [GEOGRAPHIC_DATA]"
click at [602, 128] on button "button" at bounding box center [607, 125] width 16 height 12
type input "GL"
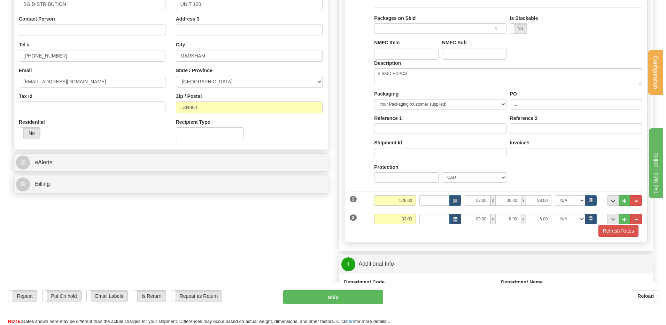
scroll to position [168, 0]
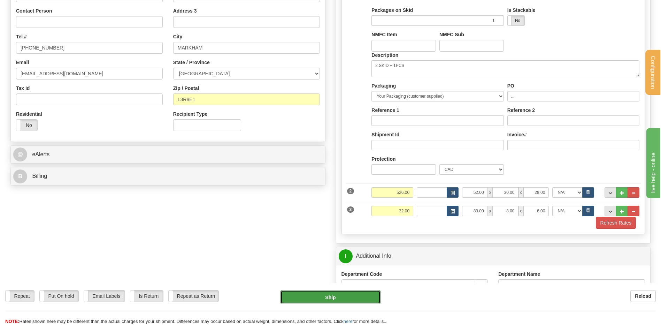
click at [324, 295] on button "Ship" at bounding box center [331, 297] width 100 height 14
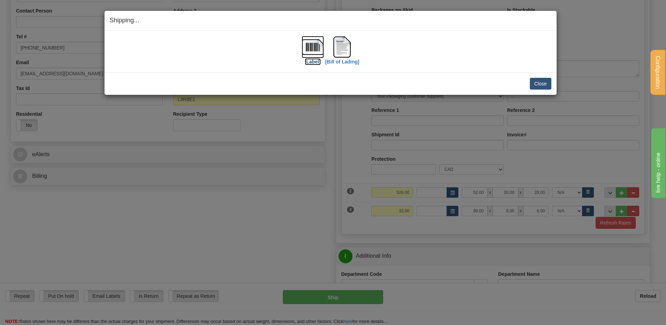
click at [316, 52] on img at bounding box center [313, 47] width 22 height 22
click at [340, 44] on img at bounding box center [342, 47] width 22 height 22
